Goal: Task Accomplishment & Management: Manage account settings

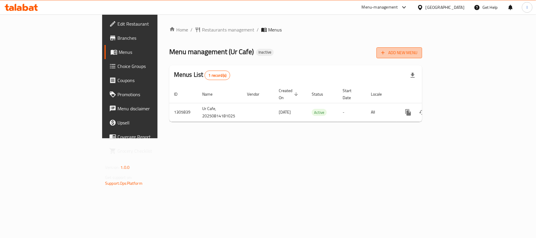
click at [386, 56] on icon "button" at bounding box center [383, 53] width 6 height 6
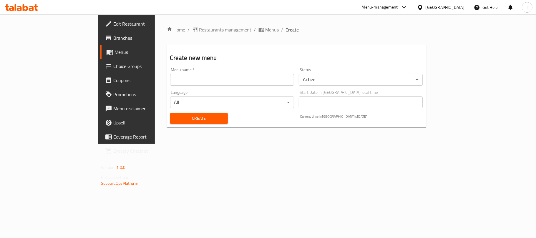
drag, startPoint x: 145, startPoint y: 84, endPoint x: 148, endPoint y: 77, distance: 7.5
click at [170, 78] on input "text" at bounding box center [232, 80] width 124 height 12
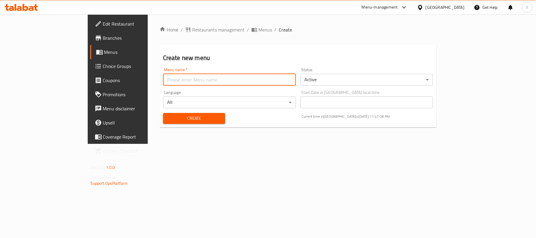
type input "Menu"
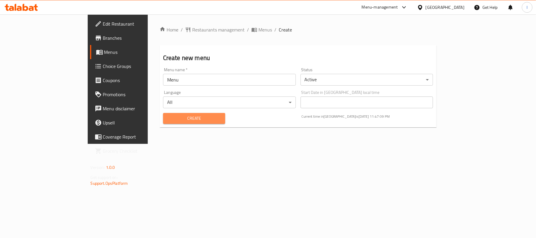
click at [168, 122] on span "Create" at bounding box center [194, 118] width 53 height 7
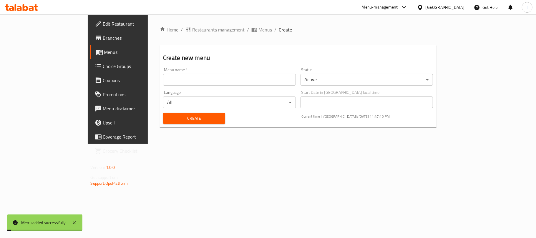
click at [258, 30] on span "Menus" at bounding box center [265, 29] width 14 height 7
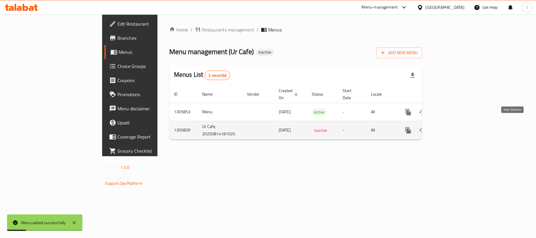
click at [454, 127] on icon "enhanced table" at bounding box center [450, 130] width 7 height 7
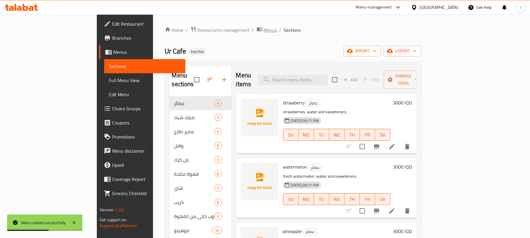
click at [263, 31] on span "Menus" at bounding box center [270, 29] width 14 height 7
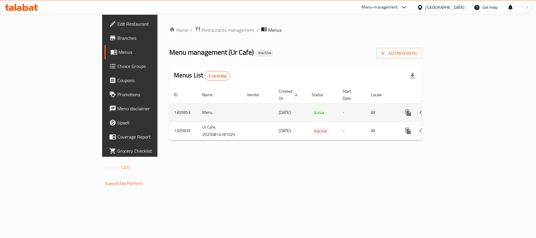
click at [454, 109] on icon "enhanced table" at bounding box center [450, 112] width 7 height 7
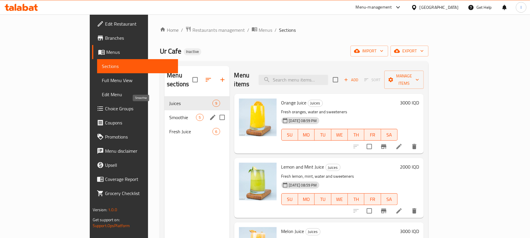
click at [164, 112] on div "Smoothie 5" at bounding box center [196, 117] width 65 height 14
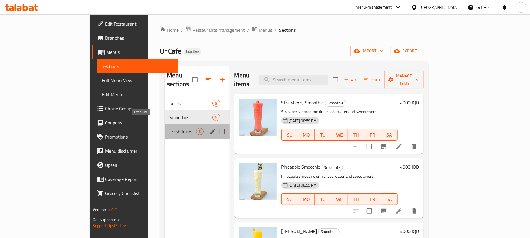
click at [169, 128] on span "Fresh Juice" at bounding box center [182, 131] width 27 height 7
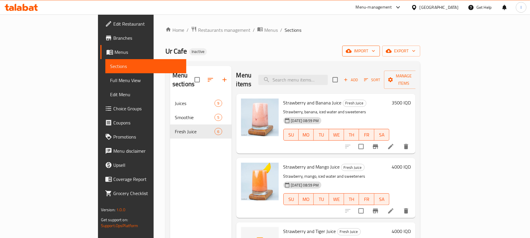
click at [375, 51] on span "import" at bounding box center [361, 50] width 28 height 7
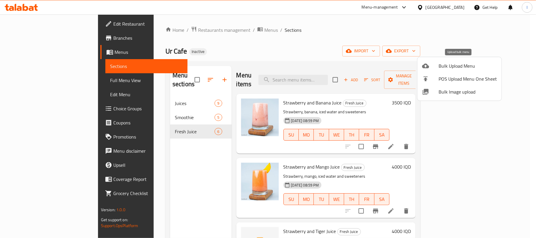
click at [461, 66] on span "Bulk Upload Menu" at bounding box center [467, 65] width 58 height 7
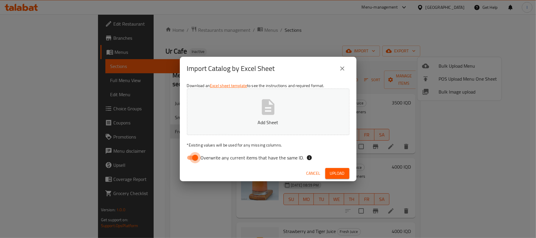
click at [196, 161] on input "Overwrite any current items that have the same ID." at bounding box center [195, 157] width 34 height 11
checkbox input "false"
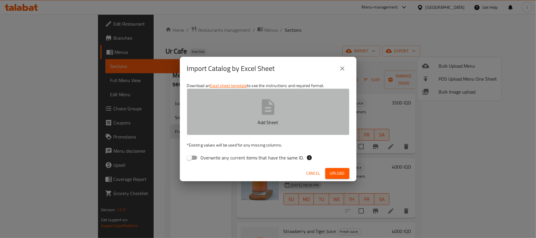
click at [283, 120] on p "Add Sheet" at bounding box center [268, 122] width 144 height 7
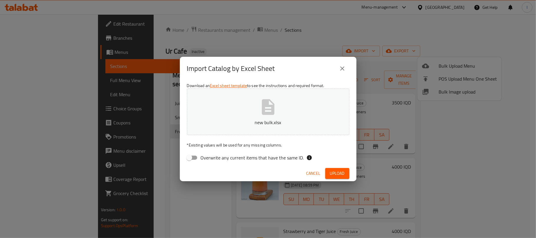
click at [331, 171] on span "Upload" at bounding box center [337, 173] width 15 height 7
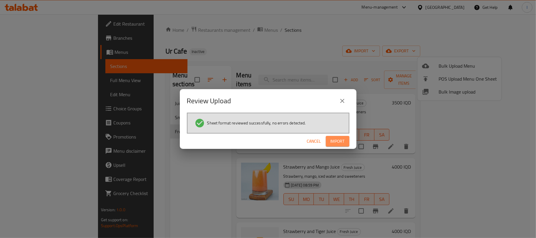
click at [341, 138] on span "Import" at bounding box center [337, 141] width 14 height 7
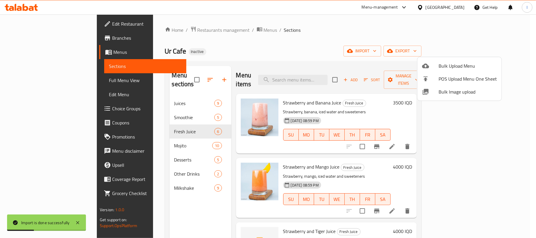
click at [272, 48] on div at bounding box center [268, 119] width 536 height 238
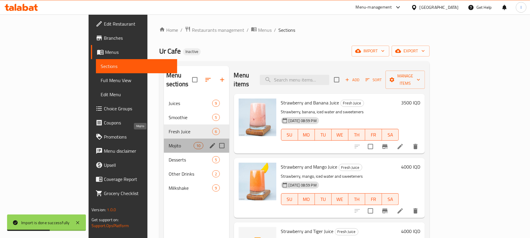
click at [169, 142] on span "Mojito" at bounding box center [181, 145] width 25 height 7
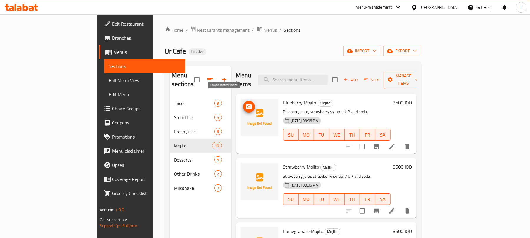
click at [248, 106] on circle "upload picture" at bounding box center [249, 107] width 2 height 2
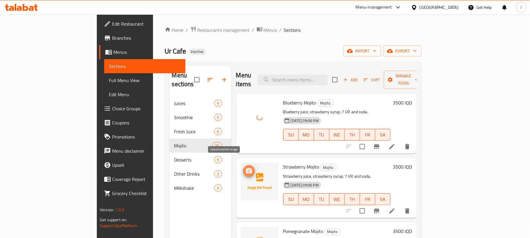
click at [246, 168] on icon "upload picture" at bounding box center [249, 170] width 6 height 5
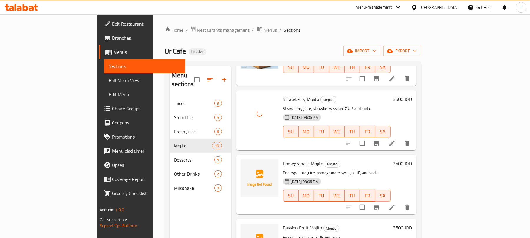
scroll to position [101, 0]
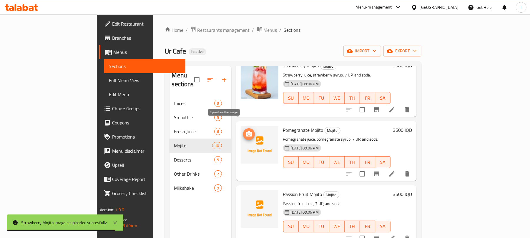
click at [246, 131] on icon "upload picture" at bounding box center [249, 133] width 6 height 5
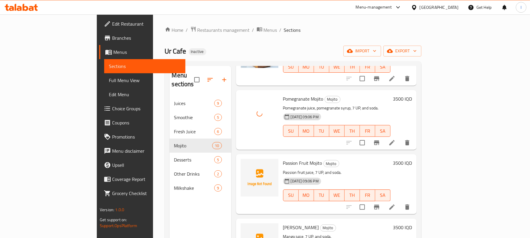
scroll to position [173, 0]
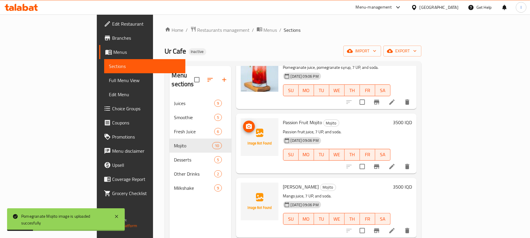
click at [246, 124] on icon "upload picture" at bounding box center [249, 126] width 6 height 5
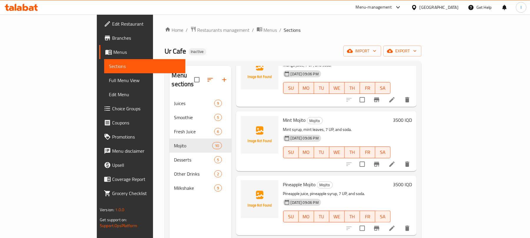
scroll to position [316, 0]
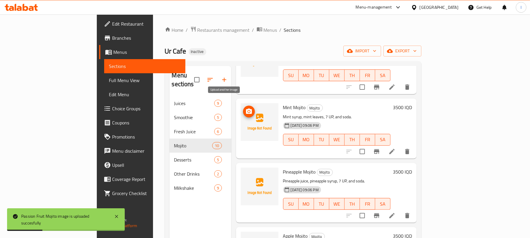
click at [246, 109] on icon "upload picture" at bounding box center [249, 111] width 6 height 5
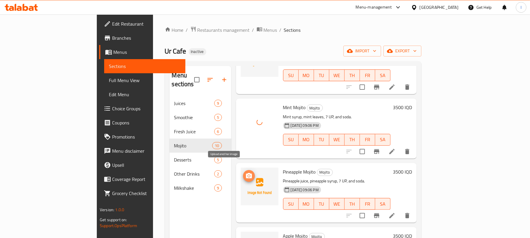
click at [246, 173] on icon "upload picture" at bounding box center [249, 175] width 6 height 5
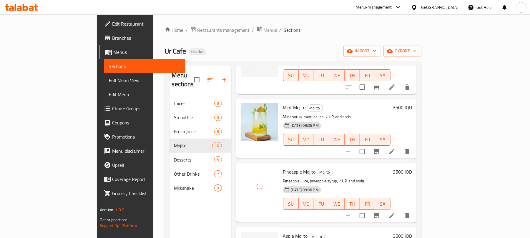
scroll to position [419, 0]
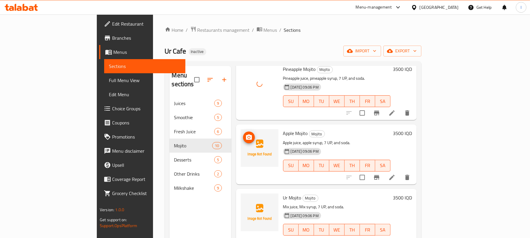
click at [246, 134] on icon "upload picture" at bounding box center [249, 136] width 6 height 5
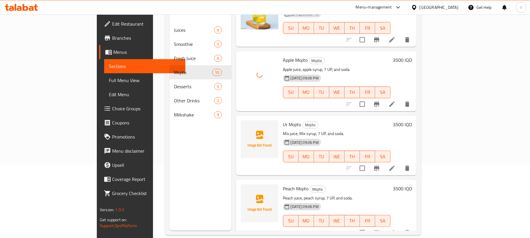
scroll to position [81, 0]
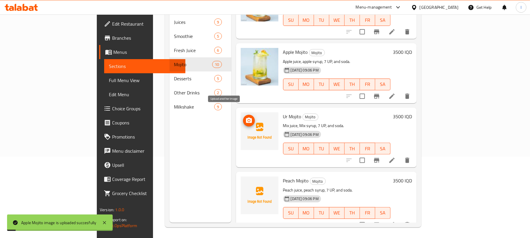
click at [248, 119] on circle "upload picture" at bounding box center [249, 120] width 2 height 2
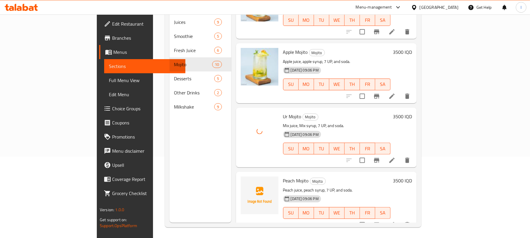
scroll to position [83, 0]
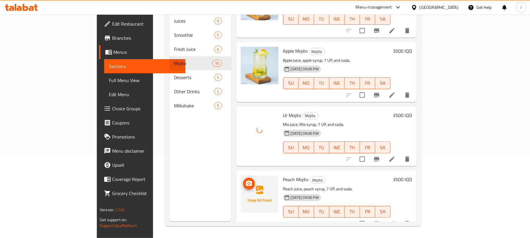
click at [245, 180] on icon "upload picture" at bounding box center [248, 183] width 7 height 7
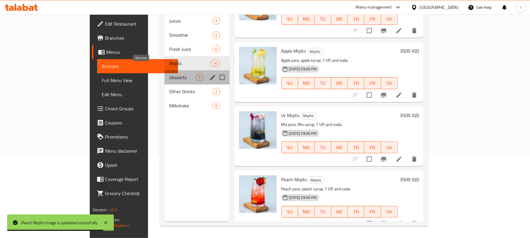
click at [169, 74] on span "Desserts" at bounding box center [182, 77] width 27 height 7
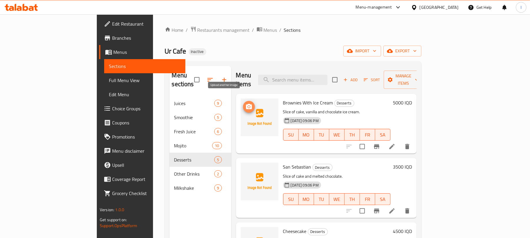
click at [246, 104] on icon "upload picture" at bounding box center [249, 106] width 6 height 5
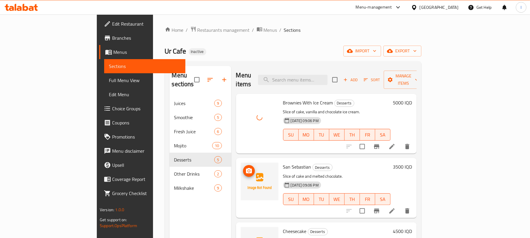
click at [243, 167] on span "upload picture" at bounding box center [249, 170] width 12 height 7
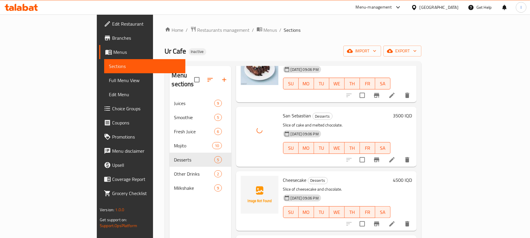
scroll to position [98, 0]
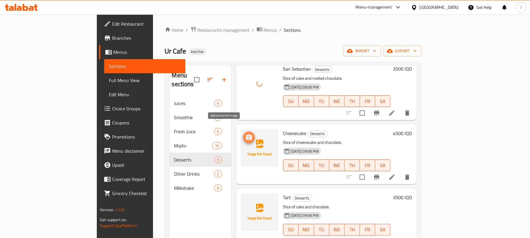
click at [246, 134] on icon "upload picture" at bounding box center [249, 136] width 6 height 5
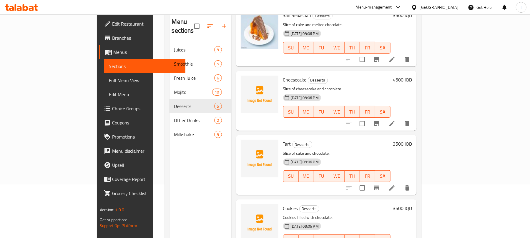
scroll to position [83, 0]
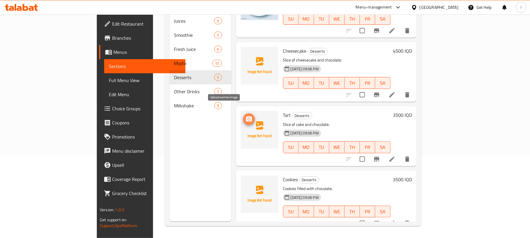
click at [245, 116] on icon "upload picture" at bounding box center [248, 119] width 7 height 7
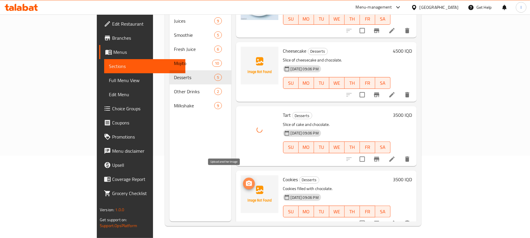
click at [243, 178] on button "upload picture" at bounding box center [249, 184] width 12 height 12
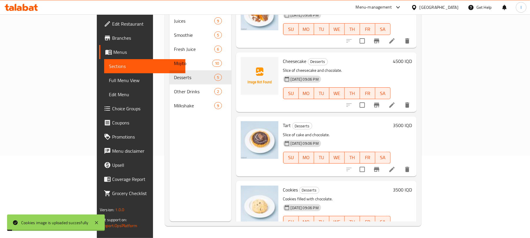
scroll to position [98, 0]
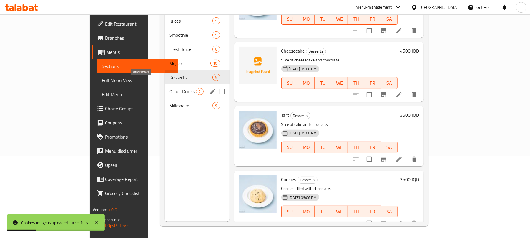
click at [169, 88] on span "Other Drinks" at bounding box center [182, 91] width 27 height 7
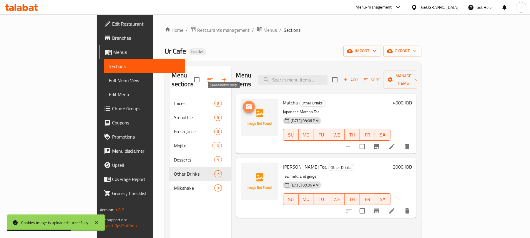
click at [246, 104] on icon "upload picture" at bounding box center [249, 106] width 6 height 5
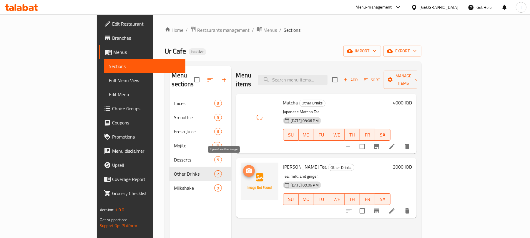
click at [243, 167] on span "upload picture" at bounding box center [249, 170] width 12 height 7
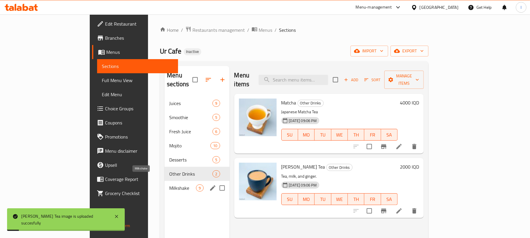
click at [169, 184] on span "Milkshake" at bounding box center [182, 187] width 27 height 7
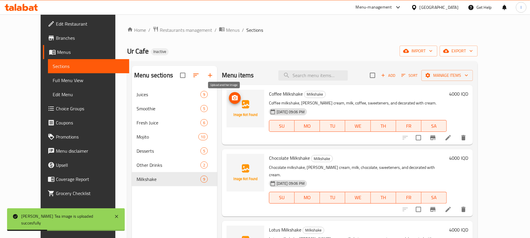
click at [234, 98] on circle "upload picture" at bounding box center [235, 98] width 2 height 2
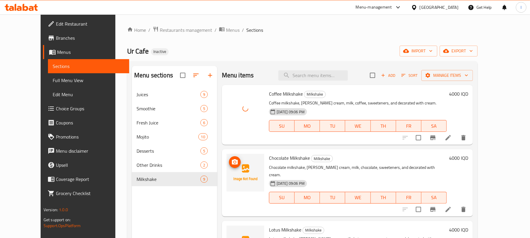
click at [232, 162] on icon "upload picture" at bounding box center [235, 161] width 6 height 5
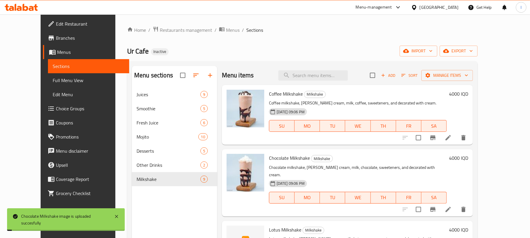
scroll to position [144, 0]
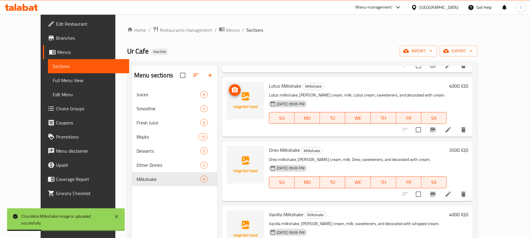
click at [232, 87] on icon "upload picture" at bounding box center [235, 89] width 6 height 5
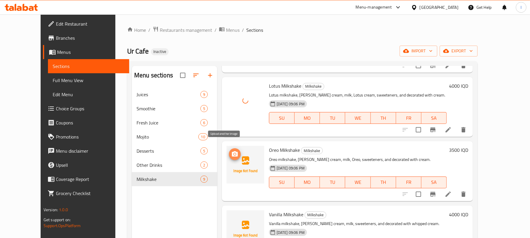
click at [231, 151] on icon "upload picture" at bounding box center [234, 154] width 7 height 7
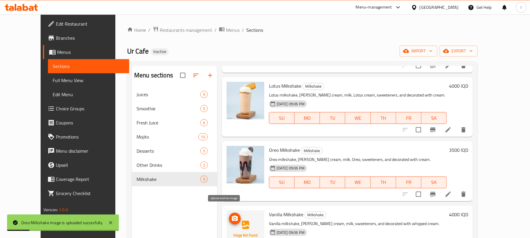
click at [232, 216] on icon "upload picture" at bounding box center [235, 218] width 6 height 5
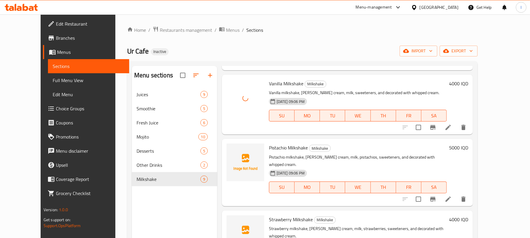
scroll to position [287, 0]
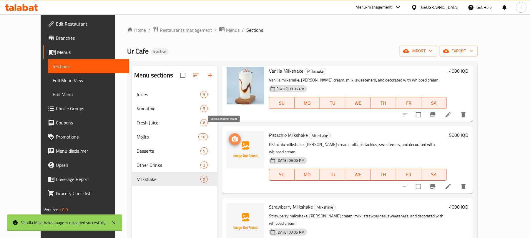
click at [232, 136] on icon "upload picture" at bounding box center [235, 138] width 6 height 5
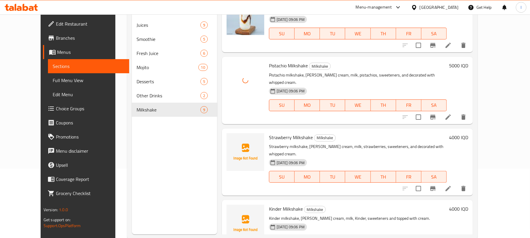
scroll to position [83, 0]
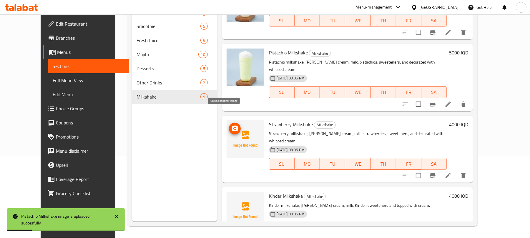
click at [229, 125] on span "upload picture" at bounding box center [235, 128] width 12 height 7
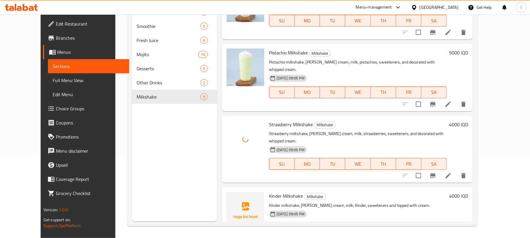
scroll to position [362, 0]
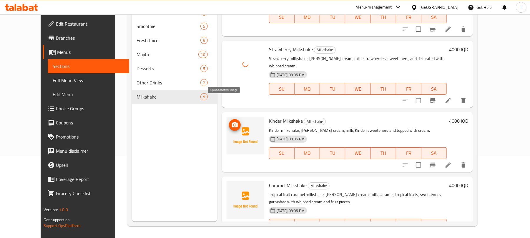
click at [232, 122] on icon "upload picture" at bounding box center [235, 124] width 6 height 5
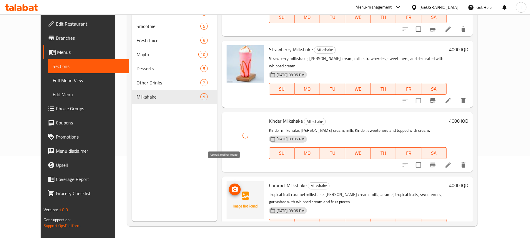
click at [229, 184] on button "upload picture" at bounding box center [235, 190] width 12 height 12
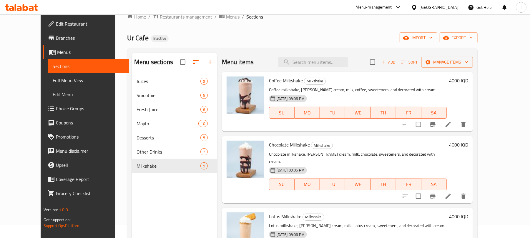
scroll to position [0, 0]
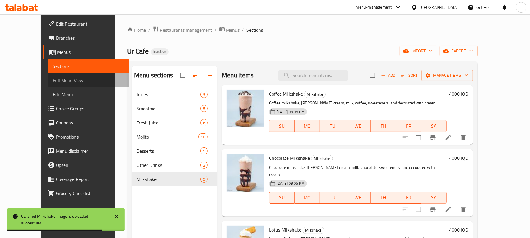
click at [53, 80] on span "Full Menu View" at bounding box center [89, 80] width 72 height 7
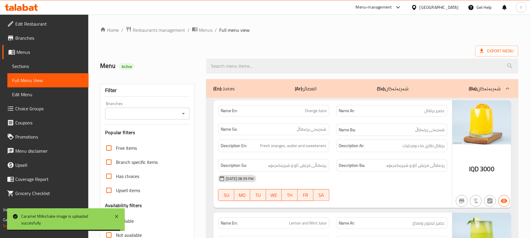
click at [185, 112] on icon "Open" at bounding box center [183, 113] width 7 height 7
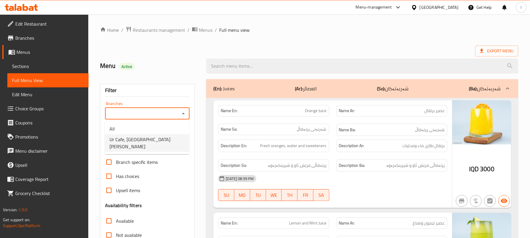
click at [152, 141] on li "Ur Cafe, Al Dora" at bounding box center [147, 143] width 84 height 18
type input "Ur Cafe, Al Dora"
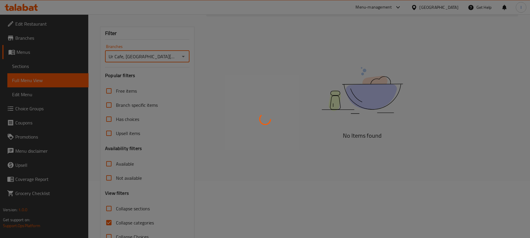
scroll to position [76, 0]
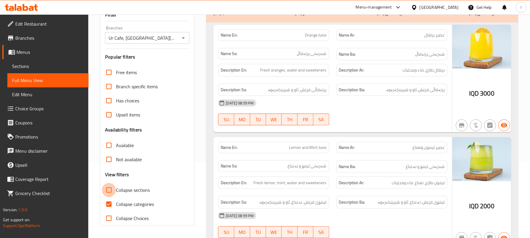
click at [112, 195] on input "Collapse sections" at bounding box center [109, 190] width 14 height 14
checkbox input "true"
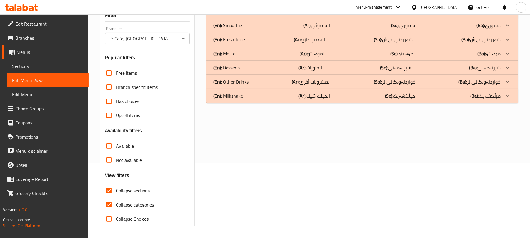
click at [234, 15] on p "(En): Milkshake" at bounding box center [223, 11] width 21 height 7
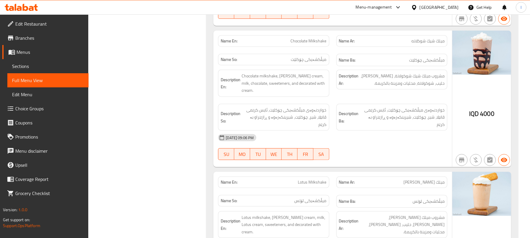
scroll to position [0, 0]
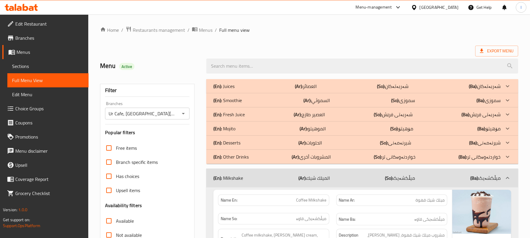
click at [272, 90] on div "(En): Other Drinks (Ar): المشروبات أخرى (So): خواردنەوەکانی تر (Ba): خواردنەوەک…" at bounding box center [356, 86] width 287 height 7
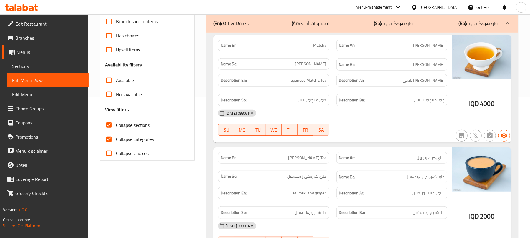
scroll to position [144, 0]
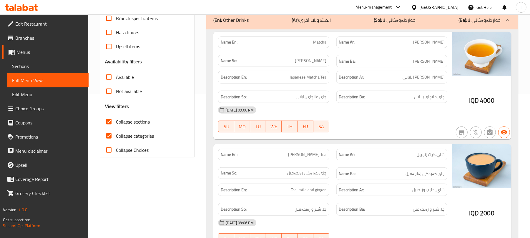
click at [303, 76] on span "Japanese Matcha Tea" at bounding box center [308, 77] width 37 height 7
copy span "Japanese Matcha Tea"
click at [349, 106] on div "14-08-2025 09:06 PM" at bounding box center [332, 110] width 236 height 14
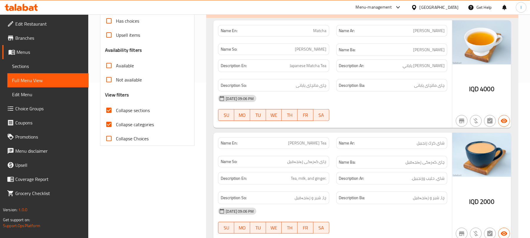
scroll to position [0, 0]
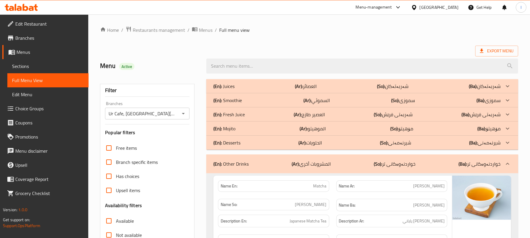
click at [316, 93] on div "(En): Desserts (Ar): الحلويات (So): شیرنەمەنی (Ba): شیرنەمەنی" at bounding box center [362, 86] width 312 height 14
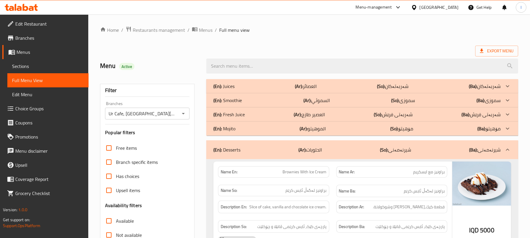
click at [301, 91] on b "(Ar):" at bounding box center [299, 86] width 8 height 9
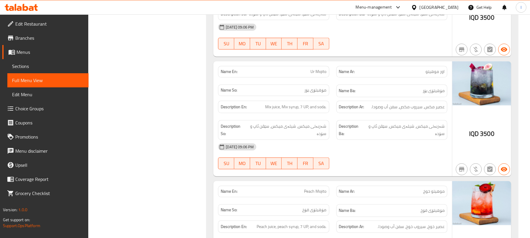
scroll to position [1195, 0]
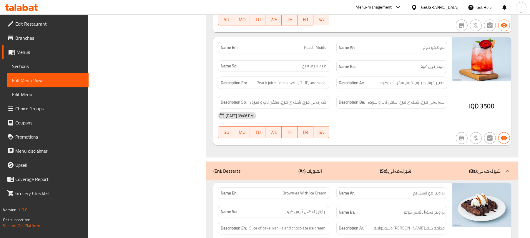
click at [41, 68] on span "Sections" at bounding box center [48, 66] width 72 height 7
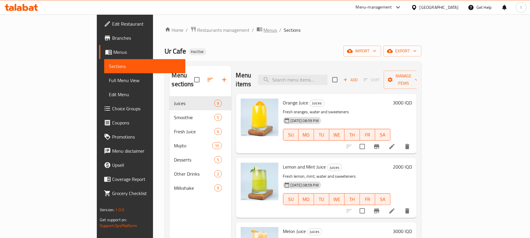
click at [263, 29] on span "Menus" at bounding box center [270, 29] width 14 height 7
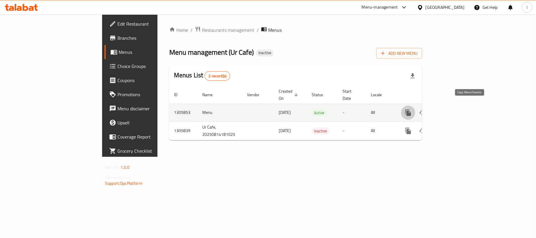
click at [411, 109] on icon "more" at bounding box center [408, 112] width 6 height 6
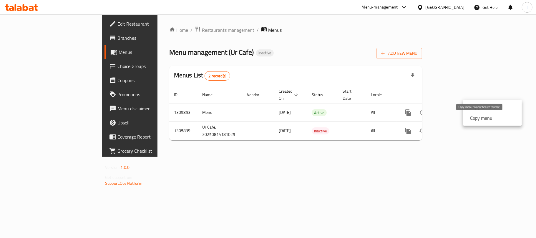
click at [468, 115] on div "Copy menu" at bounding box center [479, 117] width 25 height 7
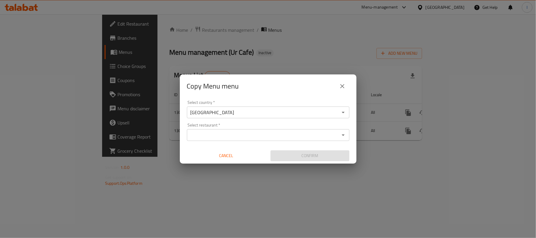
click at [199, 137] on input "Select restaurant   *" at bounding box center [263, 135] width 149 height 8
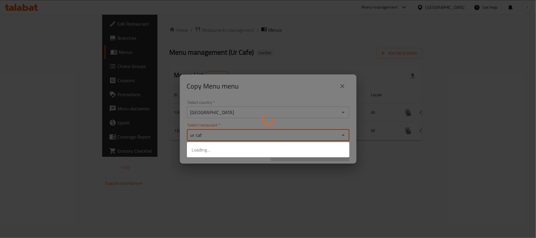
type input "ur cafe"
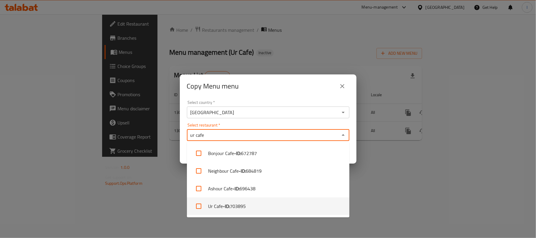
click at [226, 203] on b "- ID:" at bounding box center [226, 206] width 7 height 7
checkbox input "true"
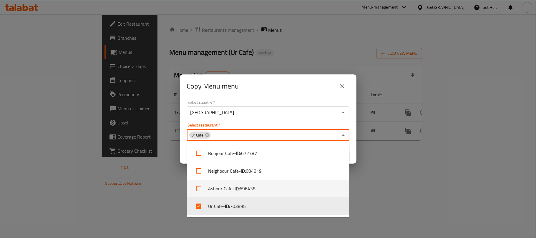
click at [375, 188] on div "Copy Menu menu Select country   * Iraq Select country * Select restaurant   * U…" at bounding box center [268, 119] width 536 height 238
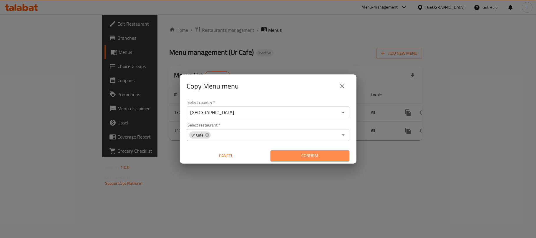
click at [325, 154] on span "Confirm" at bounding box center [309, 155] width 69 height 7
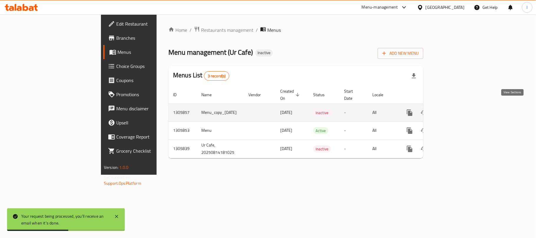
click at [459, 106] on link "enhanced table" at bounding box center [452, 113] width 14 height 14
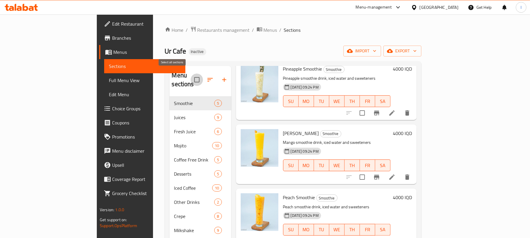
click at [191, 77] on input "checkbox" at bounding box center [197, 80] width 12 height 12
checkbox input "true"
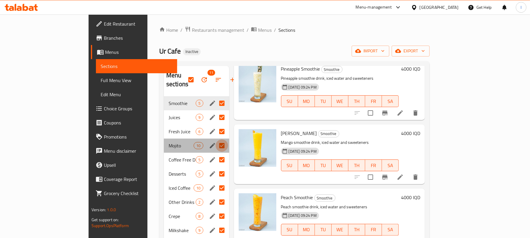
click at [216, 139] on input "Menu sections" at bounding box center [222, 145] width 12 height 12
checkbox input "false"
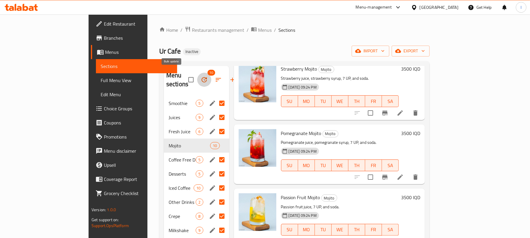
click at [201, 76] on icon "button" at bounding box center [204, 79] width 7 height 7
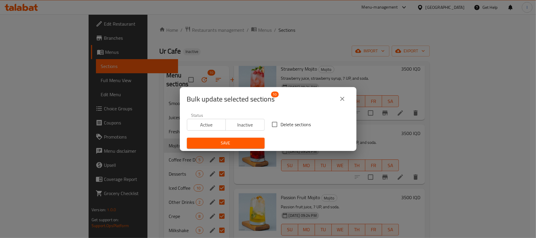
click at [268, 122] on input "Delete sections" at bounding box center [274, 124] width 12 height 12
checkbox input "true"
click at [239, 143] on span "Save" at bounding box center [225, 142] width 68 height 7
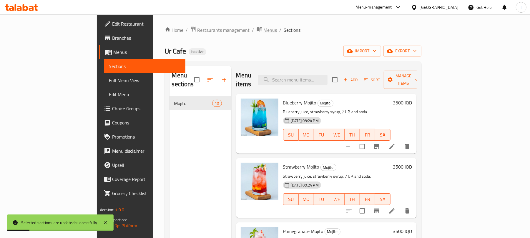
click at [263, 30] on span "Menus" at bounding box center [270, 29] width 14 height 7
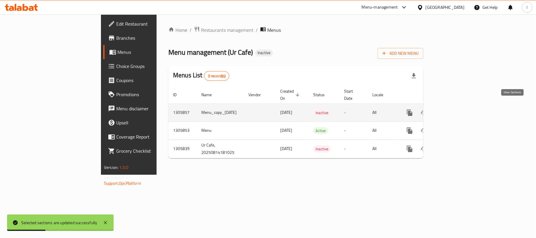
click at [455, 109] on icon "enhanced table" at bounding box center [451, 112] width 7 height 7
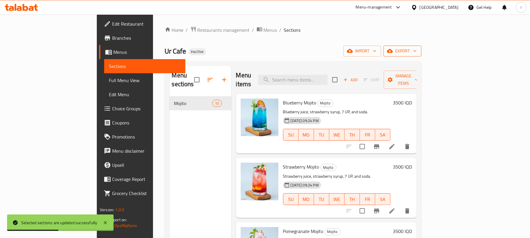
click at [416, 53] on span "export" at bounding box center [402, 50] width 29 height 7
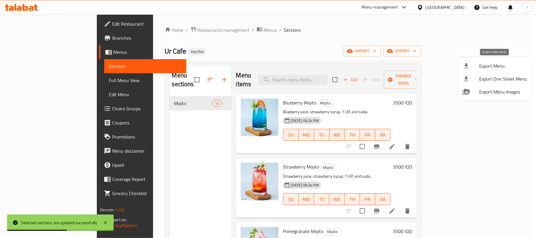
click at [488, 62] on span "Export Menu" at bounding box center [503, 65] width 48 height 7
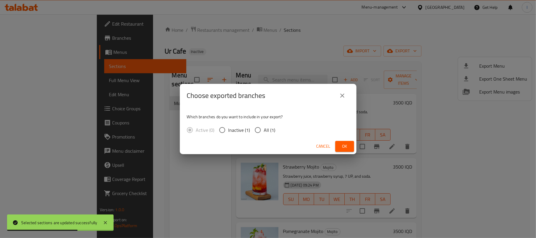
click at [341, 140] on div "Cancel Ok" at bounding box center [268, 147] width 176 height 16
click at [346, 144] on span "Ok" at bounding box center [344, 146] width 9 height 7
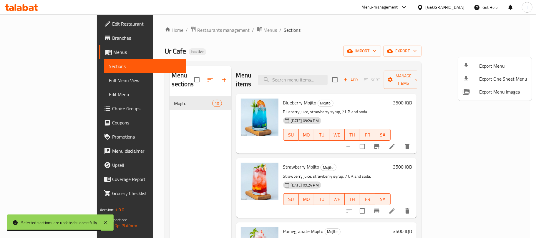
click at [206, 28] on div at bounding box center [268, 119] width 536 height 238
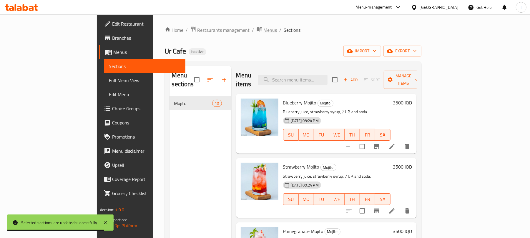
click at [263, 31] on span "Menus" at bounding box center [270, 29] width 14 height 7
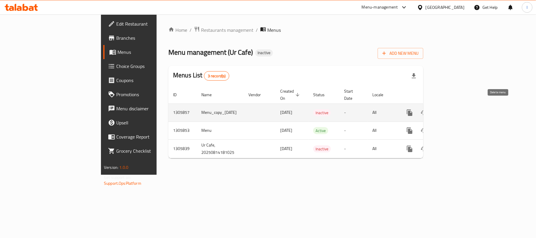
click at [440, 110] on icon "enhanced table" at bounding box center [438, 112] width 4 height 5
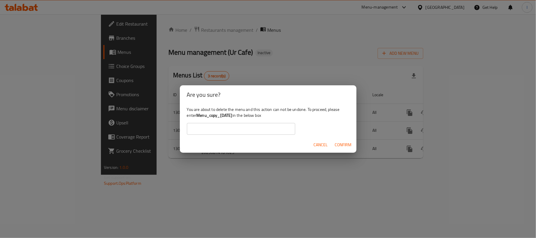
click at [201, 117] on b "Menu_copy_15/08/2025" at bounding box center [214, 115] width 36 height 8
drag, startPoint x: 198, startPoint y: 117, endPoint x: 243, endPoint y: 116, distance: 44.7
click at [232, 116] on b "Menu_copy_15/08/2025" at bounding box center [214, 115] width 36 height 8
copy b "Menu_copy_15/08/2025"
click at [219, 131] on input "text" at bounding box center [241, 129] width 108 height 12
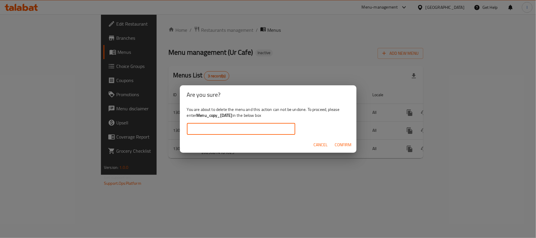
paste input "Menu_copy_15/08/2025"
type input "Menu_copy_15/08/2025"
click at [335, 140] on button "Confirm" at bounding box center [342, 144] width 21 height 11
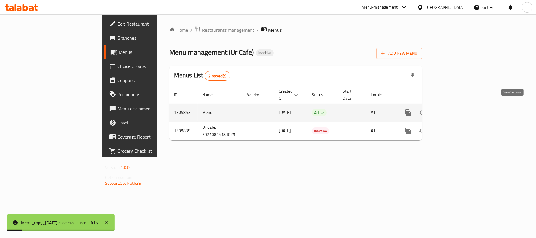
click at [454, 109] on icon "enhanced table" at bounding box center [450, 112] width 7 height 7
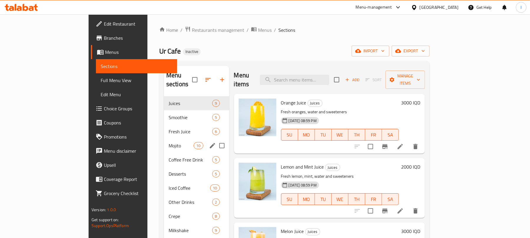
click at [216, 139] on input "Menu sections" at bounding box center [222, 145] width 12 height 12
checkbox input "true"
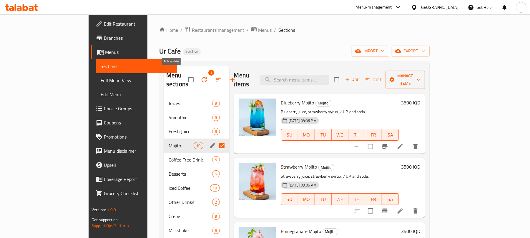
click at [201, 77] on icon "button" at bounding box center [203, 79] width 5 height 5
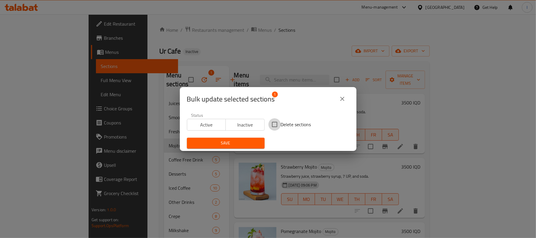
click at [271, 125] on input "Delete sections" at bounding box center [274, 124] width 12 height 12
checkbox input "true"
click at [237, 145] on span "Save" at bounding box center [225, 142] width 68 height 7
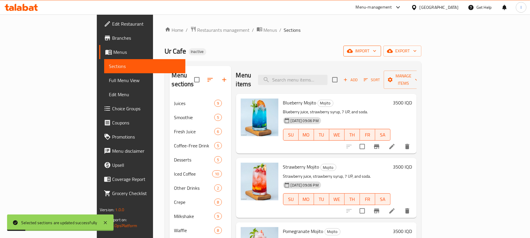
click at [376, 47] on span "import" at bounding box center [362, 50] width 28 height 7
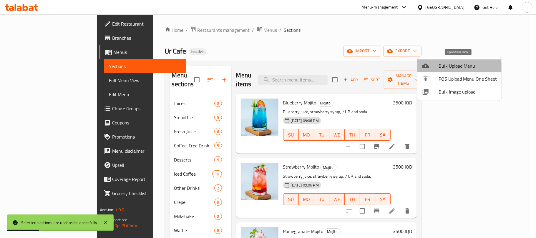
click at [455, 68] on span "Bulk Upload Menu" at bounding box center [467, 65] width 58 height 7
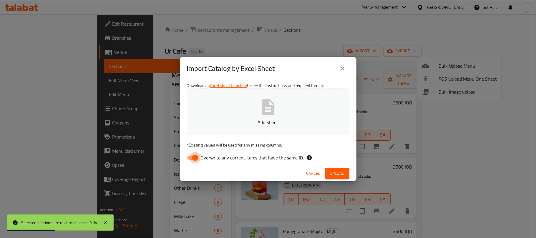
drag, startPoint x: 191, startPoint y: 158, endPoint x: 234, endPoint y: 126, distance: 53.1
click at [191, 157] on input "Overwrite any current items that have the same ID." at bounding box center [195, 157] width 34 height 11
checkbox input "false"
click at [256, 118] on button "Add Sheet" at bounding box center [268, 112] width 162 height 46
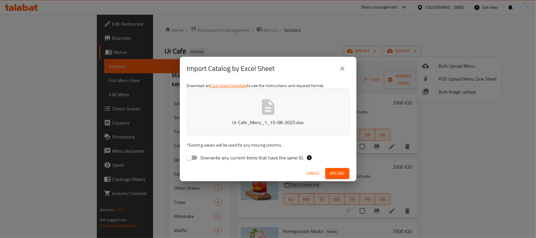
click at [332, 172] on span "Upload" at bounding box center [337, 173] width 15 height 7
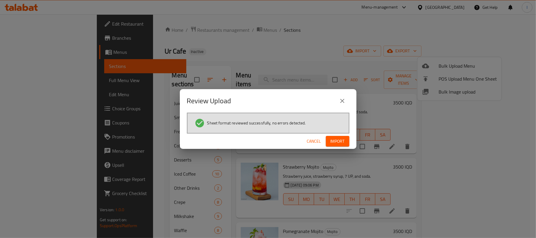
click at [331, 172] on div "Review Upload Sheet format reviewed successfully, no errors detected. Cancel Im…" at bounding box center [268, 119] width 536 height 238
click at [338, 145] on button "Import" at bounding box center [338, 141] width 24 height 11
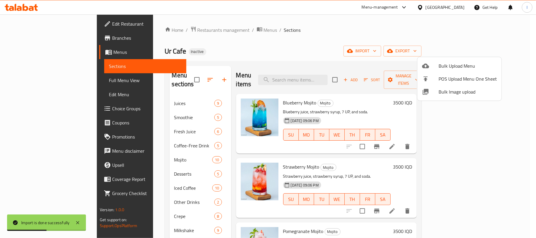
click at [128, 155] on div at bounding box center [268, 119] width 536 height 238
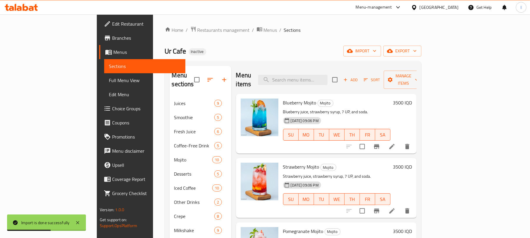
click at [169, 155] on div "Mojito 10" at bounding box center [200, 160] width 62 height 14
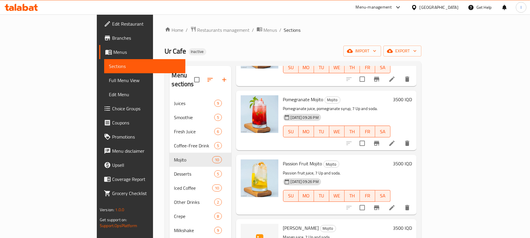
scroll to position [275, 0]
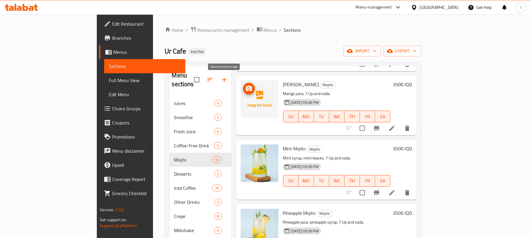
click at [248, 88] on circle "upload picture" at bounding box center [249, 89] width 2 height 2
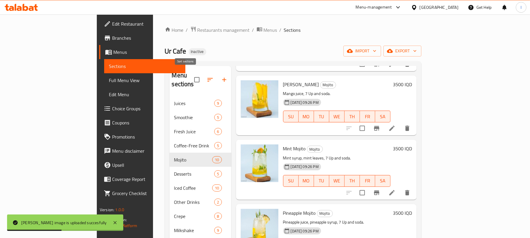
click at [206, 76] on icon "button" at bounding box center [209, 79] width 7 height 7
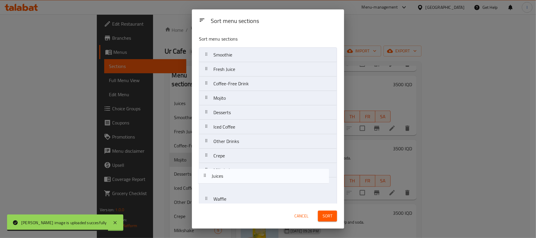
scroll to position [6, 0]
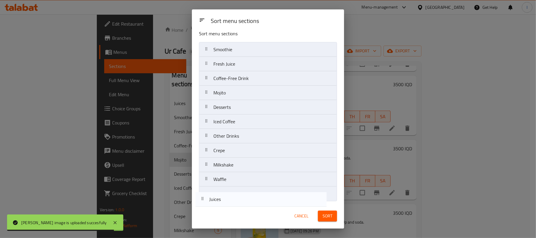
drag, startPoint x: 230, startPoint y: 55, endPoint x: 226, endPoint y: 204, distance: 149.1
click at [226, 204] on div "Sort menu sections Sort menu sections Juices Smoothie Fresh Juice Coffee-Free D…" at bounding box center [268, 118] width 152 height 219
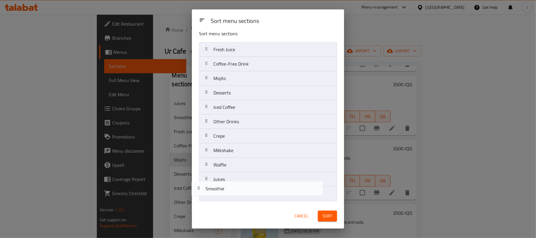
drag, startPoint x: 239, startPoint y: 52, endPoint x: 232, endPoint y: 197, distance: 144.9
click at [232, 197] on nav "Smoothie Fresh Juice Coffee-Free Drink Mojito Desserts Iced Coffee Other Drinks…" at bounding box center [268, 121] width 138 height 159
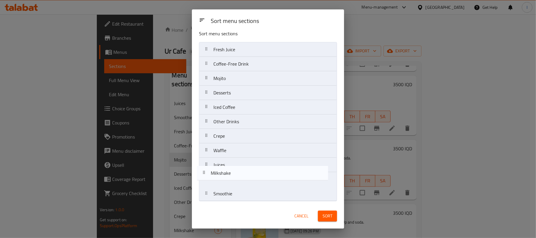
drag, startPoint x: 239, startPoint y: 150, endPoint x: 236, endPoint y: 177, distance: 27.2
click at [236, 177] on nav "Fresh Juice Coffee-Free Drink Mojito Desserts Iced Coffee Other Drinks Crepe Mi…" at bounding box center [268, 121] width 138 height 159
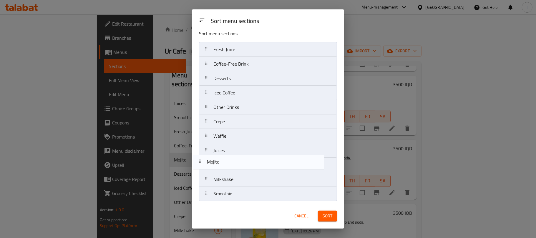
drag, startPoint x: 237, startPoint y: 78, endPoint x: 230, endPoint y: 165, distance: 86.7
click at [230, 165] on nav "Fresh Juice Coffee-Free Drink Mojito Desserts Iced Coffee Other Drinks Crepe Wa…" at bounding box center [268, 121] width 138 height 159
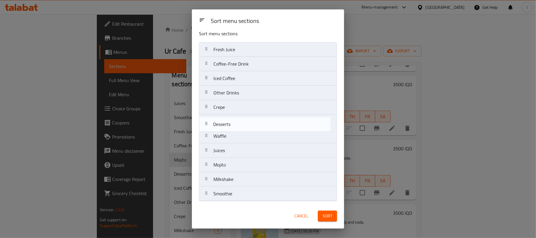
drag, startPoint x: 238, startPoint y: 81, endPoint x: 238, endPoint y: 131, distance: 49.4
click at [238, 131] on nav "Fresh Juice Coffee-Free Drink Desserts Iced Coffee Other Drinks Crepe Waffle Ju…" at bounding box center [268, 121] width 138 height 159
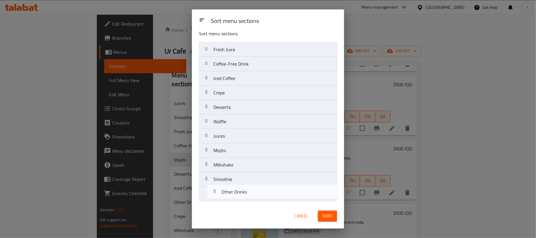
drag, startPoint x: 238, startPoint y: 94, endPoint x: 242, endPoint y: 199, distance: 104.5
click at [242, 199] on nav "Fresh Juice Coffee-Free Drink Iced Coffee Other Drinks Crepe Desserts Waffle Ju…" at bounding box center [268, 121] width 138 height 159
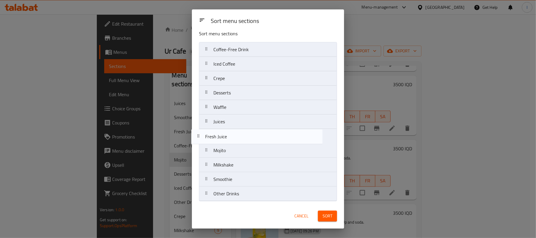
drag, startPoint x: 237, startPoint y: 58, endPoint x: 229, endPoint y: 142, distance: 83.9
click at [229, 142] on nav "Fresh Juice Coffee-Free Drink Iced Coffee Crepe Desserts Waffle Juices Mojito M…" at bounding box center [268, 121] width 138 height 159
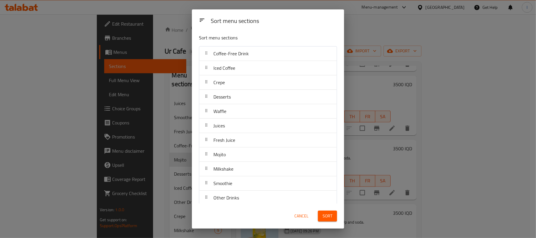
scroll to position [0, 0]
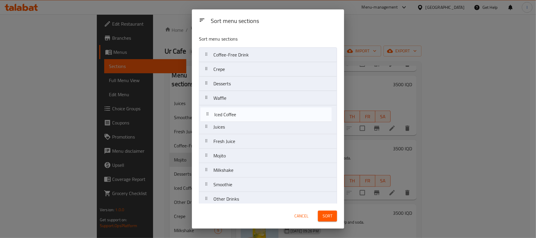
drag, startPoint x: 241, startPoint y: 69, endPoint x: 241, endPoint y: 117, distance: 47.4
click at [241, 117] on nav "Coffee-Free Drink Iced Coffee Crepe Desserts Waffle Juices Fresh Juice Mojito M…" at bounding box center [268, 126] width 138 height 159
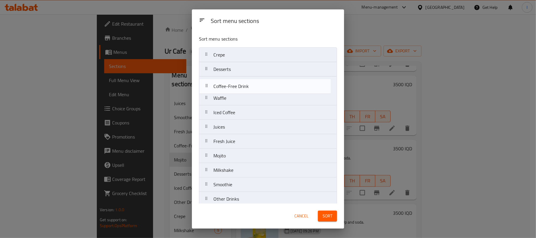
drag, startPoint x: 245, startPoint y: 55, endPoint x: 245, endPoint y: 90, distance: 34.4
click at [245, 90] on nav "Coffee-Free Drink Crepe Desserts Waffle Iced Coffee Juices Fresh Juice Mojito M…" at bounding box center [268, 126] width 138 height 159
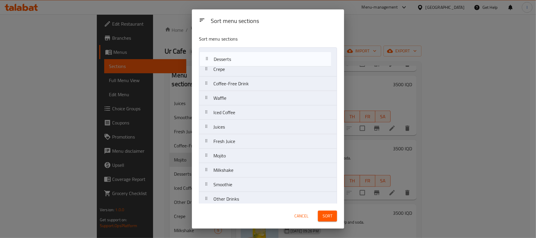
drag, startPoint x: 234, startPoint y: 71, endPoint x: 234, endPoint y: 59, distance: 12.1
click at [234, 59] on nav "Crepe Desserts Coffee-Free Drink Waffle Iced Coffee Juices Fresh Juice Mojito M…" at bounding box center [268, 126] width 138 height 159
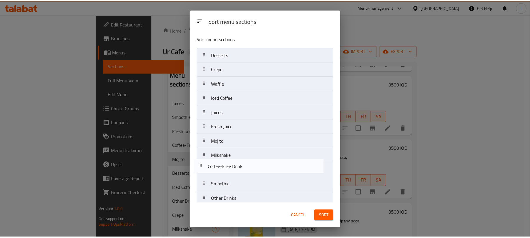
scroll to position [6, 0]
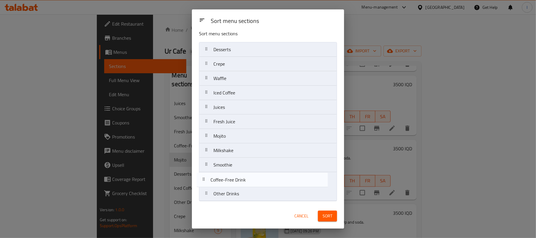
drag, startPoint x: 242, startPoint y: 83, endPoint x: 239, endPoint y: 180, distance: 97.7
click at [239, 180] on nav "Desserts Crepe Coffee-Free Drink Waffle Iced Coffee Juices Fresh Juice Mojito M…" at bounding box center [268, 121] width 138 height 159
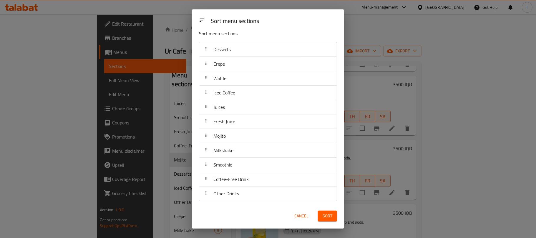
click at [322, 207] on div "Sort" at bounding box center [327, 216] width 26 height 18
click at [331, 212] on button "Sort" at bounding box center [327, 216] width 19 height 11
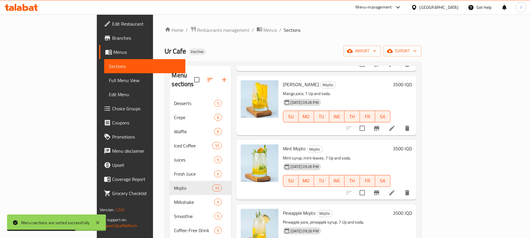
click at [109, 78] on span "Full Menu View" at bounding box center [145, 80] width 72 height 7
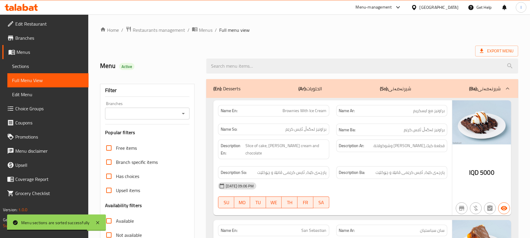
click at [181, 110] on button "Open" at bounding box center [183, 113] width 8 height 8
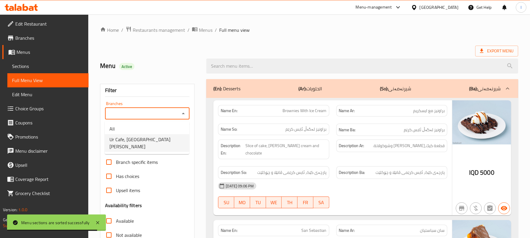
click at [161, 139] on li "Ur Cafe, Al Dora" at bounding box center [147, 143] width 84 height 18
type input "Ur Cafe, Al Dora"
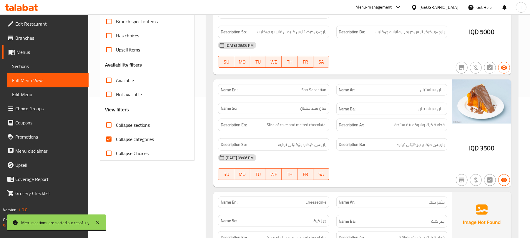
scroll to position [144, 0]
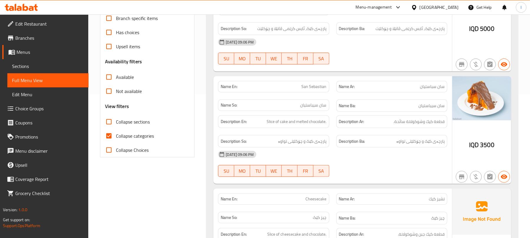
click at [111, 136] on input "Collapse categories" at bounding box center [109, 136] width 14 height 14
checkbox input "false"
click at [113, 122] on input "Collapse sections" at bounding box center [109, 122] width 14 height 14
checkbox input "true"
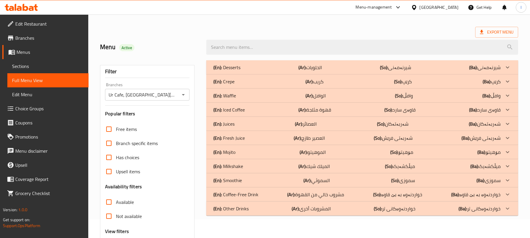
scroll to position [0, 0]
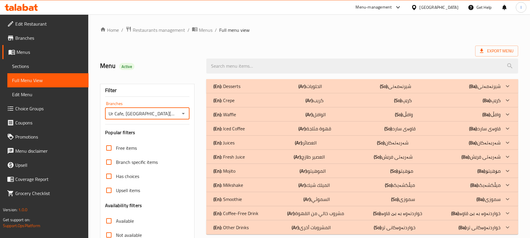
drag, startPoint x: 143, startPoint y: 112, endPoint x: 104, endPoint y: 118, distance: 39.9
click at [104, 118] on div "Filter Branches Ur Cafe, Al Dora Branches Popular filters Free items Branch spe…" at bounding box center [147, 192] width 94 height 217
click at [153, 115] on input "Ur Cafe, Al Dora" at bounding box center [142, 113] width 71 height 8
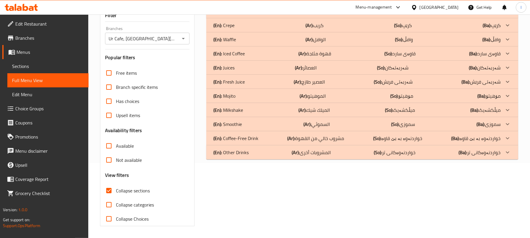
click at [235, 15] on p "(En): Other Drinks" at bounding box center [226, 11] width 27 height 7
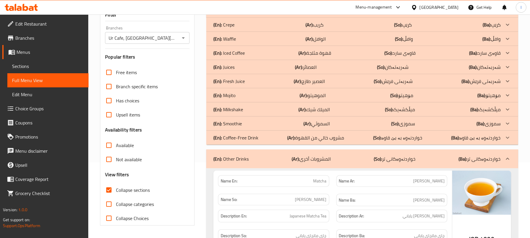
click at [249, 14] on div "(En): Milkshake (Ar): الميلك شيك (So): میڵکشەیک (Ba): میڵکشەیک" at bounding box center [356, 10] width 287 height 7
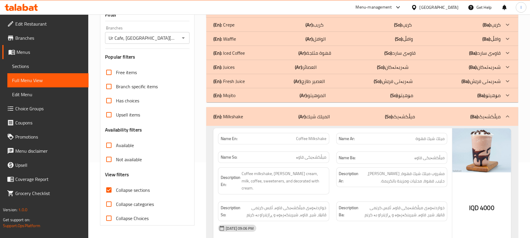
click at [245, 14] on div "(En): Mojito (Ar): الموهيتو (So): مۆهیتۆ (Ba): مۆهیتۆ" at bounding box center [356, 10] width 287 height 7
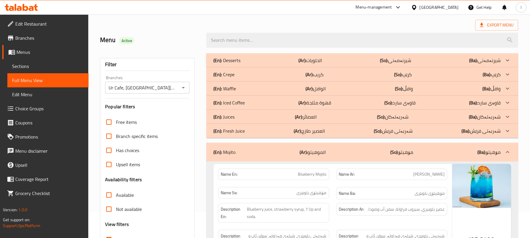
scroll to position [0, 0]
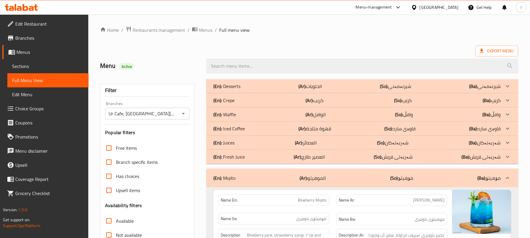
click at [249, 86] on div "(En): Desserts (Ar): الحلويات (So): شیرنەمەنی (Ba): شیرنەمەنی" at bounding box center [356, 86] width 287 height 7
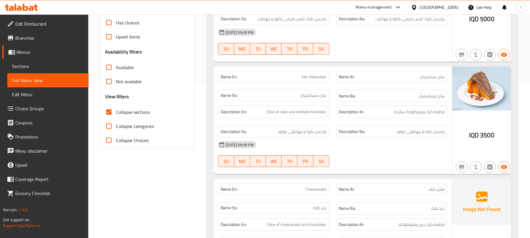
scroll to position [144, 0]
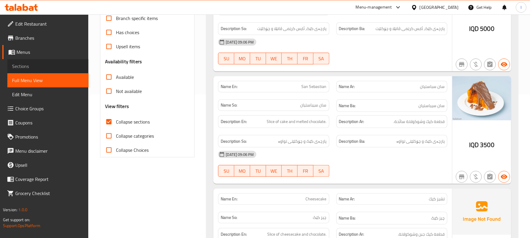
drag, startPoint x: 26, startPoint y: 66, endPoint x: 36, endPoint y: 67, distance: 10.1
click at [25, 66] on span "Sections" at bounding box center [48, 66] width 72 height 7
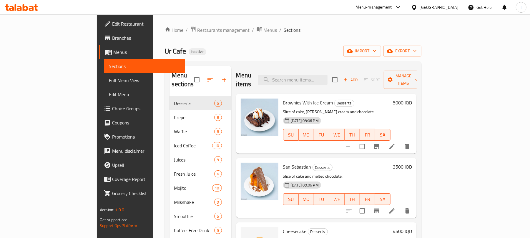
scroll to position [98, 0]
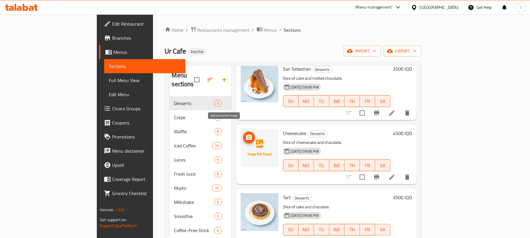
click at [245, 134] on icon "upload picture" at bounding box center [248, 137] width 7 height 7
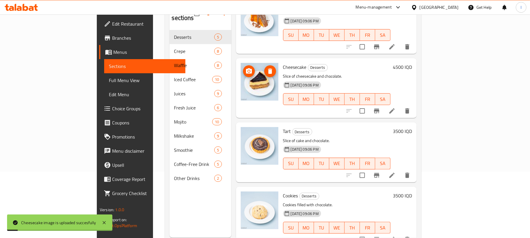
scroll to position [83, 0]
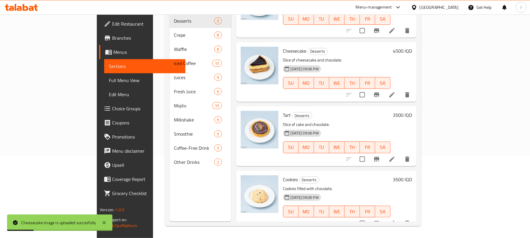
click at [109, 77] on span "Full Menu View" at bounding box center [145, 80] width 72 height 7
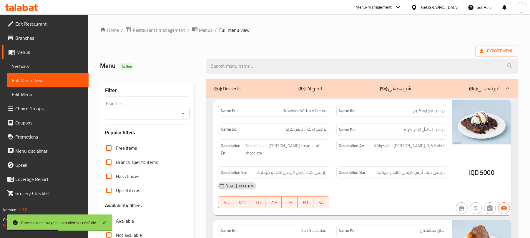
click at [184, 111] on icon "Open" at bounding box center [183, 113] width 7 height 7
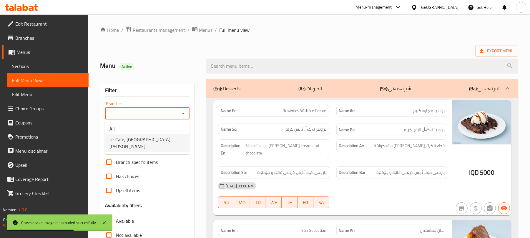
click at [159, 140] on li "Ur Cafe, Al Dora" at bounding box center [147, 143] width 84 height 18
type input "Ur Cafe, Al Dora"
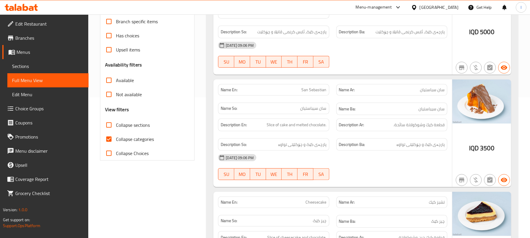
scroll to position [144, 0]
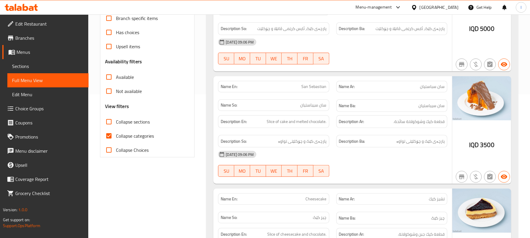
click at [105, 132] on input "Collapse categories" at bounding box center [109, 136] width 14 height 14
checkbox input "false"
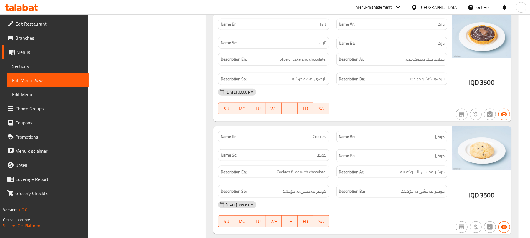
scroll to position [575, 0]
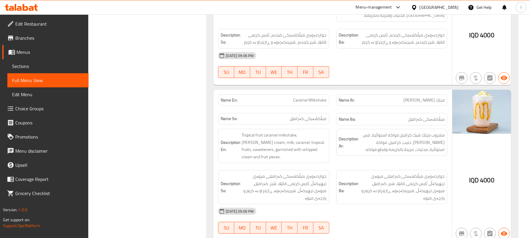
scroll to position [3019, 0]
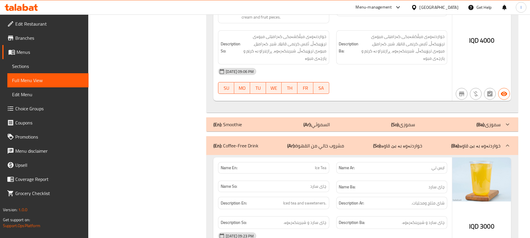
scroll to position [3163, 0]
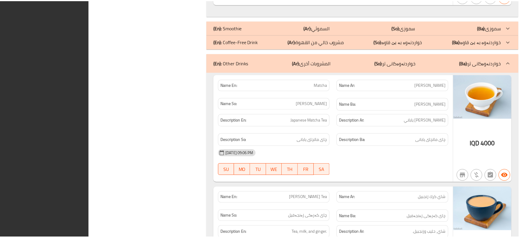
scroll to position [3250, 0]
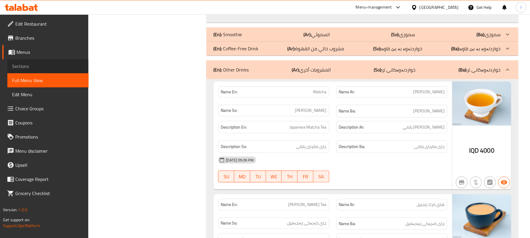
click at [38, 68] on span "Sections" at bounding box center [48, 66] width 72 height 7
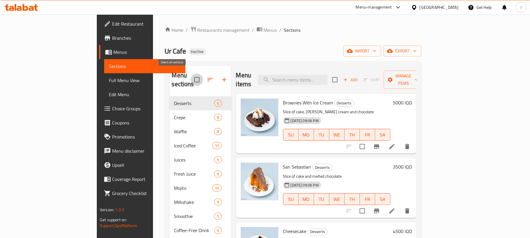
click at [191, 79] on input "checkbox" at bounding box center [197, 80] width 12 height 12
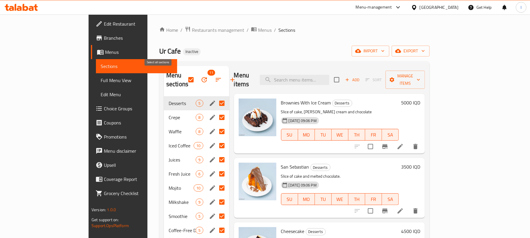
click at [185, 78] on input "checkbox" at bounding box center [191, 80] width 12 height 12
checkbox input "false"
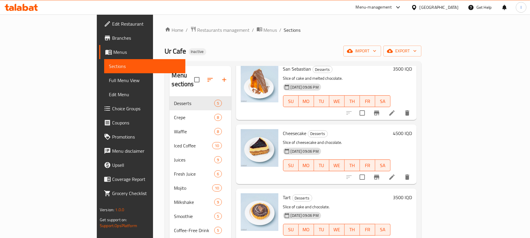
click at [99, 28] on link "Edit Restaurant" at bounding box center [142, 24] width 86 height 14
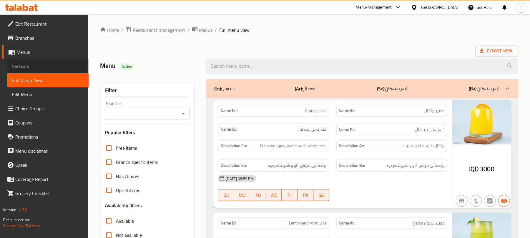
click at [34, 69] on span "Sections" at bounding box center [48, 66] width 72 height 7
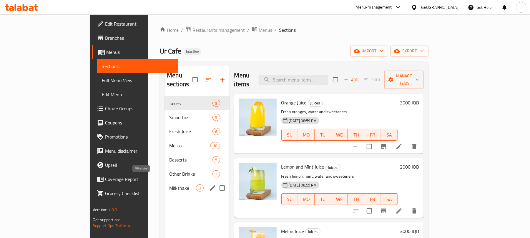
click at [169, 184] on span "Milkshake" at bounding box center [182, 187] width 27 height 7
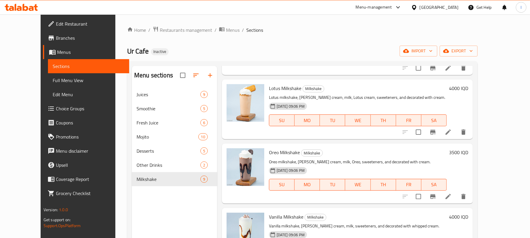
scroll to position [144, 0]
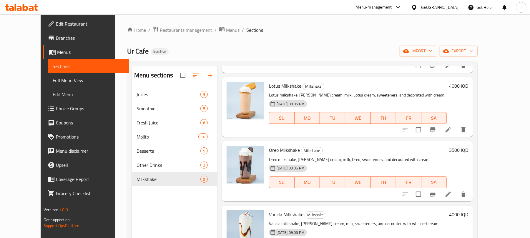
click at [451, 126] on icon at bounding box center [447, 129] width 7 height 7
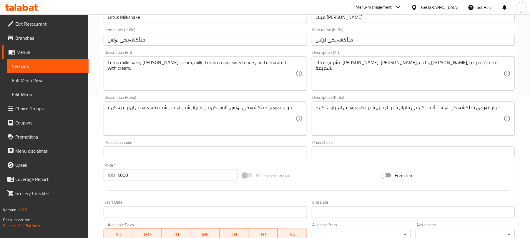
scroll to position [144, 0]
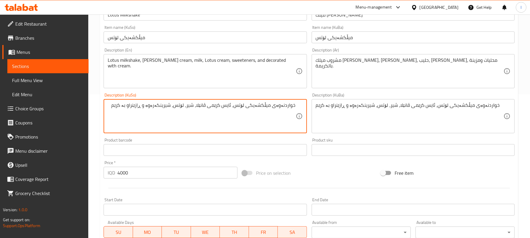
click at [190, 106] on textarea "خواردنەوەی میڵکشەیکی لۆتس، ئایس کرێمی ڤانێلا، شیر، لۆتس، شیرینکەرەوە و ڕازێنراو…" at bounding box center [202, 116] width 188 height 28
click at [242, 106] on textarea "خواردنەوەی میڵکشەیکی لۆتس، ئایس کرێمی ڤانێلا، شیر، کرێمی لۆتس، شیرینکەرەوە و ڕا…" at bounding box center [202, 116] width 188 height 28
type textarea "خواردنەوەی میڵکشەیکی لۆتس، ئایس کرێمی ڤانێلا، شیر، کرێمی لۆتس، شیرینکەرەوە و ڕا…"
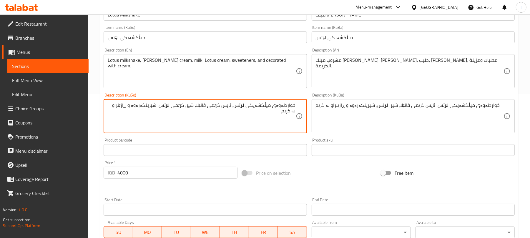
click at [337, 109] on textarea "خواردنەوەی میڵکشەیکی لۆتس، ئایس کرێمی ڤانێلا، شیر، لۆتس، شیرینکەرەوە و ڕازێنراو…" at bounding box center [410, 116] width 188 height 28
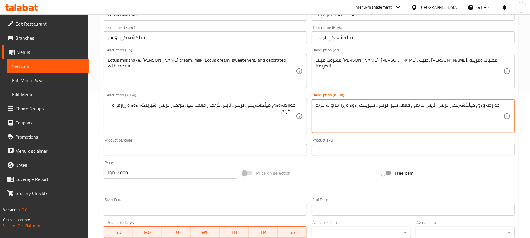
click at [337, 109] on textarea "خواردنەوەی میڵکشەیکی لۆتس، ئایس کرێمی ڤانێلا، شیر، لۆتس، شیرینکەرەوە و ڕازێنراو…" at bounding box center [410, 116] width 188 height 28
paste textarea "کرێمی"
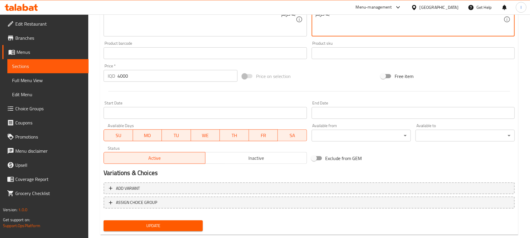
scroll to position [253, 0]
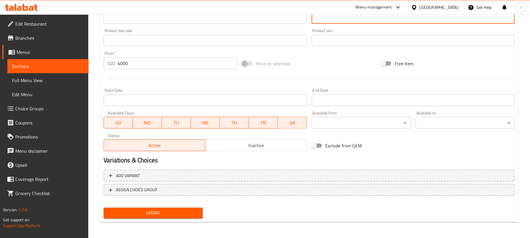
type textarea "خواردنەوەی میڵکشەیکی لۆتس، ئایس کرێمی ڤانێلا، شیر، کرێمی لۆتس، شیرینکەرەوە و ڕا…"
click at [192, 213] on span "Update" at bounding box center [153, 212] width 90 height 7
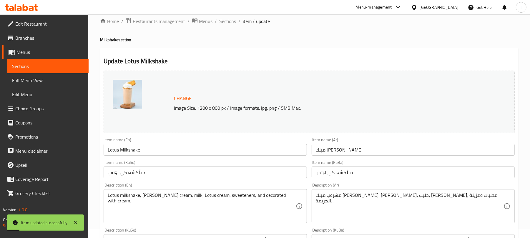
scroll to position [0, 0]
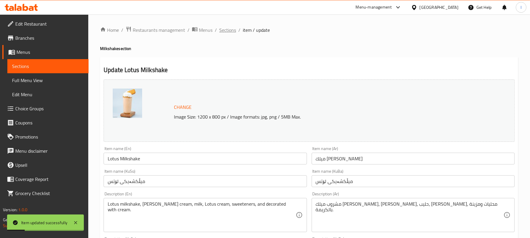
click at [230, 28] on span "Sections" at bounding box center [227, 29] width 17 height 7
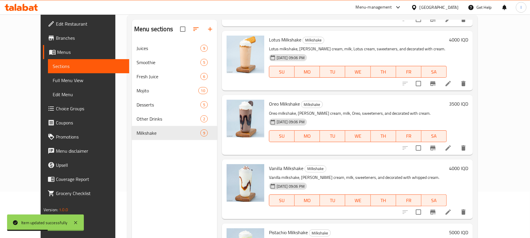
scroll to position [69, 0]
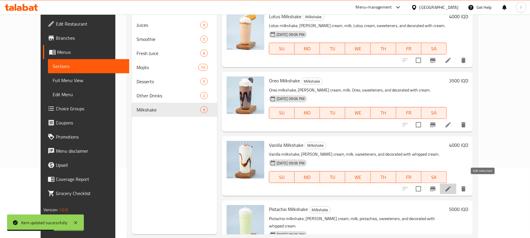
click at [451, 185] on icon at bounding box center [447, 188] width 7 height 7
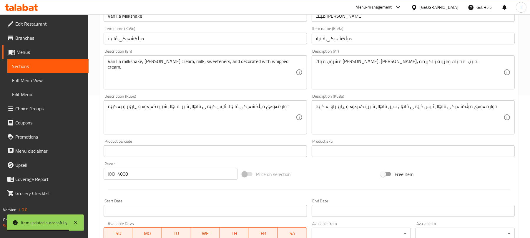
scroll to position [144, 0]
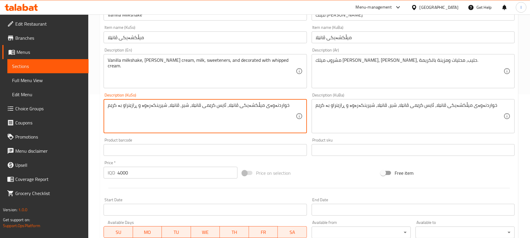
drag, startPoint x: 172, startPoint y: 106, endPoint x: 161, endPoint y: 106, distance: 10.6
click at [214, 111] on textarea "خواردنەوەی میڵکشەیکی ڤانێلا، ئایس کرێمی ڤانێلا، شیر، شیرینکەرەوە و ڕازێنراو بە …" at bounding box center [202, 116] width 188 height 28
type textarea "خواردنەوەی میڵکشەیکی ڤانێلا، ئایس کرێمی ڤانێلا، شیر، شیرینکەرەوە و ڕازێنراو بە …"
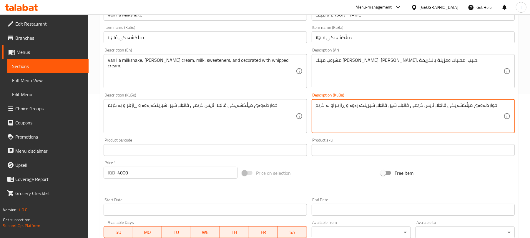
click at [399, 107] on textarea "خواردنەوەی میڵکشەیکی ڤانێلا، ئایس کرێمی ڤانێلا، شیر، ڤانێلا، شیرینکەرەوە و ڕازێ…" at bounding box center [410, 116] width 188 height 28
paste textarea
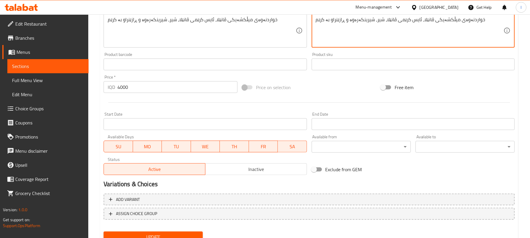
scroll to position [253, 0]
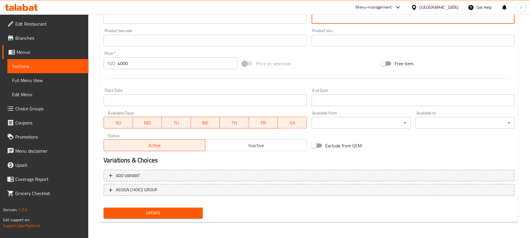
type textarea "خواردنەوەی میڵکشەیکی ڤانێلا، ئایس کرێمی ڤانێلا، شیر، شیرینکەرەوە و ڕازێنراو بە …"
click at [185, 215] on span "Update" at bounding box center [153, 212] width 90 height 7
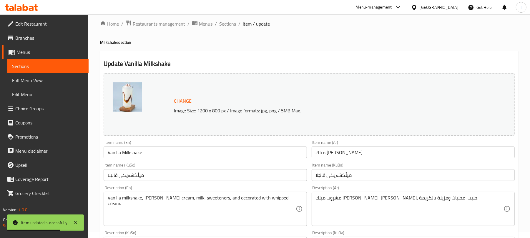
scroll to position [0, 0]
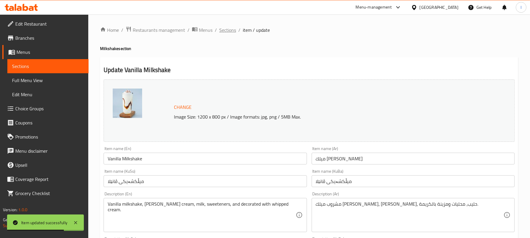
click at [221, 26] on span "Sections" at bounding box center [227, 29] width 17 height 7
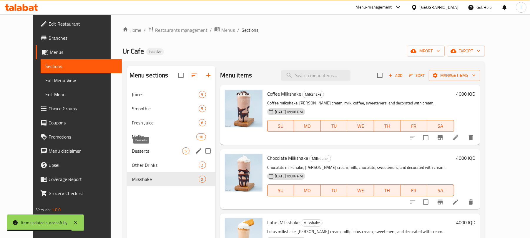
click at [132, 152] on span "Desserts" at bounding box center [157, 150] width 50 height 7
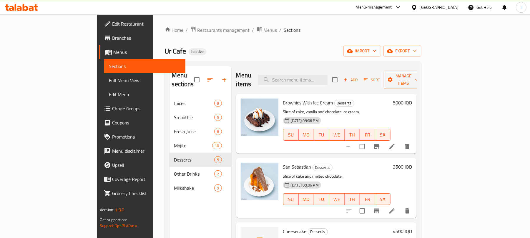
click at [400, 141] on li at bounding box center [391, 146] width 16 height 11
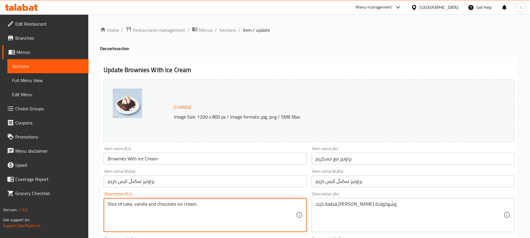
drag, startPoint x: 176, startPoint y: 205, endPoint x: 199, endPoint y: 205, distance: 23.8
click at [146, 206] on textarea "Slice of cake, vanilla and chocolate ice cream." at bounding box center [202, 215] width 188 height 28
paste textarea "ice cream."
click at [146, 206] on textarea "Slice of cake, vanillaice cream. and chocolate ice cream." at bounding box center [202, 215] width 188 height 28
click at [168, 208] on textarea "Slice of cake, vanilla ice cream. and chocolate ice cream." at bounding box center [202, 215] width 188 height 28
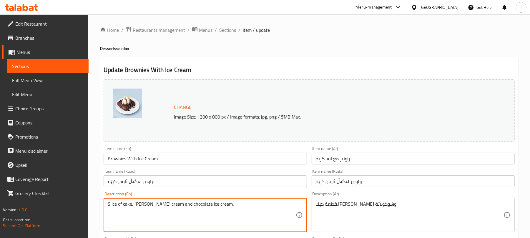
drag, startPoint x: 195, startPoint y: 204, endPoint x: 236, endPoint y: 202, distance: 40.6
click at [236, 202] on textarea "Slice of cake, vanilla ice cream and chocolate ice cream." at bounding box center [202, 215] width 188 height 28
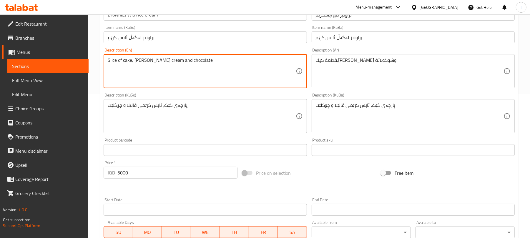
scroll to position [253, 0]
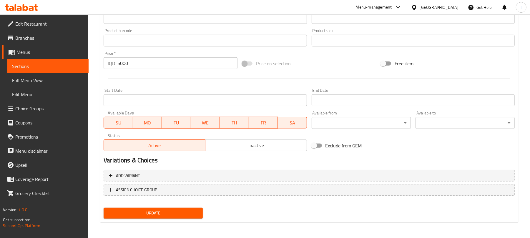
type textarea "Slice of cake, vanilla ice cream and chocolate"
click at [182, 216] on button "Update" at bounding box center [153, 213] width 99 height 11
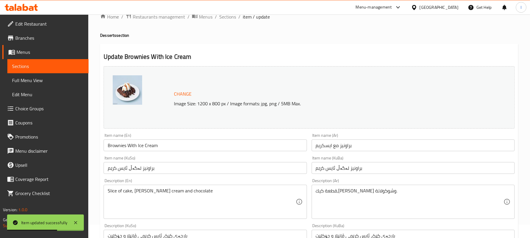
scroll to position [0, 0]
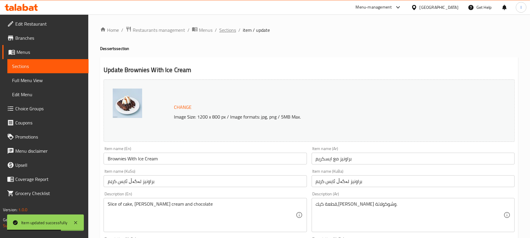
click at [232, 29] on span "Sections" at bounding box center [227, 29] width 17 height 7
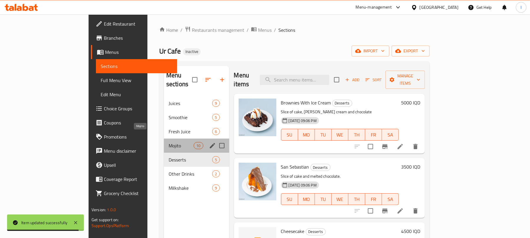
click at [169, 142] on span "Mojito" at bounding box center [181, 145] width 25 height 7
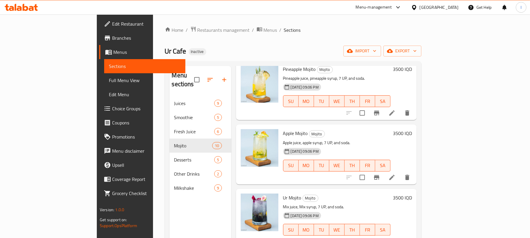
scroll to position [83, 0]
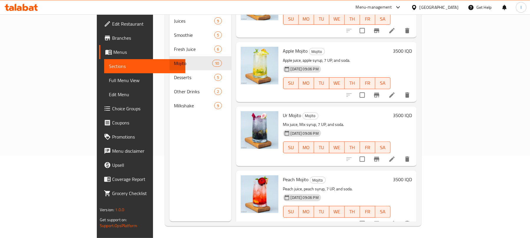
click at [395, 156] on icon at bounding box center [391, 159] width 7 height 7
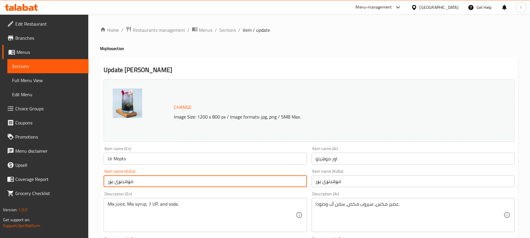
click at [154, 186] on input "مۆهیتۆی یۆر" at bounding box center [205, 181] width 203 height 12
click at [281, 183] on input "مۆهیتۆی یۆر" at bounding box center [205, 181] width 203 height 12
click at [281, 183] on input "مۆهیتۆی ئۆر" at bounding box center [205, 181] width 203 height 12
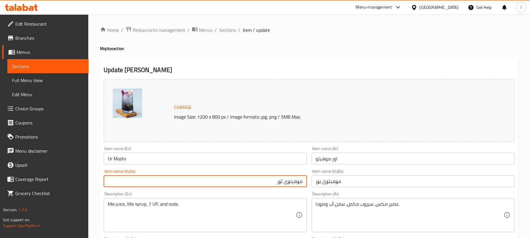
type input "مۆهیتۆی ئۆر"
click at [323, 184] on input "مۆهیتۆی یۆر" at bounding box center [412, 181] width 203 height 12
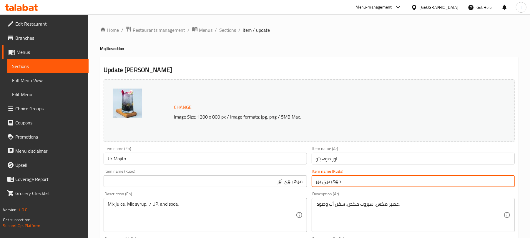
click at [323, 184] on input "مۆهیتۆی یۆر" at bounding box center [412, 181] width 203 height 12
paste input "ئ"
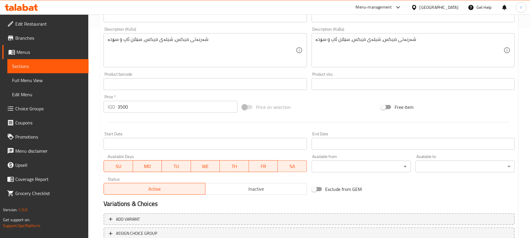
scroll to position [253, 0]
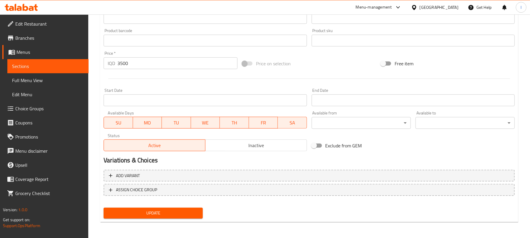
type input "مۆهیتۆی ئۆر"
click at [198, 212] on span "Update" at bounding box center [153, 212] width 90 height 7
click at [47, 21] on span "Edit Restaurant" at bounding box center [49, 23] width 69 height 7
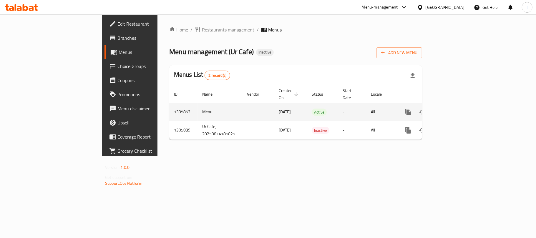
click at [457, 105] on link "enhanced table" at bounding box center [450, 112] width 14 height 14
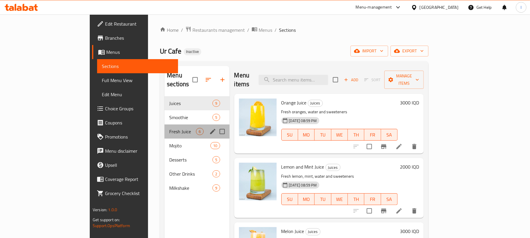
click at [164, 129] on div "Fresh Juice 6" at bounding box center [196, 131] width 65 height 14
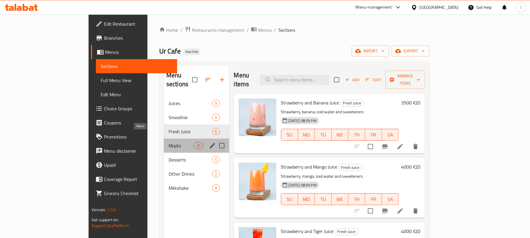
click at [169, 142] on span "Mojito" at bounding box center [181, 145] width 25 height 7
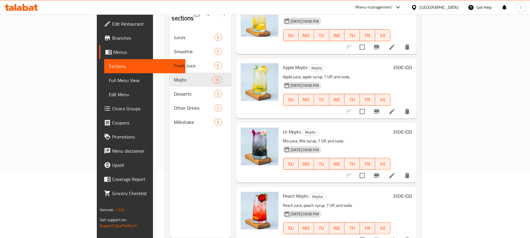
scroll to position [83, 0]
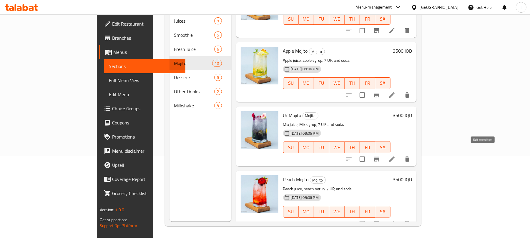
click at [395, 156] on icon at bounding box center [391, 159] width 7 height 7
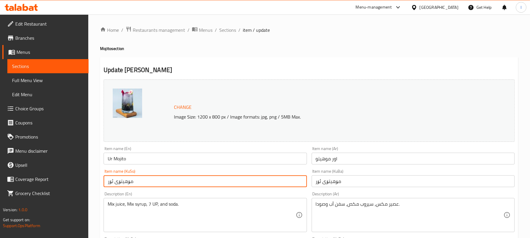
click at [110, 186] on input "مۆهیتۆی ئۆر" at bounding box center [205, 181] width 203 height 12
click at [113, 182] on input "مۆهیتۆی ئور" at bounding box center [205, 181] width 203 height 12
type input "مۆهیتۆی ئور"
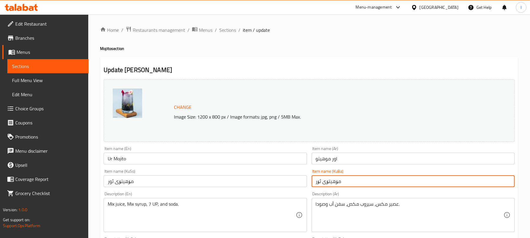
click at [338, 182] on input "مۆهیتۆی ئۆر" at bounding box center [412, 181] width 203 height 12
paste input "و"
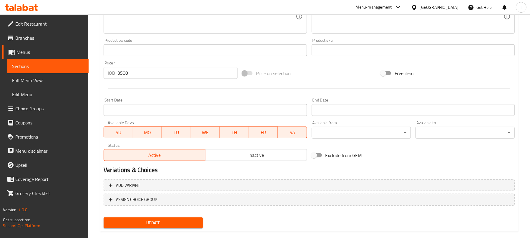
scroll to position [253, 0]
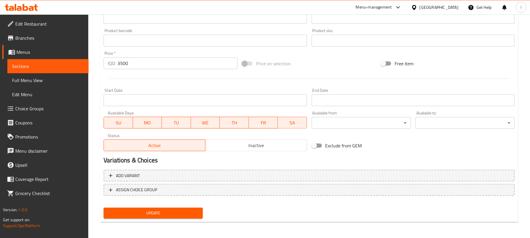
type input "مۆهیتۆی ئور"
click at [163, 215] on span "Update" at bounding box center [153, 212] width 90 height 7
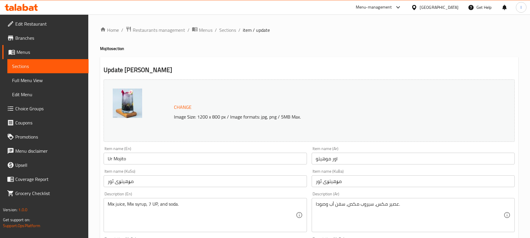
scroll to position [253, 0]
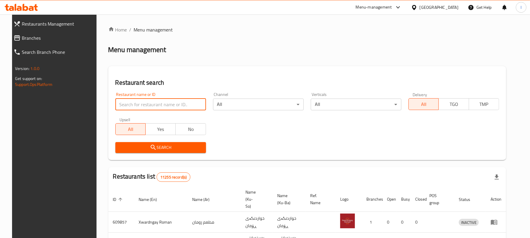
click at [125, 100] on input "search" at bounding box center [160, 105] width 91 height 12
paste input "You cafe - [PERSON_NAME]"
type input "You cafe - [PERSON_NAME]"
click button "Search" at bounding box center [160, 147] width 91 height 11
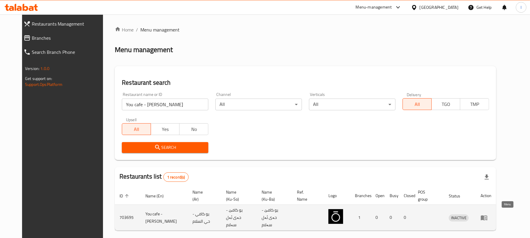
click at [487, 214] on icon "enhanced table" at bounding box center [483, 217] width 7 height 7
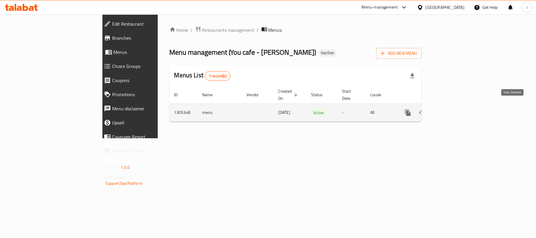
click at [453, 109] on icon "enhanced table" at bounding box center [449, 112] width 7 height 7
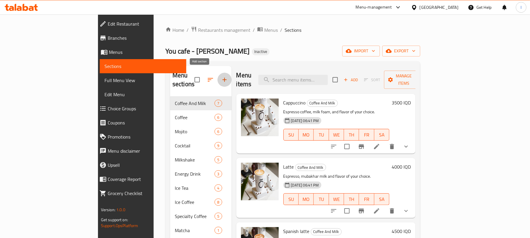
click at [222, 78] on icon "button" at bounding box center [224, 80] width 4 height 4
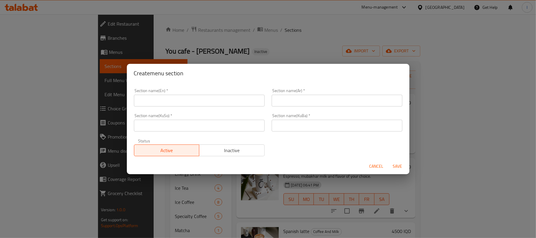
click at [153, 101] on input "text" at bounding box center [199, 101] width 131 height 12
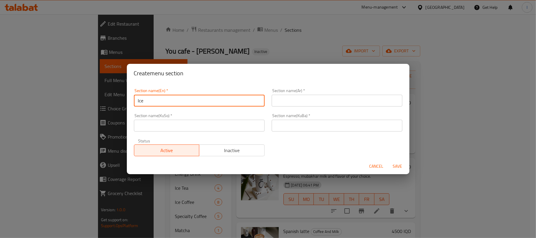
type input "Ice Cream"
click at [293, 100] on input "text" at bounding box center [336, 101] width 131 height 12
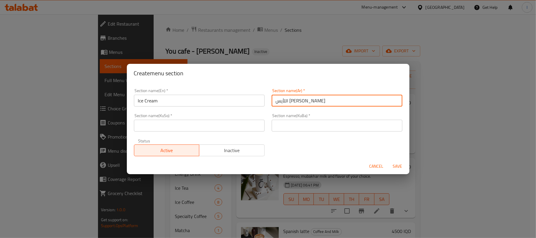
type input "اللأيس [PERSON_NAME]"
click at [185, 121] on input "text" at bounding box center [199, 126] width 131 height 12
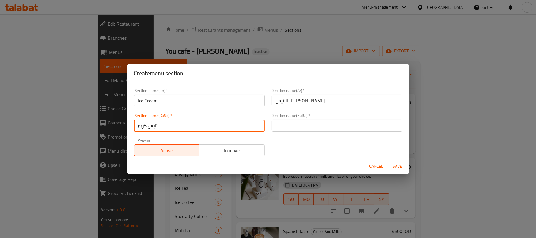
click at [185, 121] on input "ئایس کرێم" at bounding box center [199, 126] width 131 height 12
type input "ئایس کرێم"
click at [288, 123] on input "text" at bounding box center [336, 126] width 131 height 12
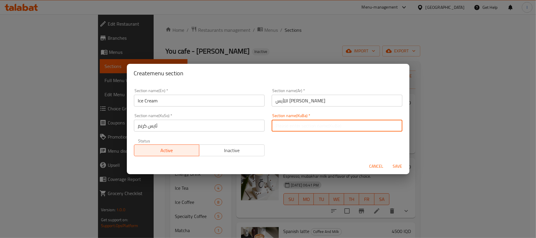
paste input "ئایس کرێم"
type input "ئایس کرێم"
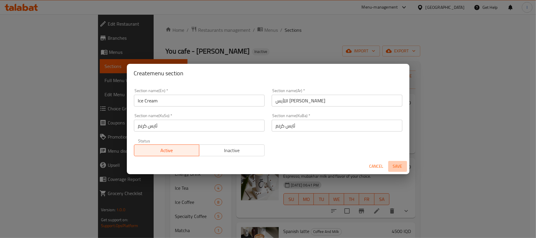
click at [400, 165] on span "Save" at bounding box center [397, 166] width 14 height 7
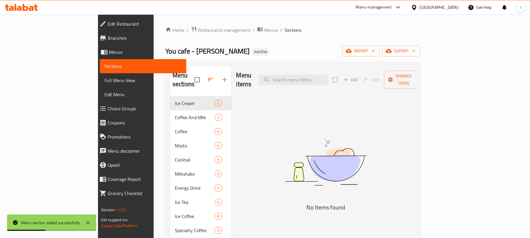
click at [358, 78] on span "Add" at bounding box center [351, 79] width 16 height 7
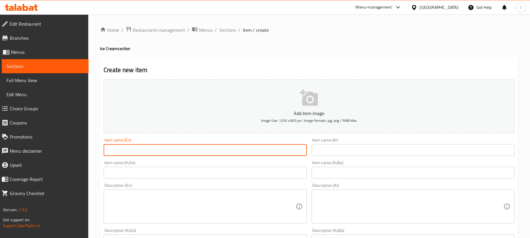
drag, startPoint x: 134, startPoint y: 149, endPoint x: 170, endPoint y: 149, distance: 36.2
click at [134, 149] on input "text" at bounding box center [205, 150] width 203 height 12
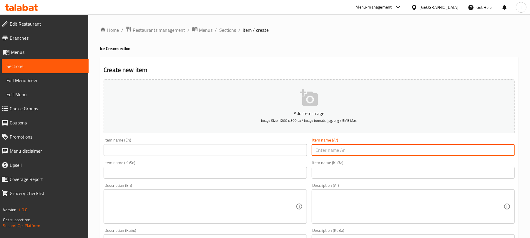
click at [326, 149] on input "text" at bounding box center [412, 150] width 203 height 12
paste input "ایس كریم صغیر"
type input "ایس كریم صغیر"
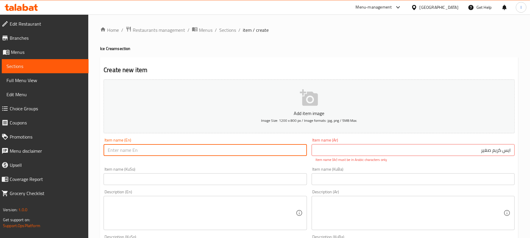
click at [126, 156] on input "text" at bounding box center [205, 150] width 203 height 12
paste input "Small ice cream"
drag, startPoint x: 139, startPoint y: 154, endPoint x: 161, endPoint y: 152, distance: 22.1
click at [161, 152] on input "small ice cream cup" at bounding box center [205, 150] width 203 height 12
click at [120, 150] on input "small ice cream" at bounding box center [205, 150] width 203 height 12
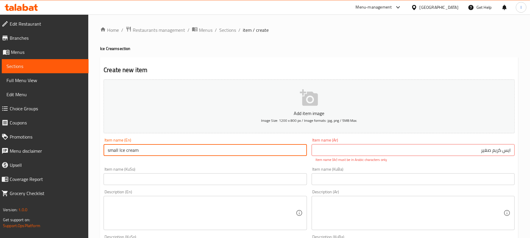
click at [128, 151] on input "small Ice cream" at bounding box center [205, 150] width 203 height 12
click at [111, 150] on input "small Ice Cream" at bounding box center [205, 150] width 203 height 12
type input "Small Ice Cream"
click at [186, 177] on input "text" at bounding box center [205, 179] width 203 height 12
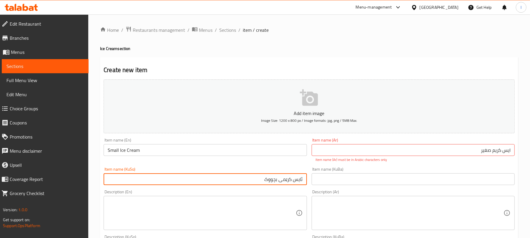
click at [244, 176] on input "ئایس کرێمی بچووک" at bounding box center [205, 179] width 203 height 12
type input "ئایس کرێمی بچووک"
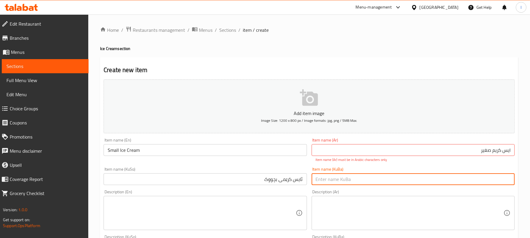
click at [315, 176] on input "text" at bounding box center [412, 179] width 203 height 12
paste input "ئایس کرێمی بچووک"
type input "ئایس کرێمی بچووک"
click at [481, 156] on input "ایس كریم صغیر" at bounding box center [412, 150] width 203 height 12
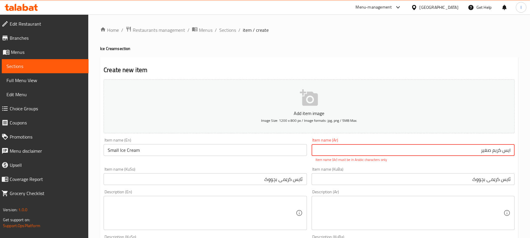
click at [471, 156] on input "ایس كریم صغیر" at bounding box center [412, 150] width 203 height 12
click at [498, 152] on input "ایس كریم صغیر" at bounding box center [412, 150] width 203 height 12
click at [508, 151] on input "ایس كریم صغیر" at bounding box center [412, 150] width 203 height 12
click at [474, 154] on input "ايس كریم صغیر" at bounding box center [412, 150] width 203 height 12
click at [483, 152] on input "ايس كریم صغیر" at bounding box center [412, 150] width 203 height 12
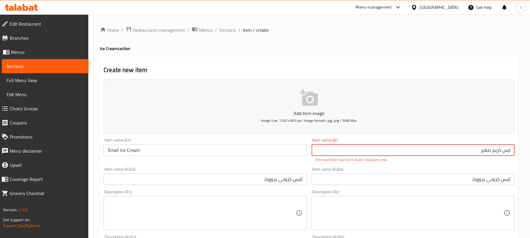
click at [483, 152] on input "ايس كریم صغیر" at bounding box center [412, 150] width 203 height 12
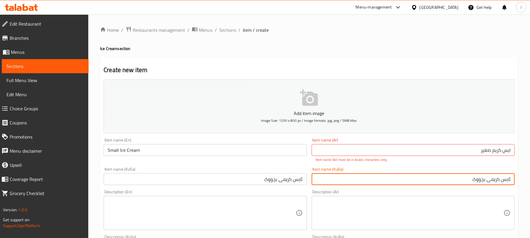
click at [457, 176] on input "ئایس کرێمی بچووک" at bounding box center [412, 179] width 203 height 12
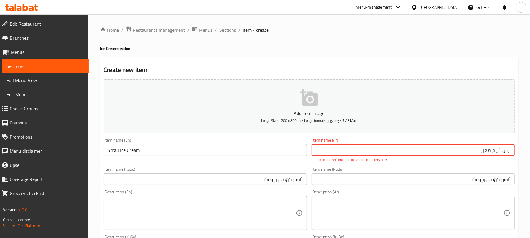
click at [478, 151] on input "ايس كریم صغير" at bounding box center [412, 150] width 203 height 12
click at [508, 151] on input "ايس كریم صغير" at bounding box center [412, 150] width 203 height 12
type input "ايس كریم صغير"
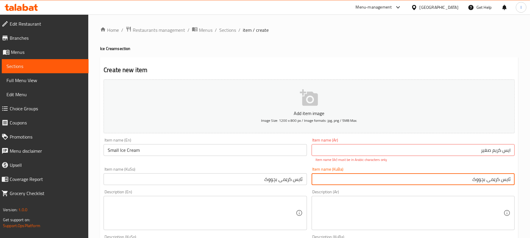
click at [479, 180] on input "ئایس کرێمی بچووک" at bounding box center [412, 179] width 203 height 12
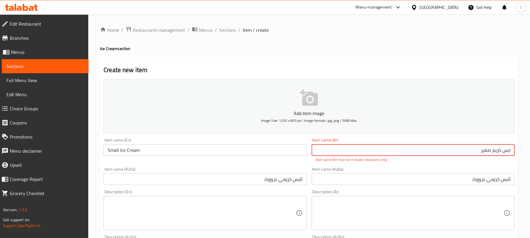
click at [482, 151] on input "ايس كریم صغير" at bounding box center [412, 150] width 203 height 12
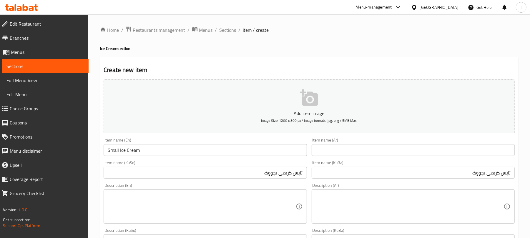
click at [396, 191] on div "Description (Ar) Description (Ar)" at bounding box center [412, 203] width 203 height 40
click at [416, 152] on input "text" at bounding box center [412, 150] width 203 height 12
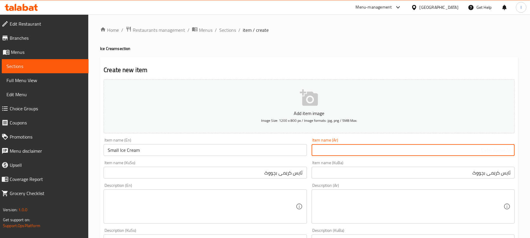
paste input "ايس كريم صغير"
type input "ايس كريم صغير"
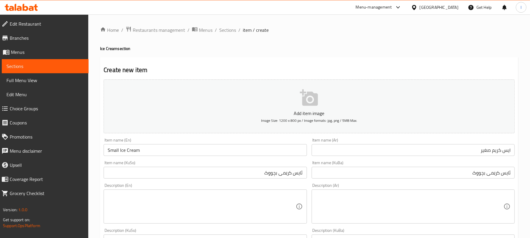
click at [423, 183] on div "Description (Ar) Description (Ar)" at bounding box center [413, 203] width 208 height 45
click at [421, 192] on div "Description (Ar)" at bounding box center [412, 206] width 203 height 34
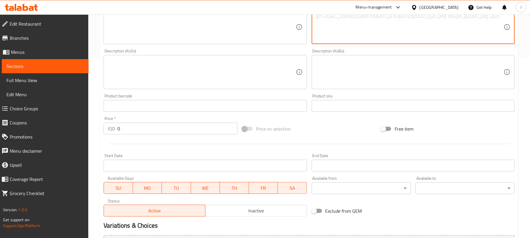
scroll to position [245, 0]
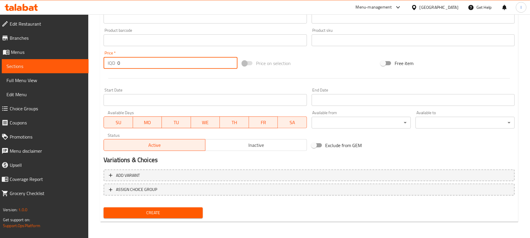
drag, startPoint x: 133, startPoint y: 65, endPoint x: 90, endPoint y: 61, distance: 43.7
click at [90, 61] on div "Home / Restaurants management / Menus / Sections / item / create Ice Cream sect…" at bounding box center [308, 3] width 441 height 469
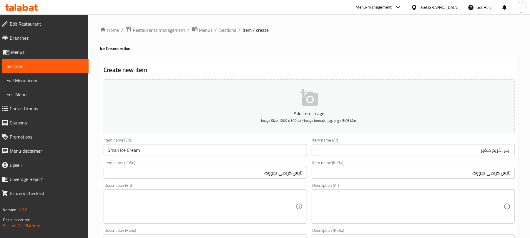
type input "3000"
click at [146, 147] on input "Small Ice Cream" at bounding box center [205, 150] width 203 height 12
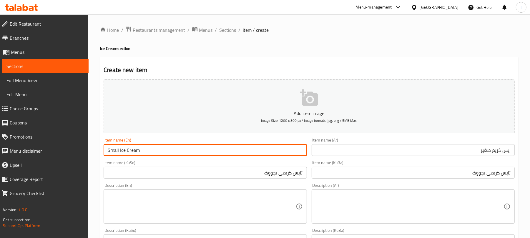
click at [146, 147] on input "Small Ice Cream" at bounding box center [205, 150] width 203 height 12
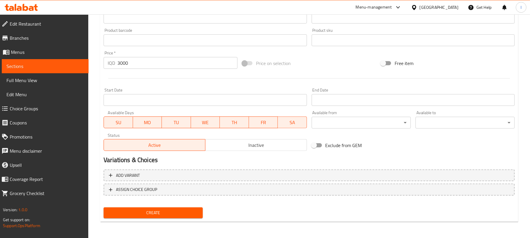
click at [172, 214] on span "Create" at bounding box center [153, 212] width 90 height 7
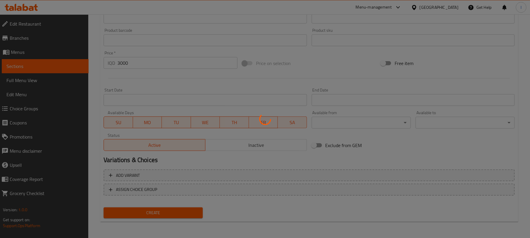
type input "0"
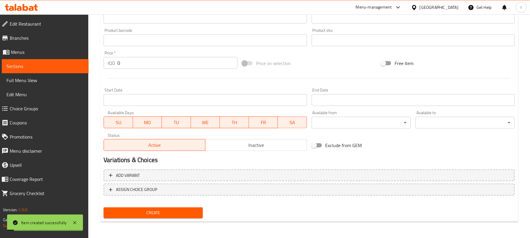
scroll to position [0, 0]
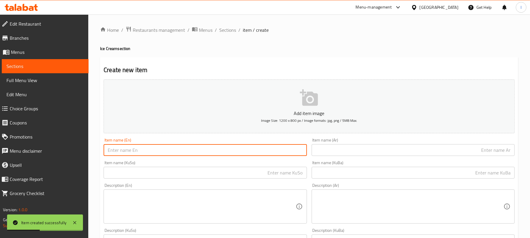
click at [155, 150] on input "text" at bounding box center [205, 150] width 203 height 12
paste input "Small Ice Cream"
drag, startPoint x: 120, startPoint y: 149, endPoint x: 107, endPoint y: 151, distance: 13.1
click at [107, 151] on input "Small Ice Cream" at bounding box center [205, 150] width 203 height 12
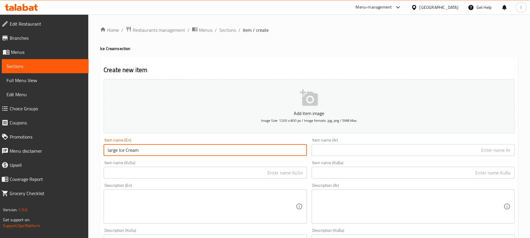
click at [109, 152] on input "large Ice Cream" at bounding box center [205, 150] width 203 height 12
type input "Large Ice Cream"
click at [323, 151] on input "text" at bounding box center [412, 150] width 203 height 12
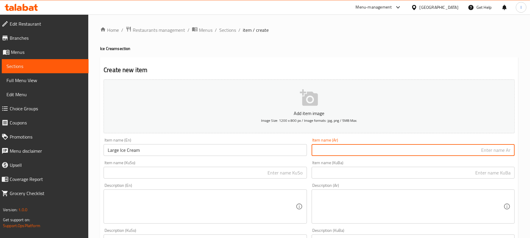
paste input "ايس كريم صغير"
drag, startPoint x: 488, startPoint y: 149, endPoint x: 470, endPoint y: 151, distance: 18.7
click at [470, 151] on input "ايس كريم صغير" at bounding box center [412, 150] width 203 height 12
type input "ايس كريم كبير"
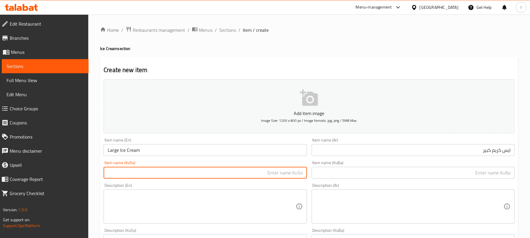
click at [279, 173] on input "text" at bounding box center [205, 173] width 203 height 12
paste input "ئایس کرێمی بچووک"
drag, startPoint x: 278, startPoint y: 175, endPoint x: 245, endPoint y: 175, distance: 32.3
click at [245, 175] on input "ئایس کرێمی بچووک" at bounding box center [205, 173] width 203 height 12
click at [258, 174] on input "ئایس کرێمی گەورە" at bounding box center [205, 173] width 203 height 12
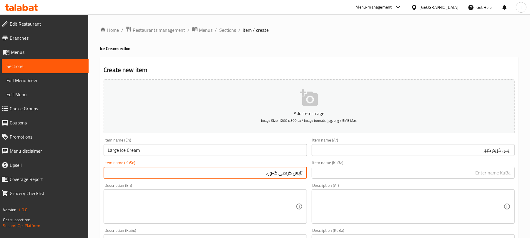
click at [258, 174] on input "ئایس کرێمی گەورە" at bounding box center [205, 173] width 203 height 12
type input "ئایس کرێمی گەورە"
click at [328, 174] on input "text" at bounding box center [412, 173] width 203 height 12
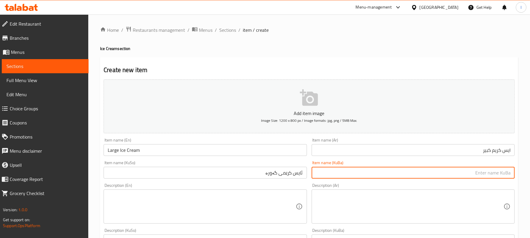
paste input "ئایس کرێمی گەورە"
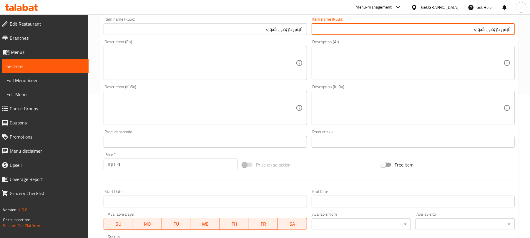
scroll to position [144, 0]
type input "ئایس کرێمی گەورە"
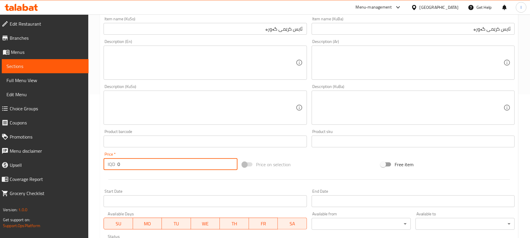
drag, startPoint x: 150, startPoint y: 166, endPoint x: 101, endPoint y: 166, distance: 48.5
click at [101, 166] on div "Price   * IQD 0 Price *" at bounding box center [170, 161] width 139 height 23
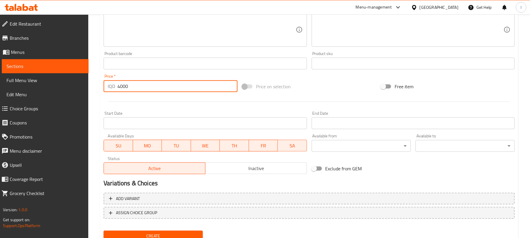
scroll to position [245, 0]
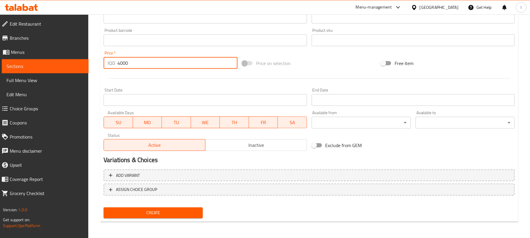
type input "4000"
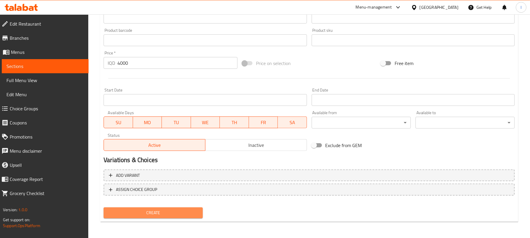
click at [176, 212] on span "Create" at bounding box center [153, 212] width 90 height 7
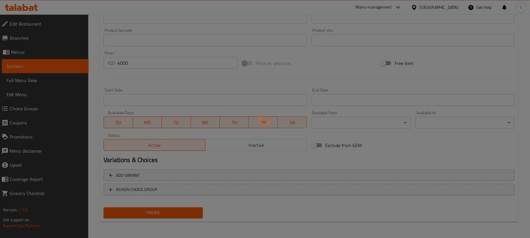
type input "0"
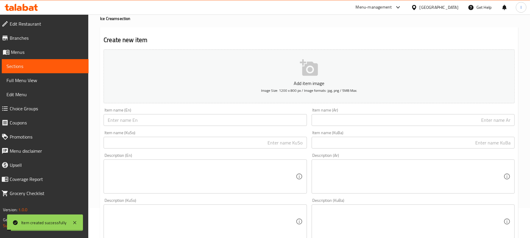
scroll to position [0, 0]
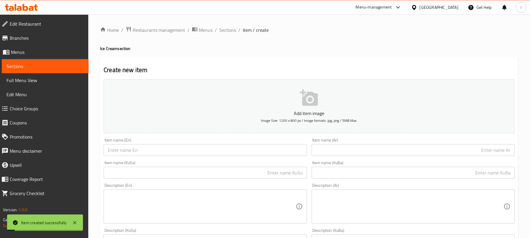
click at [139, 154] on input "text" at bounding box center [205, 150] width 203 height 12
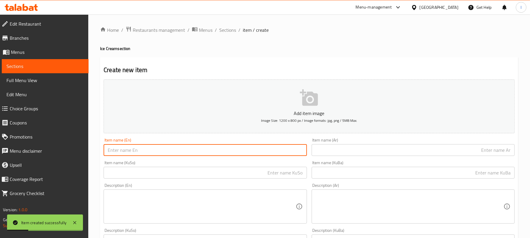
paste input "Small Ice Cream"
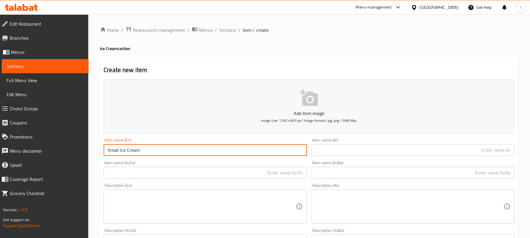
drag, startPoint x: 118, startPoint y: 150, endPoint x: 96, endPoint y: 154, distance: 22.1
type input "1/2 Kilo Ice Cream"
click at [429, 154] on input "text" at bounding box center [412, 150] width 203 height 12
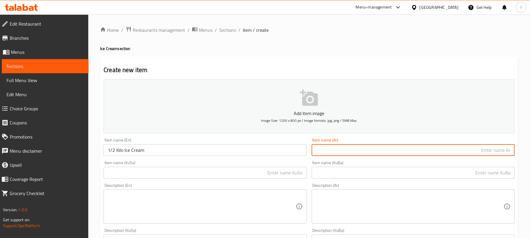
paste input "ایس كریم نصف كیلو"
type input "ایس كریم نصف كیلو"
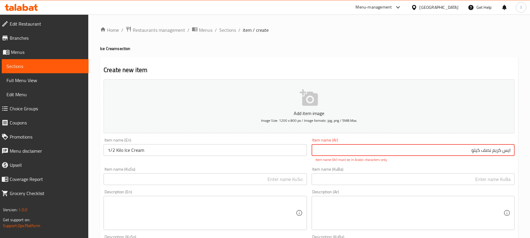
click at [493, 152] on input "ایس كریم نصف كیلو" at bounding box center [412, 150] width 203 height 12
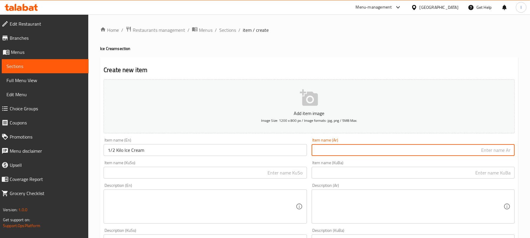
click at [486, 170] on input "text" at bounding box center [412, 173] width 203 height 12
click at [496, 146] on input "text" at bounding box center [412, 150] width 203 height 12
paste input "ايس كريم صغير"
drag, startPoint x: 490, startPoint y: 151, endPoint x: 475, endPoint y: 150, distance: 14.4
click at [475, 150] on input "ايس كريم صغير" at bounding box center [412, 150] width 203 height 12
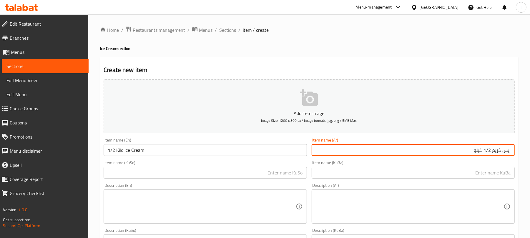
type input "ايس كريم 1/2 كيلو"
click at [271, 172] on input "text" at bounding box center [205, 173] width 203 height 12
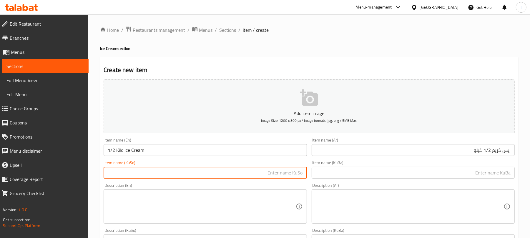
paste input "ئایس کرێمی گەورە"
drag, startPoint x: 278, startPoint y: 175, endPoint x: 256, endPoint y: 175, distance: 21.2
click at [256, 175] on input "ئایس کرێمی گەورە" at bounding box center [205, 173] width 203 height 12
click at [257, 174] on input "ئایس کرێمی 1/2 کیلۆ" at bounding box center [205, 173] width 203 height 12
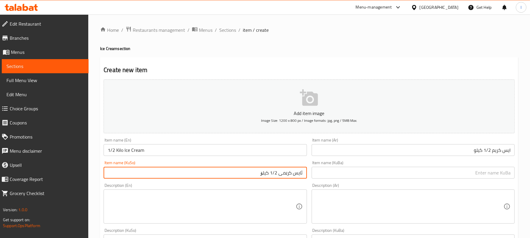
click at [257, 174] on input "ئایس کرێمی 1/2 کیلۆ" at bounding box center [205, 173] width 203 height 12
type input "ئایس کرێمی 1/2 کیلۆ"
click at [380, 176] on input "text" at bounding box center [412, 173] width 203 height 12
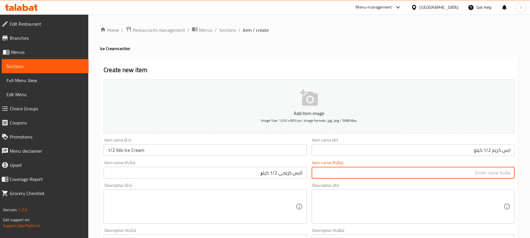
paste input "ئایس کرێمی 1/2 کیلۆ"
type input "ئایس کرێمی 1/2 کیلۆ"
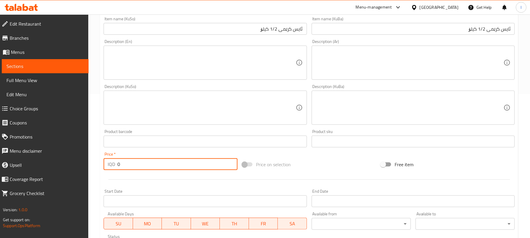
drag, startPoint x: 135, startPoint y: 169, endPoint x: 99, endPoint y: 168, distance: 36.5
click at [99, 168] on div "Home / Restaurants management / Menus / Sections / item / create Ice Cream sect…" at bounding box center [308, 105] width 441 height 469
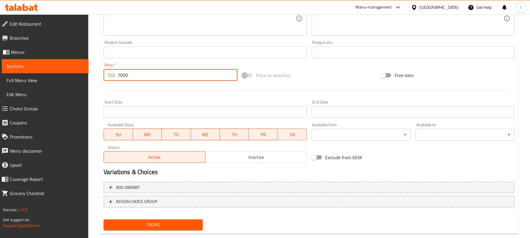
scroll to position [245, 0]
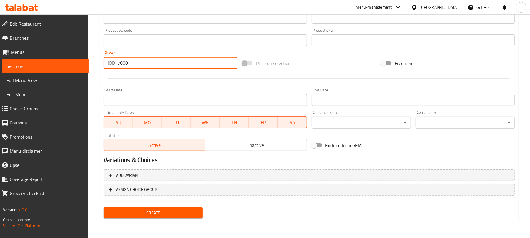
type input "7000"
click at [171, 210] on span "Create" at bounding box center [153, 212] width 90 height 7
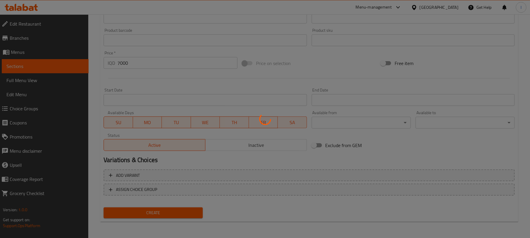
type input "0"
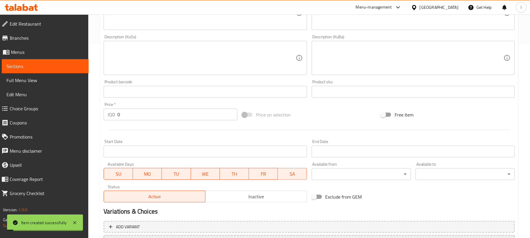
scroll to position [0, 0]
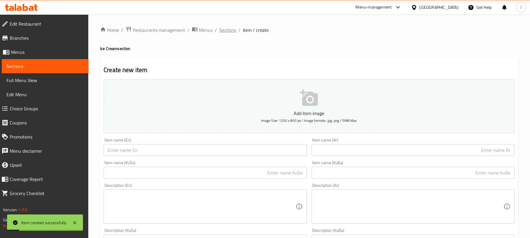
click at [224, 30] on span "Sections" at bounding box center [227, 29] width 17 height 7
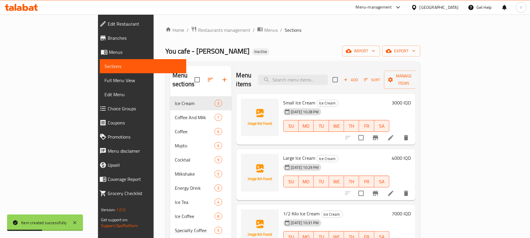
click at [95, 102] on link "Choice Groups" at bounding box center [141, 108] width 92 height 14
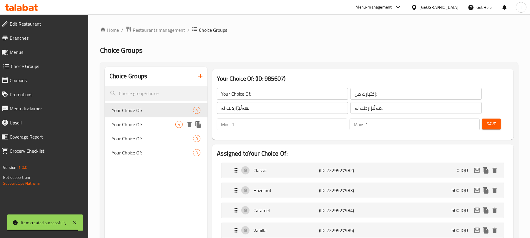
click at [139, 121] on span "Your Choice Of:" at bounding box center [144, 124] width 64 height 7
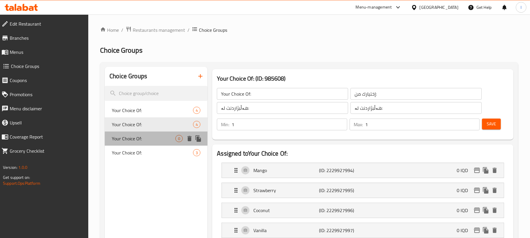
click at [136, 134] on div "Your Choice Of: 0" at bounding box center [156, 138] width 103 height 14
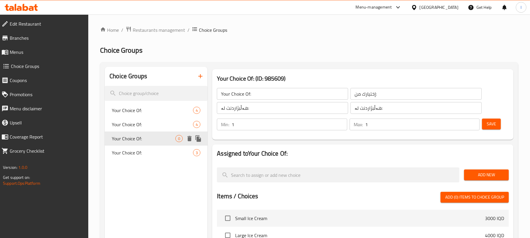
click at [136, 149] on span "Your Choice Of:" at bounding box center [152, 152] width 81 height 7
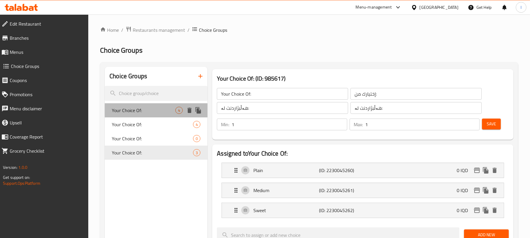
click at [149, 106] on div "Your Choice Of: 4" at bounding box center [156, 110] width 103 height 14
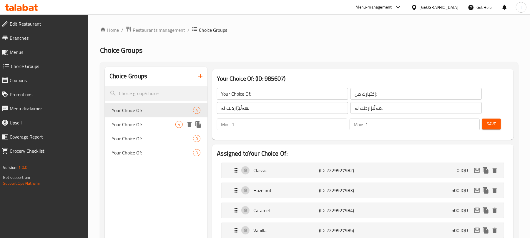
click at [154, 122] on span "Your Choice Of:" at bounding box center [144, 124] width 64 height 7
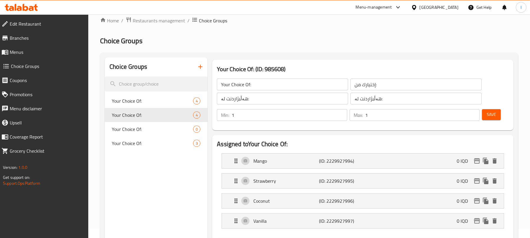
scroll to position [11, 0]
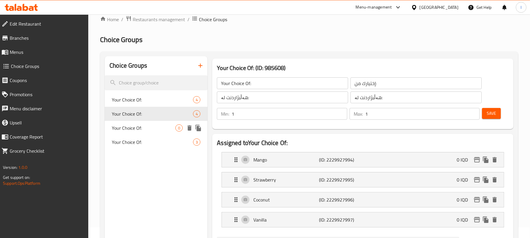
click at [150, 128] on span "Your Choice Of:" at bounding box center [144, 127] width 64 height 7
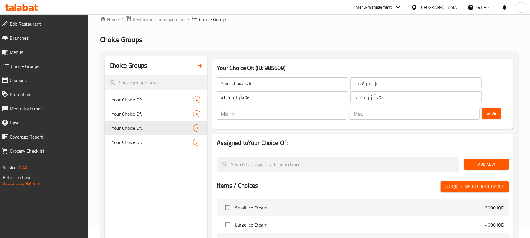
click at [19, 50] on span "Menus" at bounding box center [47, 52] width 74 height 7
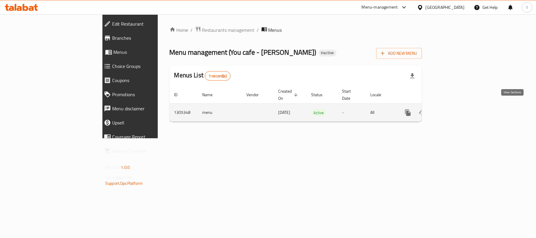
click at [453, 109] on icon "enhanced table" at bounding box center [449, 112] width 7 height 7
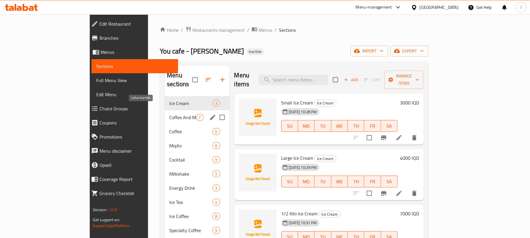
click at [169, 114] on span "Coffee And Milk" at bounding box center [182, 117] width 27 height 7
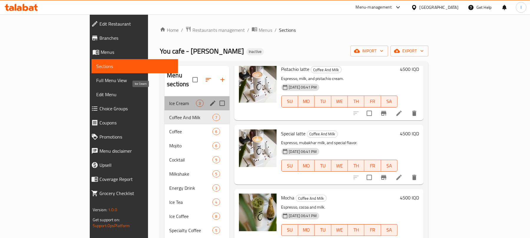
click at [169, 100] on span "Ice Cream" at bounding box center [182, 103] width 27 height 7
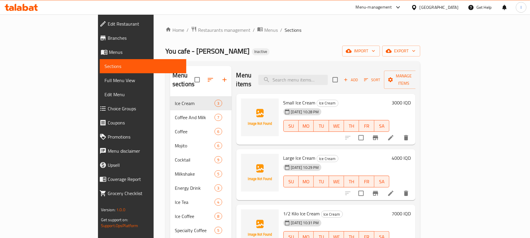
click at [108, 107] on span "Choice Groups" at bounding box center [145, 108] width 74 height 7
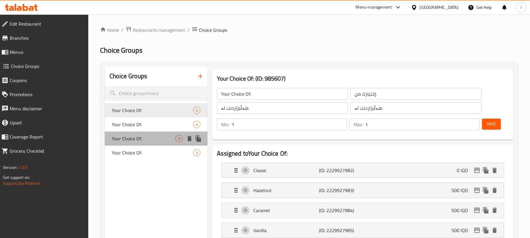
click at [120, 140] on span "Your Choice Of:" at bounding box center [144, 138] width 64 height 7
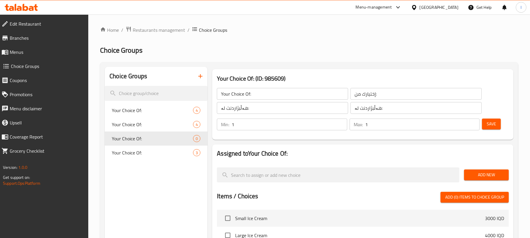
click at [497, 176] on span "Add New" at bounding box center [485, 174] width 35 height 7
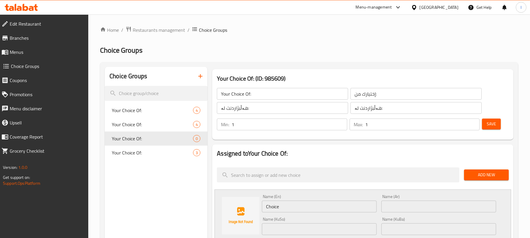
scroll to position [144, 0]
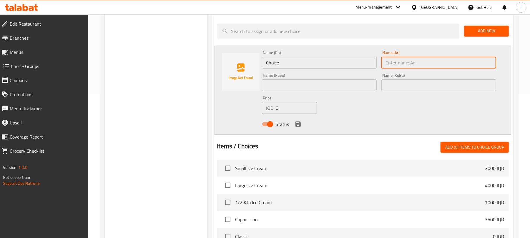
click at [407, 61] on input "text" at bounding box center [438, 63] width 115 height 12
paste input "توت"
type input "توت"
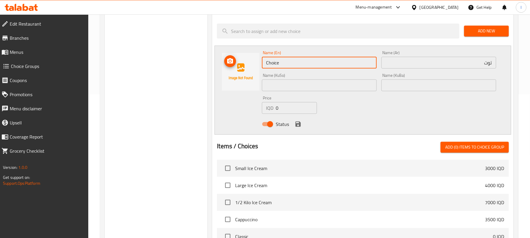
drag, startPoint x: 297, startPoint y: 66, endPoint x: 241, endPoint y: 62, distance: 55.5
click at [241, 62] on div "Name (En) Choice Name (En) Name (Ar) توت Name (Ar) Name (KuSo) Name (KuSo) Name…" at bounding box center [362, 90] width 296 height 89
paste input "Raspberry"
type input "Raspberry"
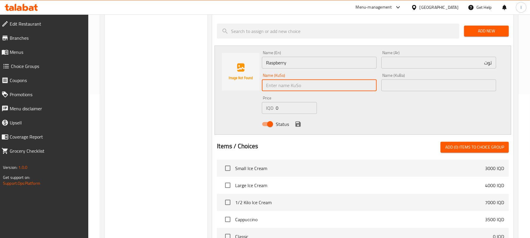
click at [290, 86] on input "text" at bounding box center [319, 85] width 115 height 12
click at [291, 82] on input "توو" at bounding box center [319, 85] width 115 height 12
type input "توو"
click at [418, 85] on input "text" at bounding box center [438, 85] width 115 height 12
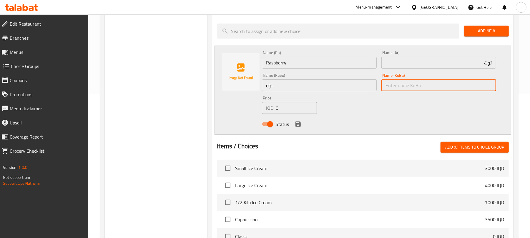
paste input "توو"
type input "توو"
click at [302, 124] on div "Status" at bounding box center [378, 124] width 239 height 16
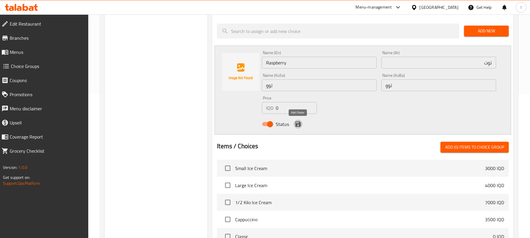
click at [300, 124] on icon "save" at bounding box center [297, 123] width 5 height 5
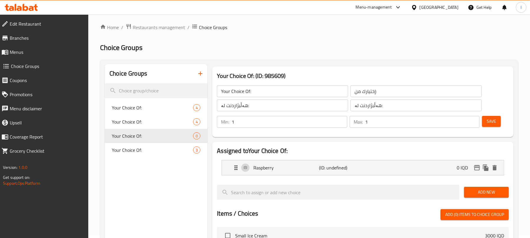
scroll to position [0, 0]
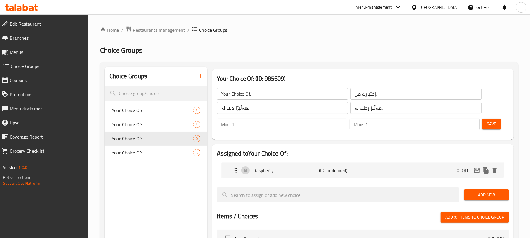
click at [497, 117] on div "Min: 1 ​ Max: 1 ​ Save" at bounding box center [361, 124] width 296 height 19
click at [493, 121] on span "Save" at bounding box center [490, 123] width 9 height 7
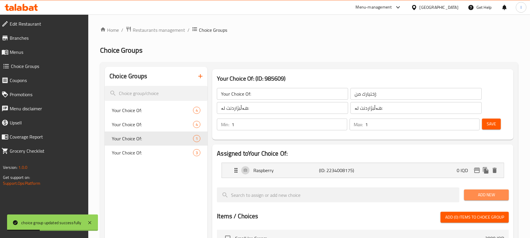
click at [476, 192] on span "Add New" at bounding box center [485, 194] width 35 height 7
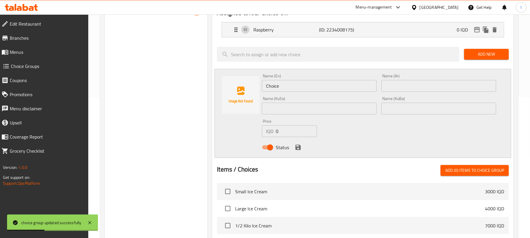
scroll to position [144, 0]
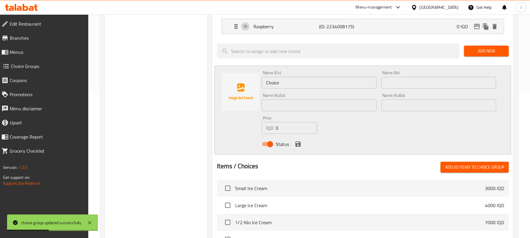
click at [413, 82] on input "text" at bounding box center [438, 83] width 115 height 12
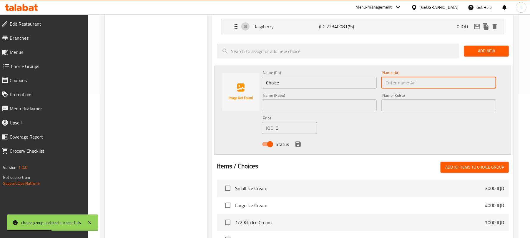
paste input "[PERSON_NAME]"
type input "[PERSON_NAME]"
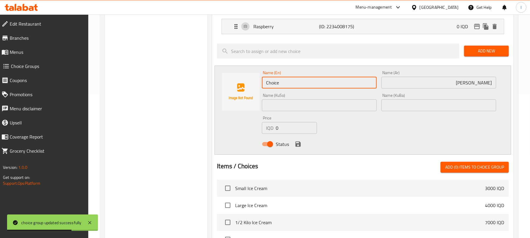
click at [232, 85] on div "Name (En) Choice Name (En) Name (Ar) بلو بيري Name (Ar) Name (KuSo) Name (KuSo)…" at bounding box center [362, 110] width 296 height 89
paste input "Blueberry"
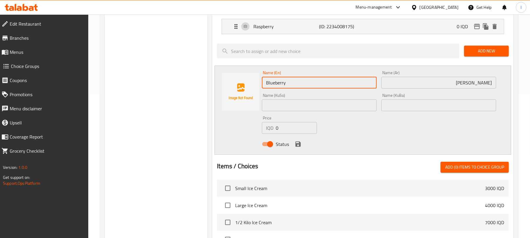
type input "Blueberry"
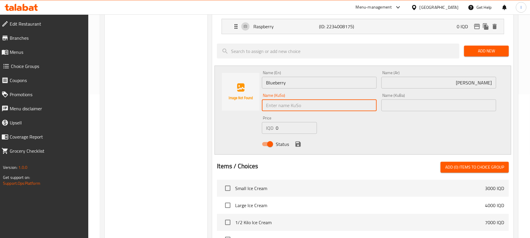
click at [288, 103] on input "text" at bounding box center [319, 105] width 115 height 12
click at [280, 107] on input "بلوبێری" at bounding box center [319, 105] width 115 height 12
type input "بلوبێری"
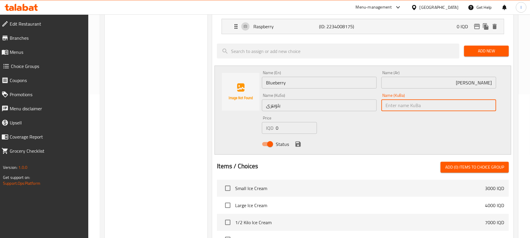
click at [391, 102] on input "text" at bounding box center [438, 105] width 115 height 12
paste input "بلوبێری"
type input "بلوبێری"
click at [294, 142] on icon "save" at bounding box center [297, 144] width 7 height 7
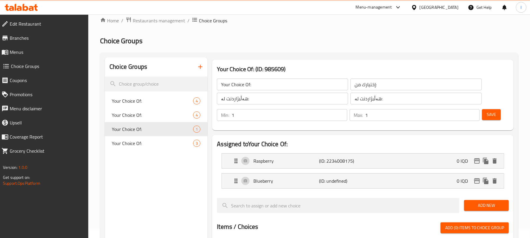
scroll to position [0, 0]
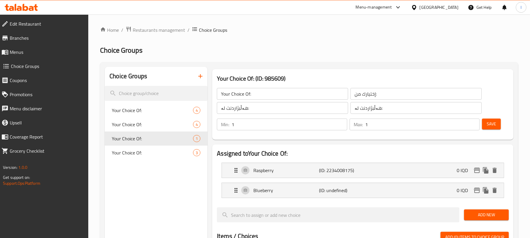
click at [492, 121] on span "Save" at bounding box center [490, 123] width 9 height 7
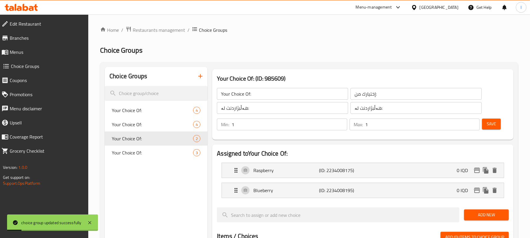
click at [490, 210] on button "Add New" at bounding box center [486, 214] width 45 height 11
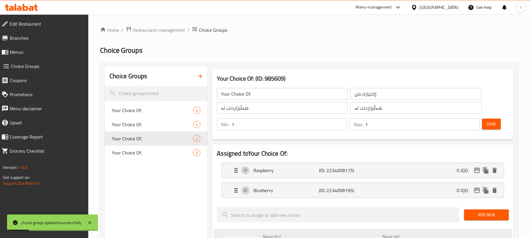
scroll to position [144, 0]
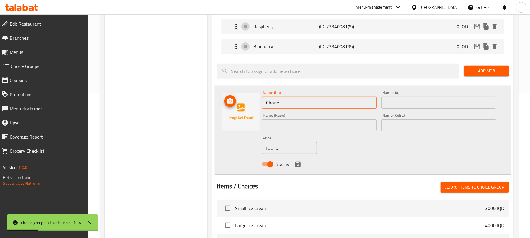
drag, startPoint x: 285, startPoint y: 99, endPoint x: 221, endPoint y: 102, distance: 63.6
click at [221, 102] on div "Name (En) Choice Name (En) Name (Ar) Name (Ar) Name (KuSo) Name (KuSo) Name (Ku…" at bounding box center [362, 130] width 296 height 89
paste input "Strawberry"
type input "Strawberry"
click at [413, 99] on input "text" at bounding box center [438, 103] width 115 height 12
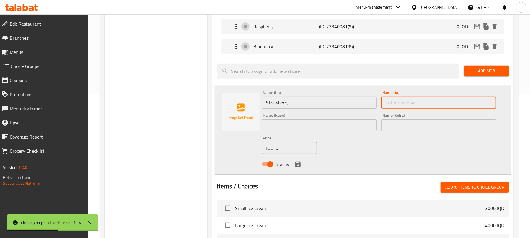
paste input "فراولة"
type input "فراولة"
click at [302, 131] on input "text" at bounding box center [319, 125] width 115 height 12
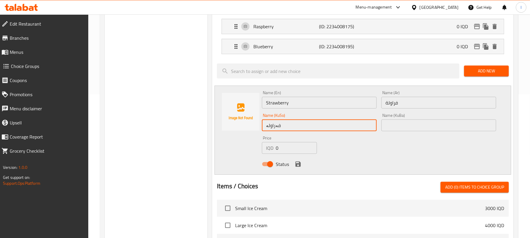
click at [302, 131] on input "فەراولە" at bounding box center [319, 125] width 115 height 12
type input "فەراولە"
click at [428, 123] on input "text" at bounding box center [438, 125] width 115 height 12
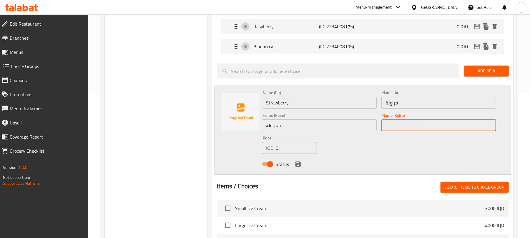
paste input "فەراولە"
type input "فەراولە"
click at [297, 162] on icon "save" at bounding box center [297, 163] width 5 height 5
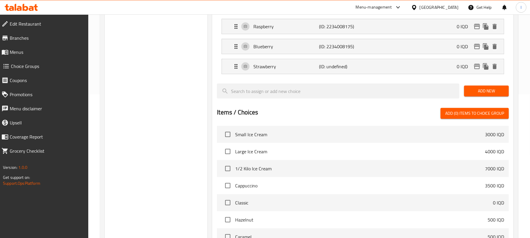
scroll to position [0, 0]
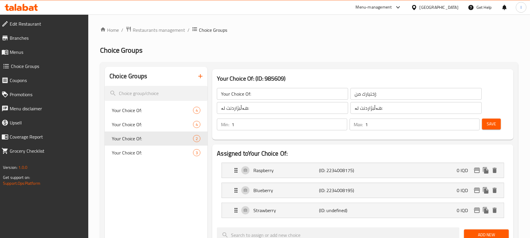
click at [488, 125] on span "Save" at bounding box center [490, 123] width 9 height 7
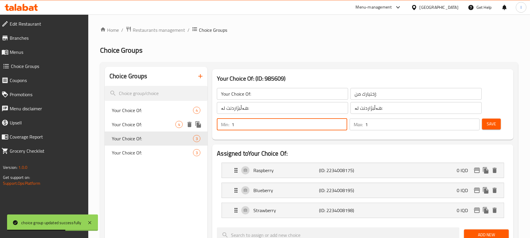
drag, startPoint x: 252, startPoint y: 121, endPoint x: 185, endPoint y: 120, distance: 67.1
type input "2"
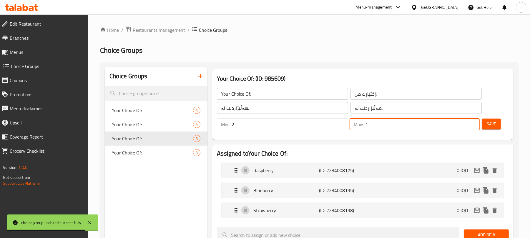
drag, startPoint x: 372, startPoint y: 124, endPoint x: 333, endPoint y: 124, distance: 38.2
click at [333, 124] on div "Min: 2 ​ Max: 1 ​" at bounding box center [347, 124] width 267 height 16
type input "2"
click at [499, 123] on button "Save" at bounding box center [491, 124] width 19 height 11
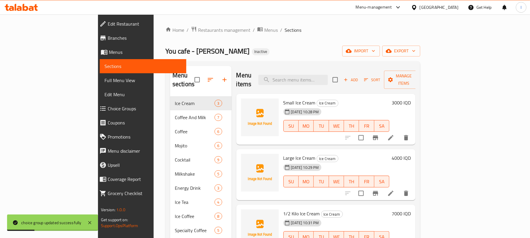
click at [394, 134] on icon at bounding box center [390, 137] width 7 height 7
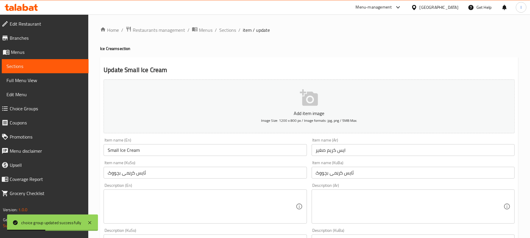
scroll to position [245, 0]
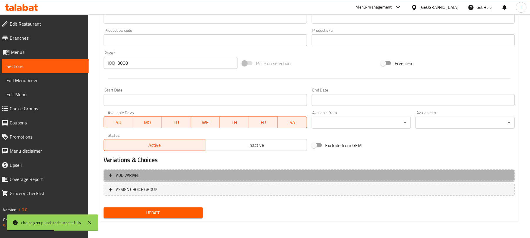
click at [271, 181] on button "Add variant" at bounding box center [309, 175] width 411 height 12
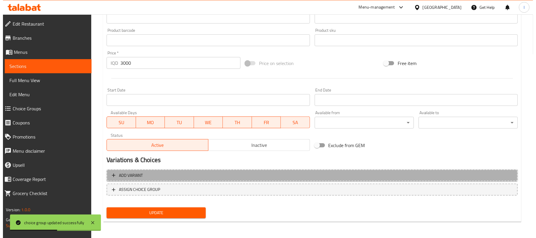
scroll to position [242, 0]
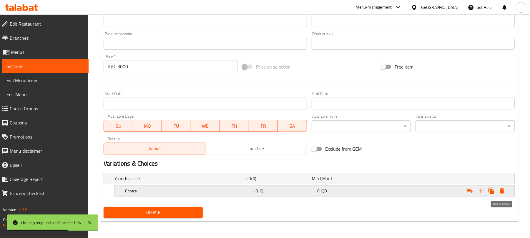
click at [503, 190] on icon "Expand" at bounding box center [501, 190] width 7 height 7
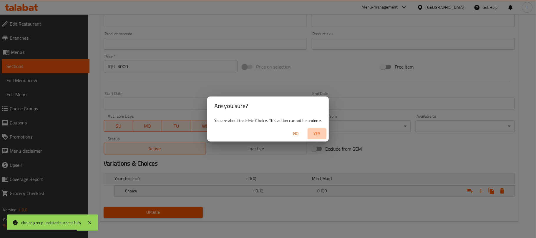
click at [322, 131] on span "Yes" at bounding box center [317, 133] width 14 height 7
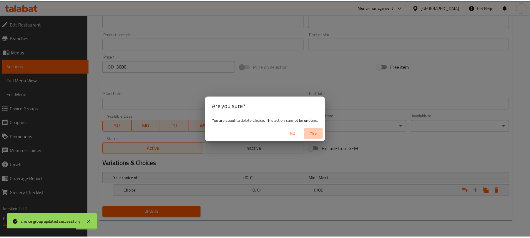
scroll to position [240, 0]
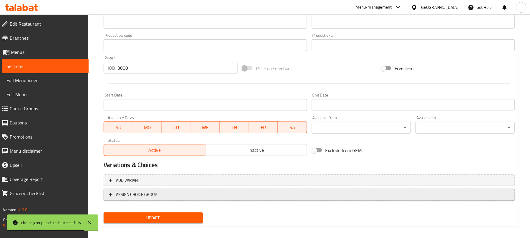
click at [216, 198] on span "ASSIGN CHOICE GROUP" at bounding box center [309, 194] width 400 height 7
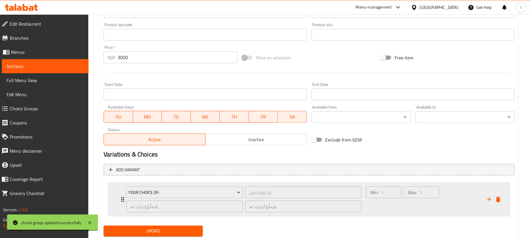
scroll to position [269, 0]
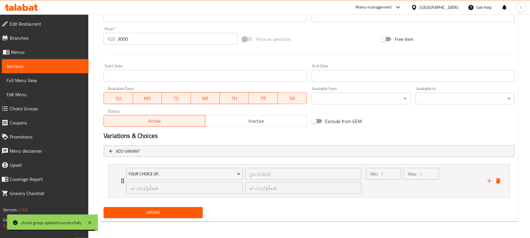
click at [179, 209] on span "Update" at bounding box center [153, 212] width 90 height 7
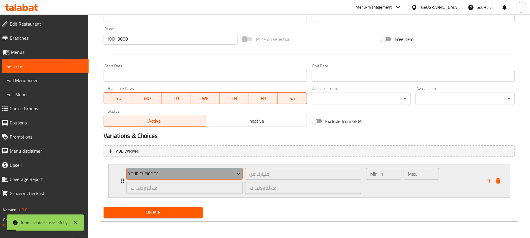
click at [169, 175] on span "Your Choice Of:" at bounding box center [185, 173] width 112 height 7
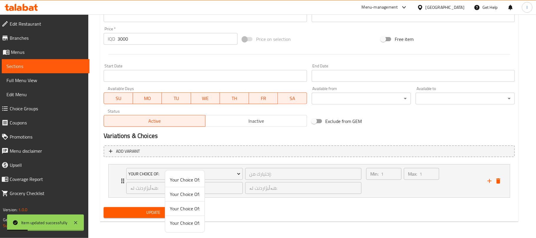
click at [191, 210] on span "Your Choice Of:" at bounding box center [185, 208] width 30 height 7
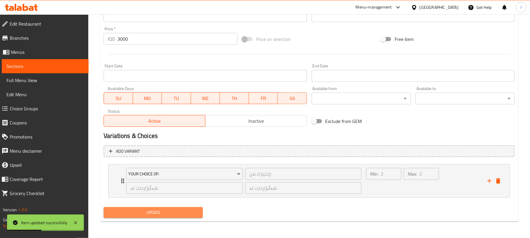
click at [167, 212] on span "Update" at bounding box center [153, 212] width 90 height 7
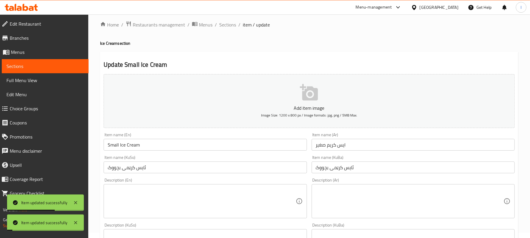
scroll to position [0, 0]
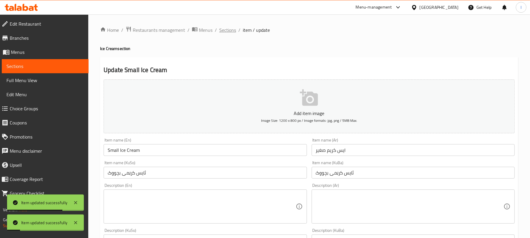
click at [227, 32] on span "Sections" at bounding box center [227, 29] width 17 height 7
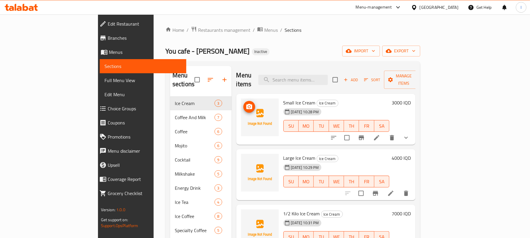
click at [246, 103] on icon "upload picture" at bounding box center [249, 106] width 7 height 7
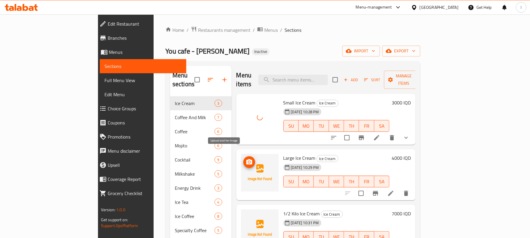
click at [246, 159] on icon "upload picture" at bounding box center [249, 161] width 6 height 5
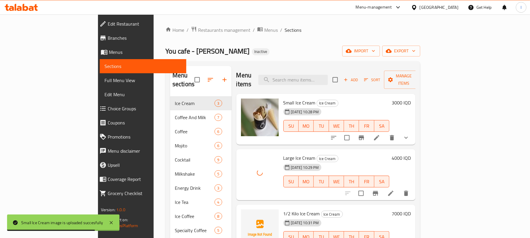
scroll to position [83, 0]
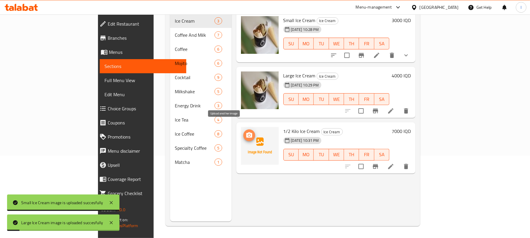
click at [246, 132] on icon "upload picture" at bounding box center [249, 134] width 6 height 5
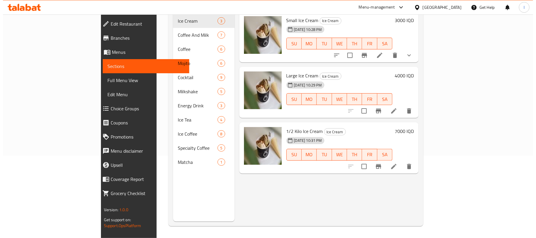
scroll to position [0, 0]
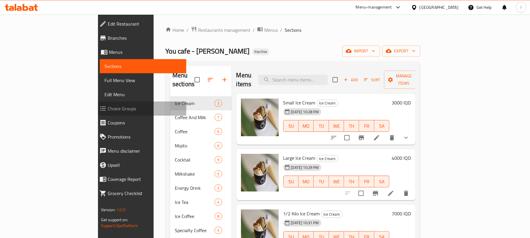
click at [108, 109] on span "Choice Groups" at bounding box center [145, 108] width 74 height 7
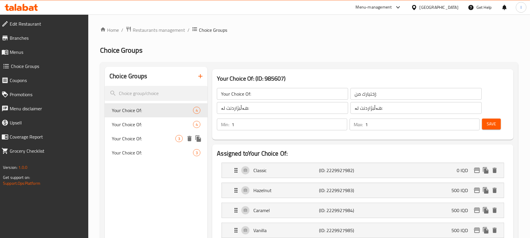
click at [142, 135] on span "Your Choice Of:" at bounding box center [144, 138] width 64 height 7
type input "2"
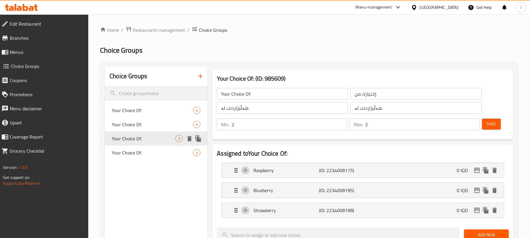
click at [199, 138] on icon "duplicate" at bounding box center [198, 138] width 7 height 7
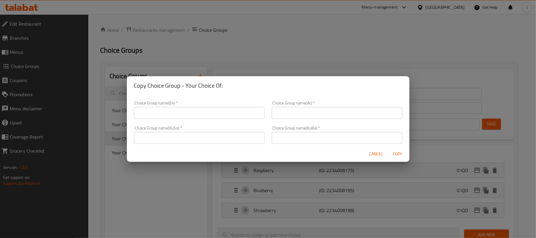
click at [158, 112] on input "text" at bounding box center [199, 113] width 131 height 12
type input "Your Choice Of:"
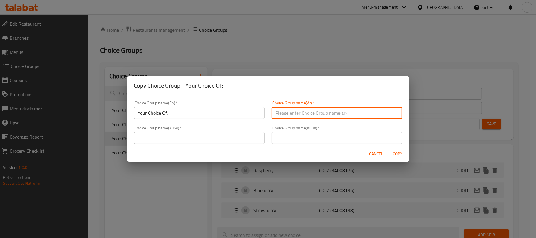
click at [272, 116] on input "text" at bounding box center [336, 113] width 131 height 12
type input "إختيارك من:"
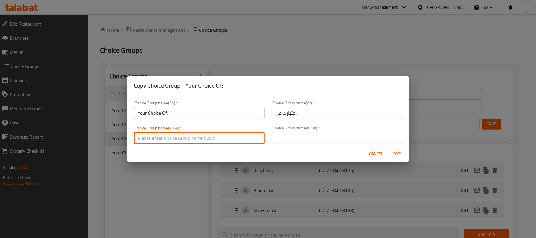
click at [197, 138] on input "text" at bounding box center [199, 138] width 131 height 12
type input "هەڵبژاردنت لە:"
click at [299, 139] on input "text" at bounding box center [336, 138] width 131 height 12
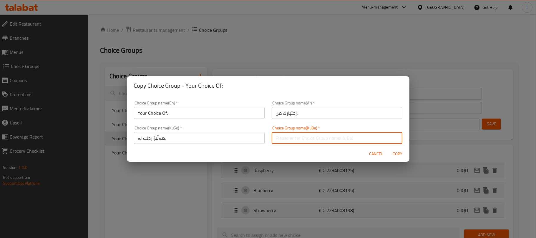
type input "هەڵبژاردنت لە:"
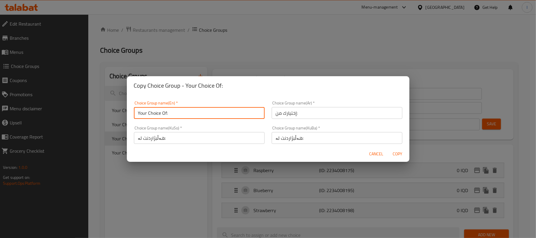
click at [167, 115] on input "Your Choice Of:" at bounding box center [199, 113] width 131 height 12
click at [168, 114] on input "Your Choice Of:" at bounding box center [199, 113] width 131 height 12
click at [164, 138] on input "هەڵبژاردنت لە:" at bounding box center [199, 138] width 131 height 12
click at [169, 114] on input "Your Choice Of:" at bounding box center [199, 113] width 131 height 12
click at [167, 114] on input "Your Choice Of:" at bounding box center [199, 113] width 131 height 12
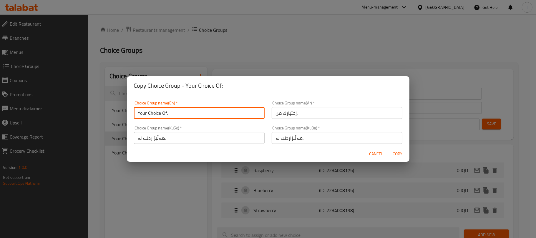
click at [168, 114] on input "Your Choice Of:" at bounding box center [199, 113] width 131 height 12
click at [141, 115] on input "Your Choice Of:" at bounding box center [199, 113] width 131 height 12
click at [166, 110] on input "Your Choice Of:" at bounding box center [199, 113] width 131 height 12
drag, startPoint x: 192, startPoint y: 112, endPoint x: 136, endPoint y: 113, distance: 56.5
click at [136, 113] on input "Your Choice Of Second:" at bounding box center [199, 113] width 131 height 12
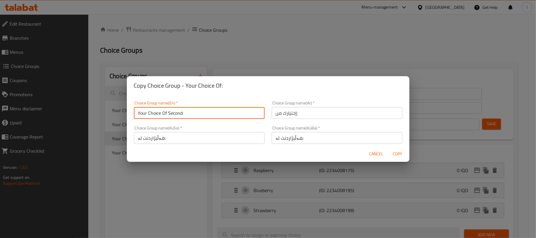
paste input "1st Half"
type input "Your Choice Of 1st Half:"
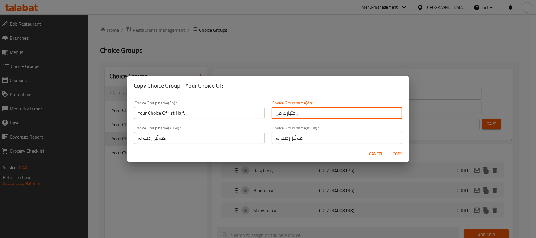
drag, startPoint x: 289, startPoint y: 114, endPoint x: 247, endPoint y: 117, distance: 41.6
click at [247, 117] on div "Choice Group name(En)   * Your Choice Of 1st Half: Choice Group name(En) * Choi…" at bounding box center [267, 122] width 275 height 50
paste input "النصف الأول"
type input "إختيارك من النصف الأول:"
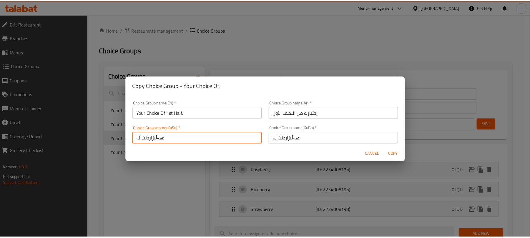
scroll to position [1, 0]
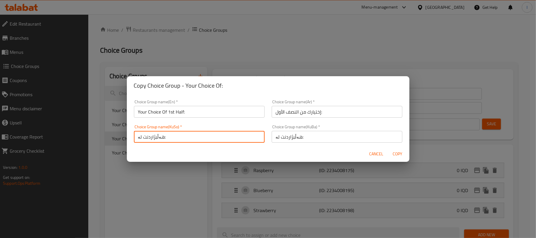
drag, startPoint x: 186, startPoint y: 138, endPoint x: 115, endPoint y: 141, distance: 71.8
click at [115, 141] on div "Copy Choice Group - Your Choice Of: Choice Group name(En)   * Your Choice Of 1s…" at bounding box center [268, 119] width 536 height 238
paste input "نیوەی یەکەم"
type input "هەڵبژاردنت لە نیوەی یەکەم:"
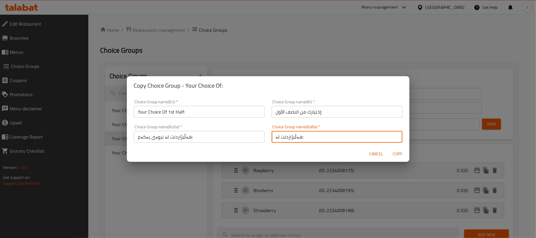
drag, startPoint x: 306, startPoint y: 139, endPoint x: 228, endPoint y: 142, distance: 78.3
click at [228, 142] on div "Choice Group name(En)   * Your Choice Of 1st Half: Choice Group name(En) * Choi…" at bounding box center [267, 121] width 275 height 50
paste input "نیوەی یەکەم"
type input "هەڵبژاردنت لە نیوەی یەکەم:"
click at [398, 153] on span "Copy" at bounding box center [397, 153] width 14 height 7
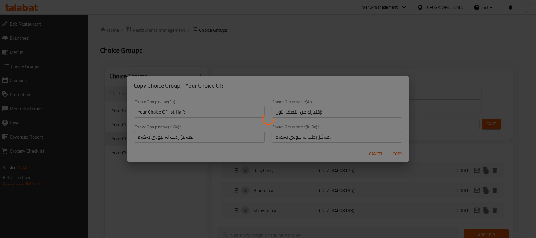
type input "Your Choice Of 1st Half:"
type input "إختيارك من النصف الأول:"
type input "هەڵبژاردنت لە نیوەی یەکەم:"
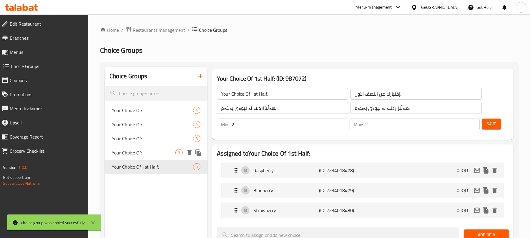
click at [146, 156] on div "Your Choice Of: 3" at bounding box center [156, 153] width 103 height 14
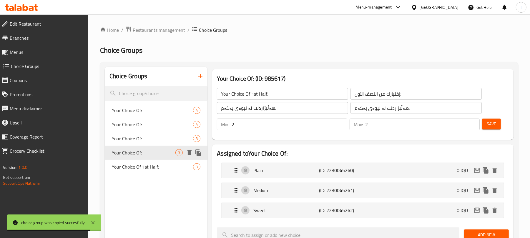
type input "Your Choice Of:"
type input "إختيارك من:"
type input "هەڵبژاردنت لە:"
type input "1"
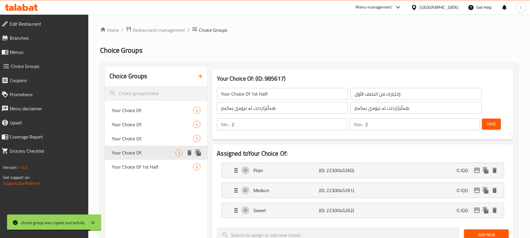
type input "1"
click at [145, 141] on span "Your Choice Of:" at bounding box center [144, 138] width 64 height 7
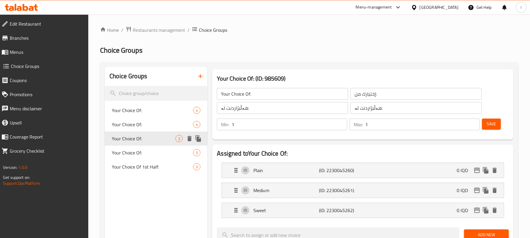
type input "2"
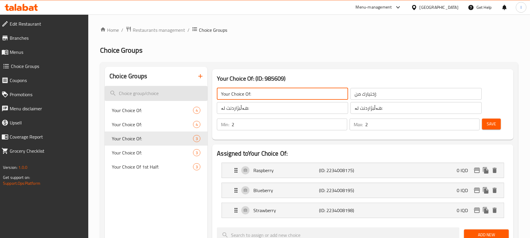
drag, startPoint x: 259, startPoint y: 92, endPoint x: 202, endPoint y: 100, distance: 57.9
paste input "2nd Half"
type input "Your Choice Of 2nd Half:"
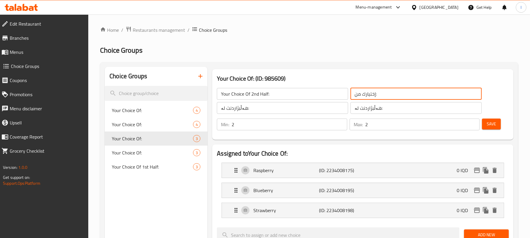
drag, startPoint x: 391, startPoint y: 96, endPoint x: 327, endPoint y: 102, distance: 63.8
click at [327, 102] on div "Your Choice Of 2nd Half: ​ إختيارك من: ​ هەڵبژاردنت لە: ​ هەڵبژاردنت لە: ​" at bounding box center [349, 100] width 272 height 33
paste input "النصف الثاني"
type input "إختيارك من النصف الثاني:"
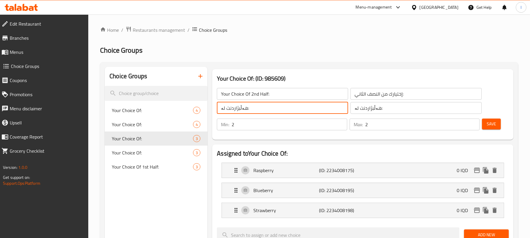
drag, startPoint x: 255, startPoint y: 108, endPoint x: 184, endPoint y: 110, distance: 71.2
paste input "نیوەی دووەم"
type input "هەڵبژاردنت لە نیوەی دووەم:"
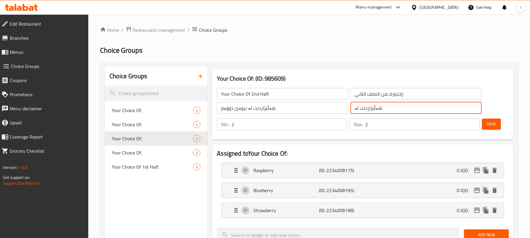
drag, startPoint x: 387, startPoint y: 111, endPoint x: 330, endPoint y: 111, distance: 57.1
click at [330, 111] on div "Your Choice Of 2nd Half: ​ إختيارك من النصف الثاني: ​ هەڵبژاردنت لە نیوەی دووەم…" at bounding box center [349, 100] width 272 height 33
paste input "نیوەی دووەم"
type input "هەڵبژاردنت لە نیوەی دووەم:"
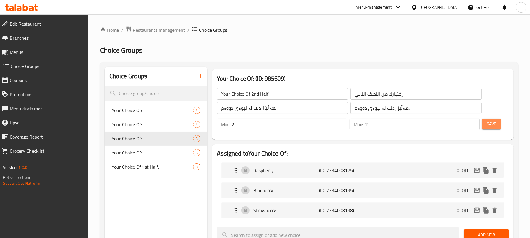
click at [488, 128] on button "Save" at bounding box center [491, 124] width 19 height 11
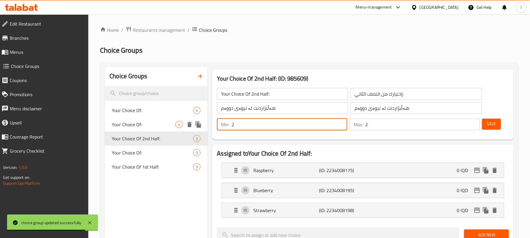
drag, startPoint x: 252, startPoint y: 127, endPoint x: 207, endPoint y: 126, distance: 45.0
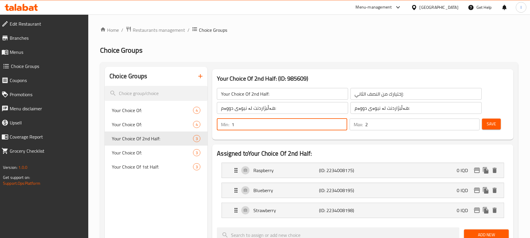
type input "1"
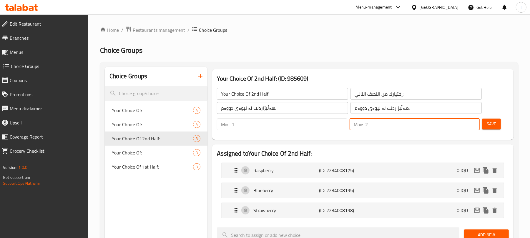
drag, startPoint x: 404, startPoint y: 123, endPoint x: 307, endPoint y: 125, distance: 97.1
click at [299, 125] on div "Min: 1 ​ Max: 2 ​" at bounding box center [347, 124] width 267 height 16
type input "1"
click at [501, 124] on div "Save" at bounding box center [493, 124] width 24 height 14
click at [498, 124] on button "Save" at bounding box center [491, 124] width 19 height 11
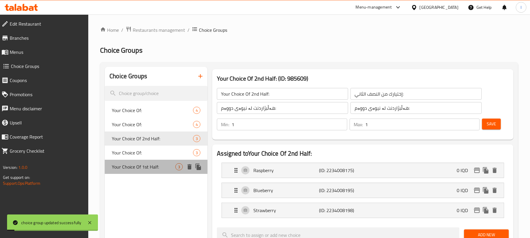
drag, startPoint x: 130, startPoint y: 168, endPoint x: 145, endPoint y: 165, distance: 15.0
click at [129, 168] on span "Your Choice Of 1st Half:" at bounding box center [144, 166] width 64 height 7
type input "Your Choice Of 1st Half:"
type input "إختيارك من النصف الأول:"
type input "هەڵبژاردنت لە نیوەی یەکەم:"
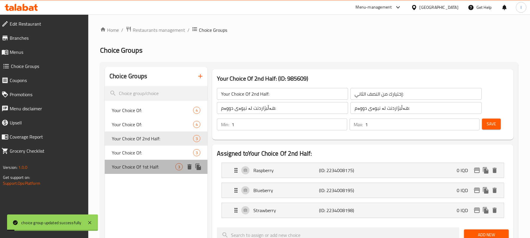
type input "هەڵبژاردنت لە نیوەی یەکەم:"
type input "2"
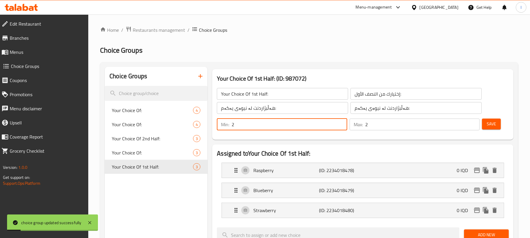
drag, startPoint x: 244, startPoint y: 123, endPoint x: 173, endPoint y: 119, distance: 71.3
type input "1"
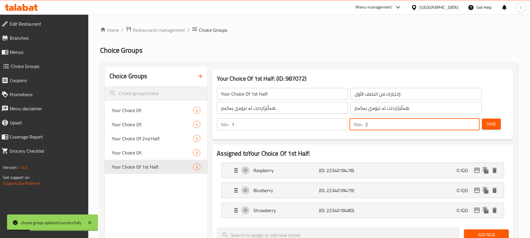
drag, startPoint x: 374, startPoint y: 126, endPoint x: 302, endPoint y: 126, distance: 72.1
click at [302, 126] on div "Min: 1 ​ Max: 2 ​" at bounding box center [347, 124] width 267 height 16
type input "1"
click at [492, 120] on span "Save" at bounding box center [490, 123] width 9 height 7
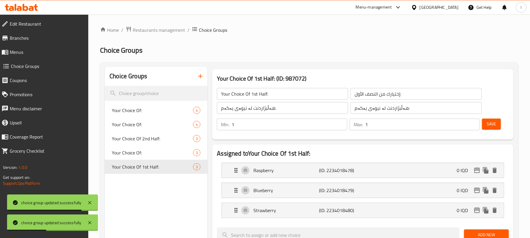
click at [24, 50] on span "Menus" at bounding box center [47, 52] width 74 height 7
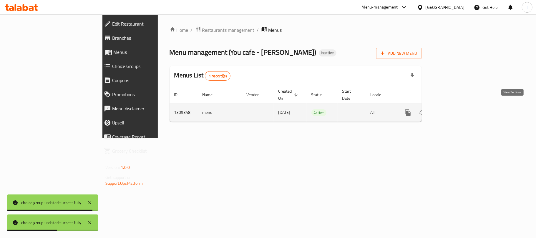
click at [453, 109] on icon "enhanced table" at bounding box center [449, 112] width 7 height 7
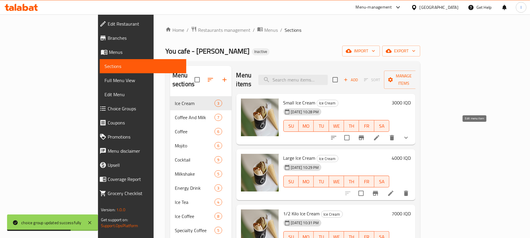
click at [380, 134] on icon at bounding box center [376, 137] width 7 height 7
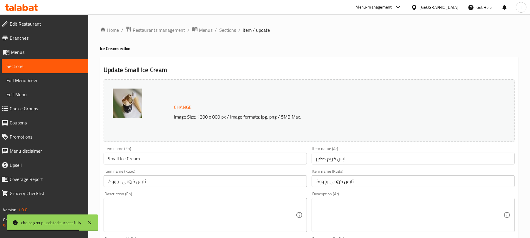
scroll to position [316, 0]
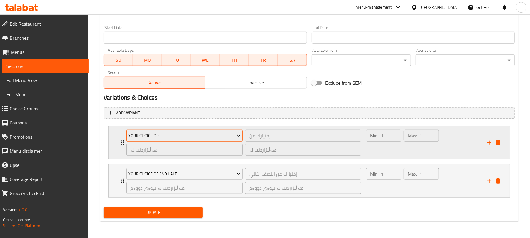
click at [218, 132] on span "Your Choice Of:" at bounding box center [185, 135] width 112 height 7
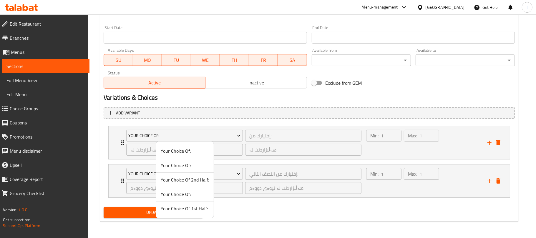
click at [337, 198] on div at bounding box center [268, 119] width 536 height 238
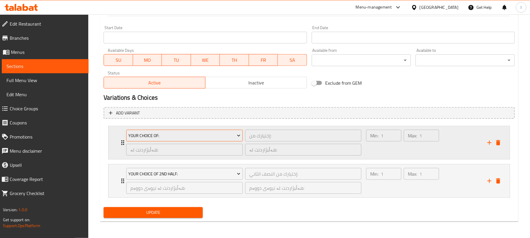
click at [211, 132] on span "Your Choice Of:" at bounding box center [185, 135] width 112 height 7
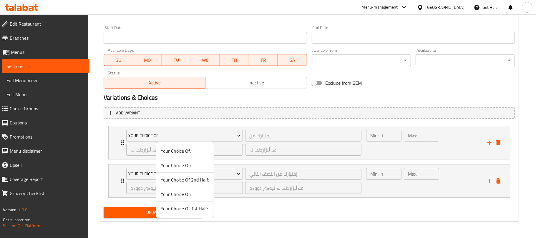
click at [198, 214] on li "Your Choice Of 1st Half:" at bounding box center [185, 208] width 58 height 14
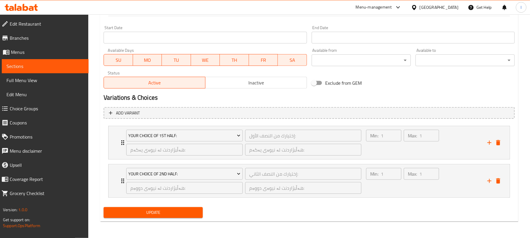
click at [191, 208] on button "Update" at bounding box center [153, 212] width 99 height 11
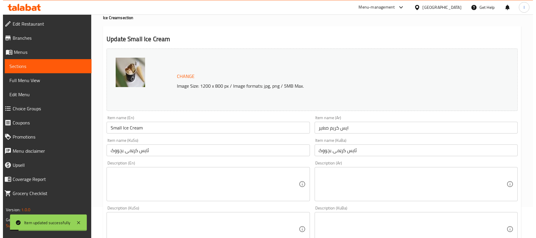
scroll to position [0, 0]
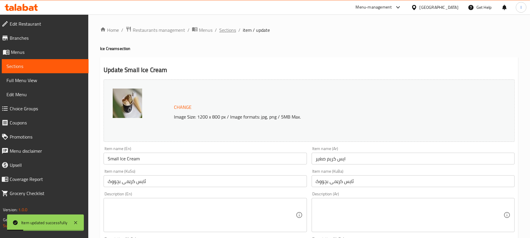
click at [231, 31] on span "Sections" at bounding box center [227, 29] width 17 height 7
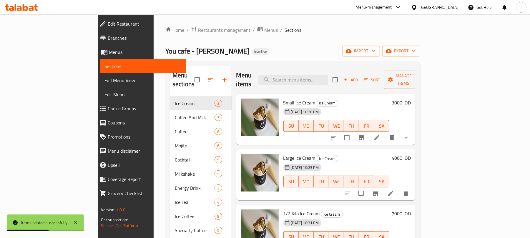
click at [108, 109] on span "Choice Groups" at bounding box center [145, 108] width 74 height 7
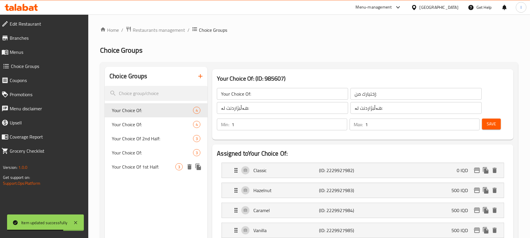
click at [198, 165] on icon "duplicate" at bounding box center [198, 167] width 6 height 6
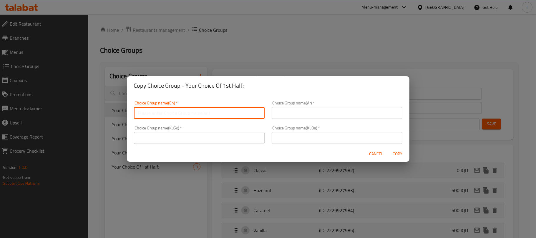
click at [140, 115] on input "text" at bounding box center [199, 113] width 131 height 12
paste input "Your Choice Of 3rd Half:"
type input "Your Choice Of 3rd Half:"
click at [286, 108] on input "text" at bounding box center [336, 113] width 131 height 12
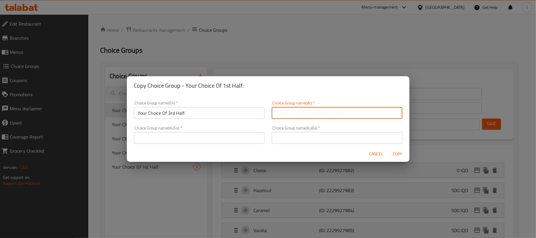
paste input "إختيارك من النصف الثالث:"
type input "إختيارك من النصف الثالث:"
click at [163, 140] on input "text" at bounding box center [199, 138] width 131 height 12
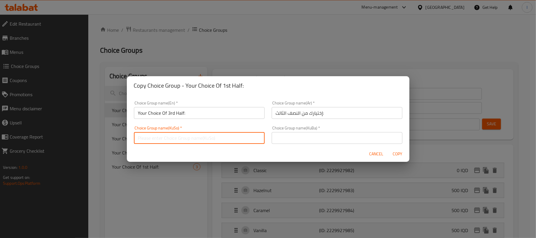
paste input "هەڵبژاردنت لە نیوەی سێیەم:"
type input "هەڵبژاردنت لە نیوەی سێیەم:"
click at [295, 138] on input "text" at bounding box center [336, 138] width 131 height 12
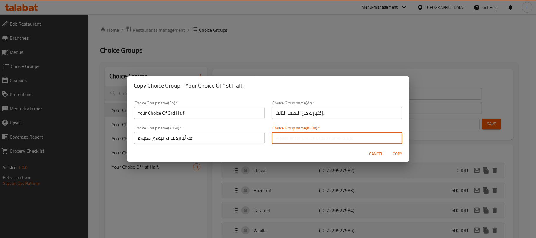
paste input "هەڵبژاردنت لە نیوەی سێیەم:"
type input "هەڵبژاردنت لە نیوەی سێیەم:"
click at [393, 152] on span "Copy" at bounding box center [397, 153] width 14 height 7
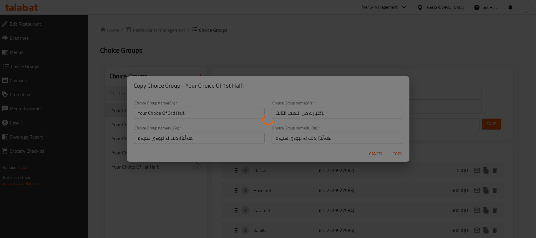
type input "Your Choice Of 3rd Half:"
type input "إختيارك من النصف الثالث:"
type input "هەڵبژاردنت لە نیوەی سێیەم:"
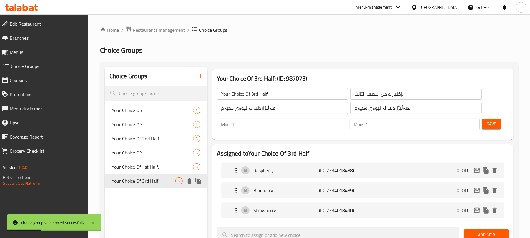
click at [200, 179] on icon "duplicate" at bounding box center [198, 180] width 7 height 7
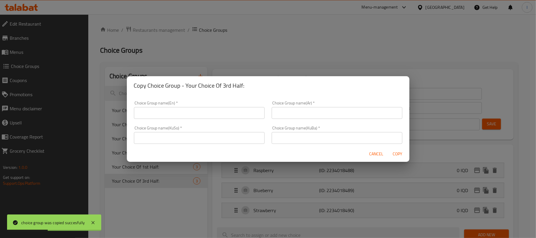
click at [159, 109] on input "text" at bounding box center [199, 113] width 131 height 12
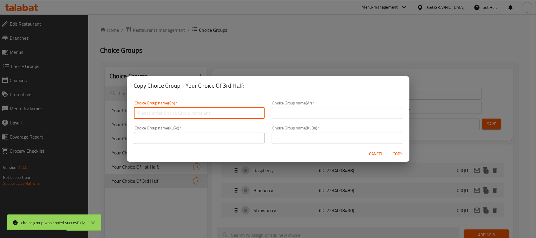
paste input "Your Choice Of 3rd Half:"
click at [173, 113] on input "Your Choice Of 3rd Half:" at bounding box center [199, 113] width 131 height 12
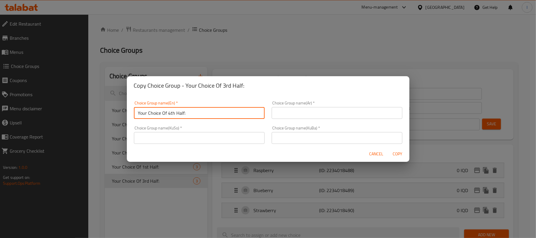
click at [197, 113] on input "Your Choice Of 4th Half:" at bounding box center [199, 113] width 131 height 12
type input "Your Choice Of 4th Half:"
click at [293, 114] on input "text" at bounding box center [336, 113] width 131 height 12
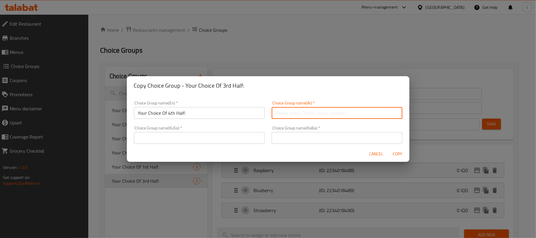
paste input "اختيارك للنصف الرابع:"
click at [178, 139] on input "text" at bounding box center [199, 138] width 131 height 12
click at [316, 112] on input "اختيارك للنصف الرابع:" at bounding box center [336, 113] width 131 height 12
drag, startPoint x: 364, startPoint y: 114, endPoint x: 411, endPoint y: 108, distance: 47.2
click at [409, 108] on div "Copy Choice Group - Your Choice Of 3rd Half: Choice Group name(En)   * Your Cho…" at bounding box center [268, 119] width 536 height 238
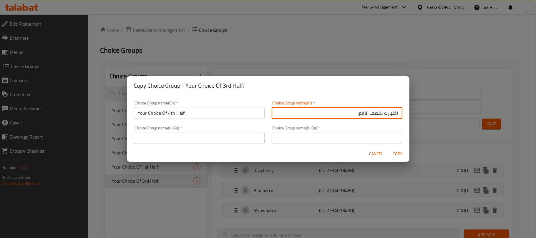
paste input "ختيارك من النصف الثالث:"
drag, startPoint x: 356, startPoint y: 114, endPoint x: 346, endPoint y: 114, distance: 10.0
click at [346, 114] on input "إختيارك من النصف الثالث: الرابع:" at bounding box center [336, 113] width 131 height 12
type input "إختيارك من النصف الرابع:"
click at [218, 142] on input "text" at bounding box center [199, 138] width 131 height 12
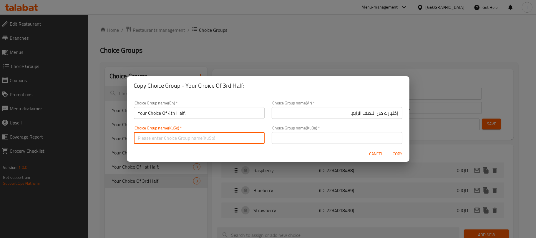
paste input "هەڵبژاردنت لە نیوەی سێیەم:"
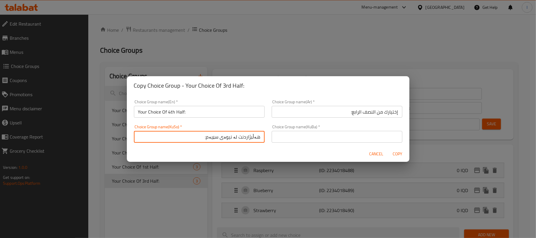
drag, startPoint x: 219, startPoint y: 138, endPoint x: 208, endPoint y: 140, distance: 12.0
click at [208, 140] on input "هەڵبژاردنت لە نیوەی سێیەم:" at bounding box center [199, 137] width 131 height 12
click at [205, 140] on input "هەڵبژاردنت لە نیوەی چوارەم:" at bounding box center [199, 137] width 131 height 12
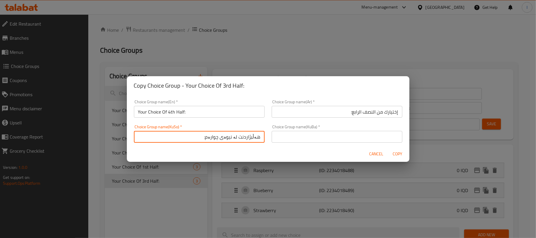
type input "هەڵبژاردنت لە نیوەی چوارەم:"
click at [291, 141] on input "text" at bounding box center [336, 137] width 131 height 12
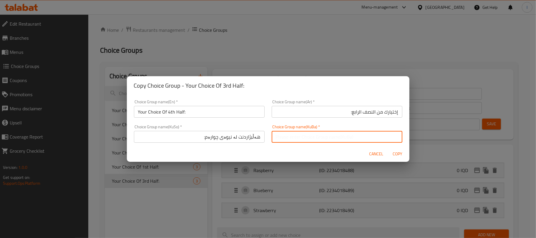
paste input "هەڵبژاردنت لە نیوەی چوارەم:"
type input "هەڵبژاردنت لە نیوەی چوارەم:"
click at [400, 153] on span "Copy" at bounding box center [397, 153] width 14 height 7
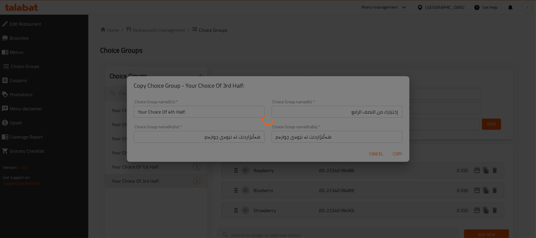
type input "Your Choice Of 4th Half:"
type input "إختيارك من النصف الرابع:"
type input "هەڵبژاردنت لە نیوەی چوارەم:"
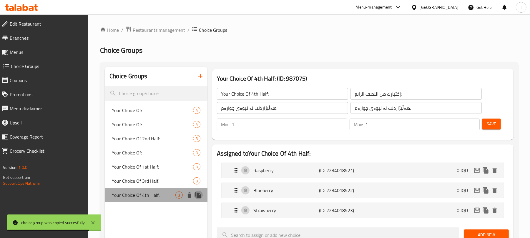
click at [197, 196] on icon "duplicate" at bounding box center [198, 195] width 6 height 6
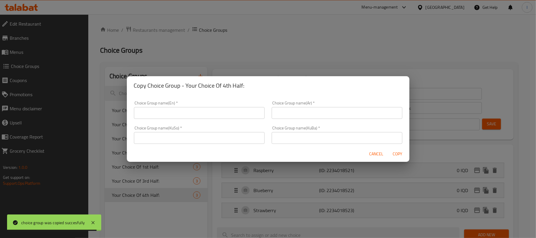
click at [153, 114] on input "text" at bounding box center [199, 113] width 131 height 12
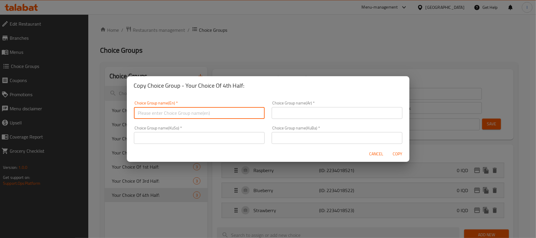
paste input "Your Choice Of 4th Half:"
click at [171, 112] on input "Your Choice Of 4th Half:" at bounding box center [199, 113] width 131 height 12
click at [171, 112] on input "Your Choice Of 5th Half:" at bounding box center [199, 113] width 131 height 12
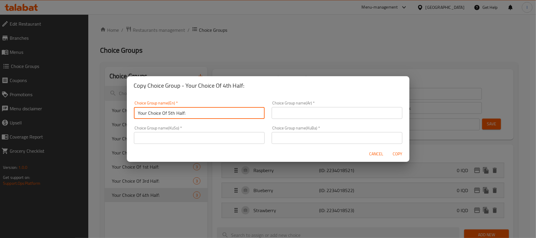
type input "Your Choice Of 5th Half:"
click at [296, 109] on input "text" at bounding box center [336, 113] width 131 height 12
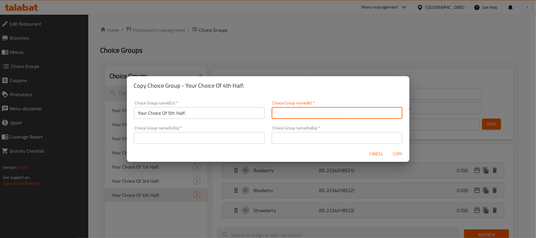
paste input "إختيارك من النصف الثالث:"
drag, startPoint x: 356, startPoint y: 114, endPoint x: 338, endPoint y: 114, distance: 17.9
click at [338, 114] on input "إختيارك من النصف الثالث:" at bounding box center [336, 113] width 131 height 12
paste input "امس"
type input "إختيارك من النصف الخامس:"
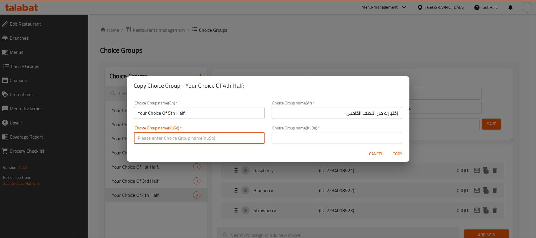
click at [193, 139] on input "text" at bounding box center [199, 138] width 131 height 12
paste input "هەڵبژاردنت لە نیوەی چوارەم:"
drag, startPoint x: 206, startPoint y: 139, endPoint x: 219, endPoint y: 139, distance: 12.9
click at [219, 139] on input "هەڵبژاردنت لە نیوەی چوارەم:" at bounding box center [199, 137] width 131 height 12
click at [219, 139] on input "هەڵبژاردنت لە نیوەی پێنجەم:" at bounding box center [199, 137] width 131 height 12
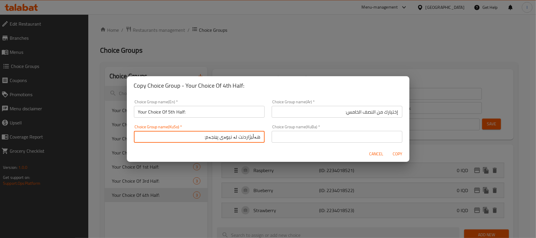
click at [219, 139] on input "هەڵبژاردنت لە نیوەی پێنجەم:" at bounding box center [199, 137] width 131 height 12
type input "هەڵبژاردنت لە نیوەی پێنجەم:"
click at [279, 134] on input "text" at bounding box center [336, 137] width 131 height 12
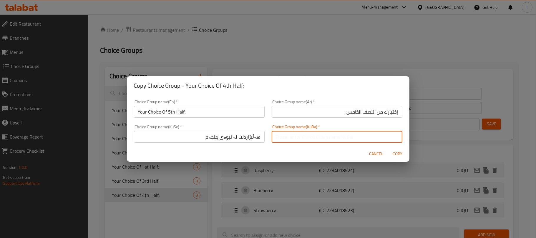
paste input "هەڵبژاردنت لە نیوەی پێنجەم:"
type input "هەڵبژاردنت لە نیوەی پێنجەم:"
click at [397, 152] on span "Copy" at bounding box center [397, 153] width 14 height 7
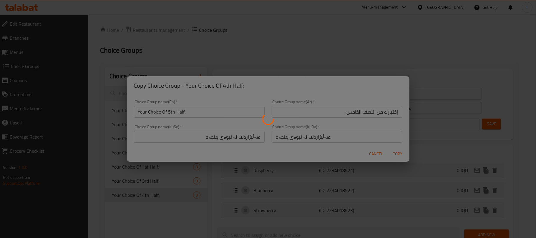
type input "Your Choice Of 5th Half:"
type input "إختيارك من النصف الخامس:"
type input "هەڵبژاردنت لە نیوەی پێنجەم:"
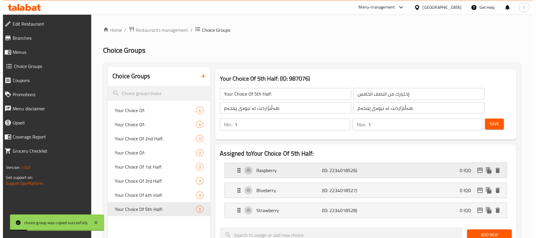
scroll to position [144, 0]
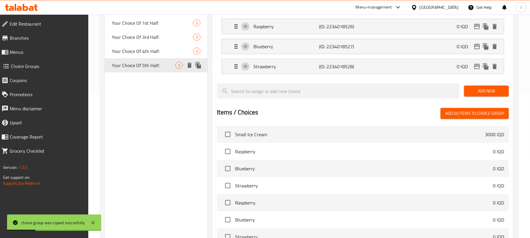
click at [198, 63] on icon "duplicate" at bounding box center [198, 65] width 7 height 7
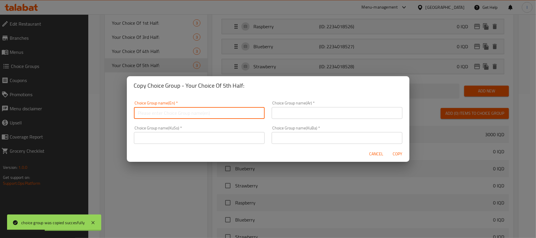
click at [161, 114] on input "text" at bounding box center [199, 113] width 131 height 12
paste input "Your Choice Of 5th Half:"
click at [170, 112] on input "Your Choice Of 5th Half:" at bounding box center [199, 113] width 131 height 12
type input "Your Choice Of 6th Half:"
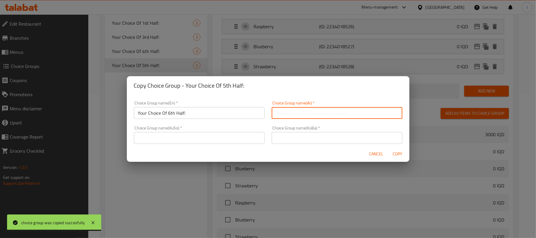
click at [276, 112] on input "text" at bounding box center [336, 113] width 131 height 12
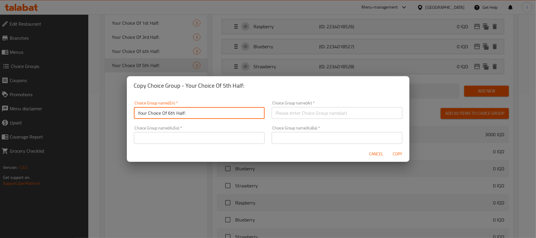
drag, startPoint x: 206, startPoint y: 112, endPoint x: 101, endPoint y: 109, distance: 105.0
click at [101, 109] on div "Copy Choice Group - Your Choice Of 5th Half: Choice Group name(En)   * Your Cho…" at bounding box center [268, 119] width 536 height 238
click at [308, 116] on input "text" at bounding box center [336, 113] width 131 height 12
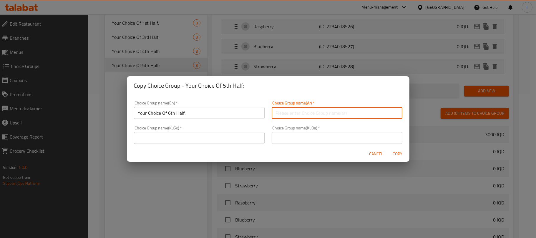
paste input "إختيارك من النصف الثالث:"
drag, startPoint x: 356, startPoint y: 113, endPoint x: 345, endPoint y: 115, distance: 11.3
click at [345, 115] on input "إختيارك من النصف الثالث:" at bounding box center [336, 113] width 131 height 12
paste input "ادس:"
type input "إختيارك من النصف السادس::"
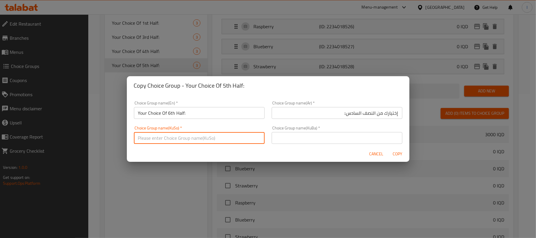
click at [179, 139] on input "text" at bounding box center [199, 138] width 131 height 12
paste input "هەڵبژاردنت لە نیوەی پێنجەم:"
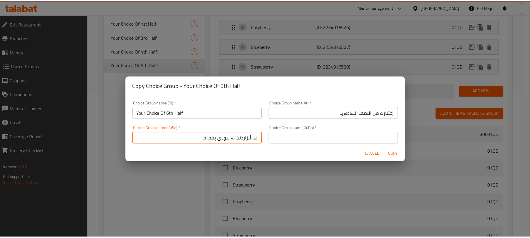
scroll to position [1, 0]
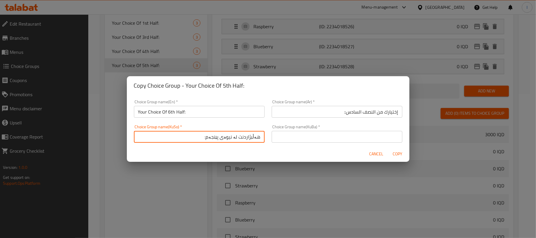
drag, startPoint x: 219, startPoint y: 139, endPoint x: 208, endPoint y: 140, distance: 11.2
click at [208, 140] on input "هەڵبژاردنت لە نیوەی پێنجەم:" at bounding box center [199, 137] width 131 height 12
click at [208, 140] on input "هەڵبژاردنت لە نیوەی شەشەم:" at bounding box center [199, 137] width 131 height 12
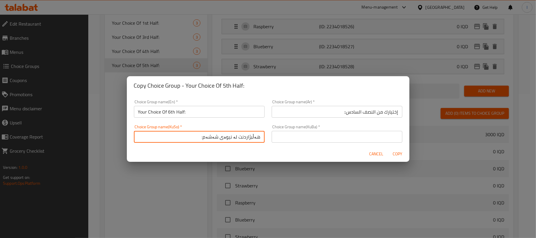
click at [208, 140] on input "هەڵبژاردنت لە نیوەی شەشەم:" at bounding box center [199, 137] width 131 height 12
click at [208, 141] on input "هەڵبژاردنت لە نیوەی شەشەم:" at bounding box center [199, 137] width 131 height 12
type input "هەڵبژاردنت لە نیوەی شەشەم:"
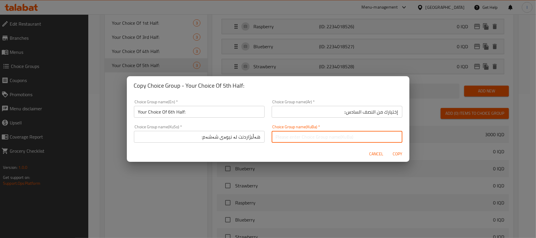
click at [293, 141] on input "text" at bounding box center [336, 137] width 131 height 12
paste input "هەڵبژاردنت لە نیوەی شەشەم:"
type input "هەڵبژاردنت لە نیوەی شەشەم:"
click at [397, 152] on span "Copy" at bounding box center [397, 153] width 14 height 7
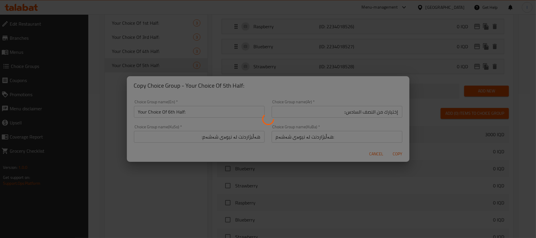
type input "Your Choice Of 6th Half:"
type input "إختيارك من النصف السادس::"
type input "هەڵبژاردنت لە نیوەی شەشەم:"
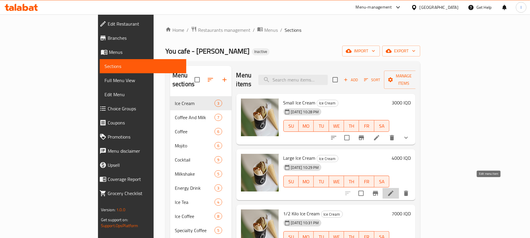
click at [393, 191] on icon at bounding box center [390, 193] width 5 height 5
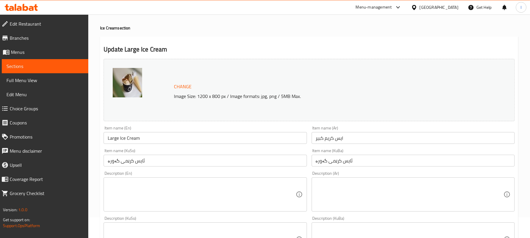
scroll to position [253, 0]
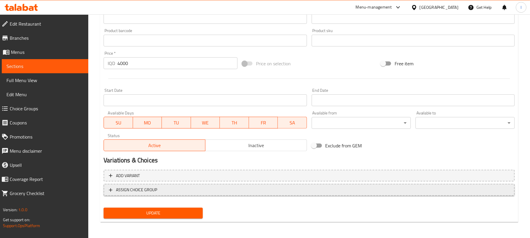
click at [249, 184] on button "ASSIGN CHOICE GROUP" at bounding box center [309, 190] width 411 height 12
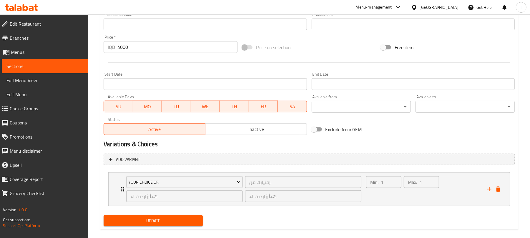
scroll to position [278, 0]
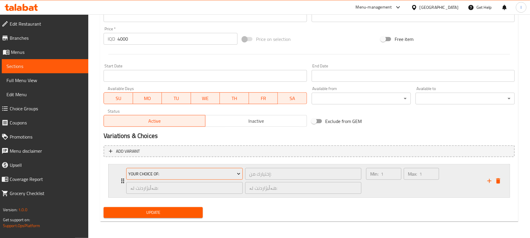
click at [223, 172] on span "Your Choice Of:" at bounding box center [185, 173] width 112 height 7
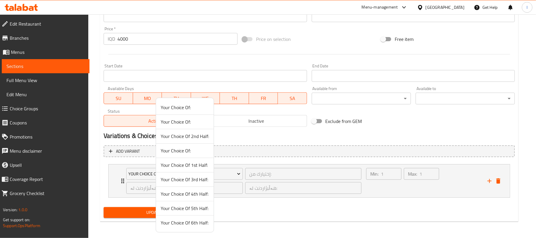
click at [199, 169] on span "Your Choice Of 1st Half:" at bounding box center [185, 164] width 48 height 7
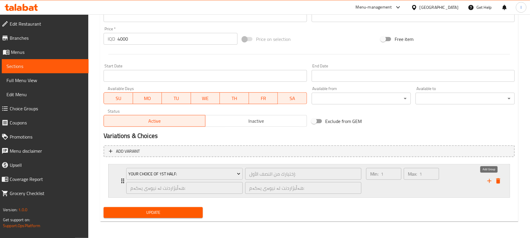
click at [486, 179] on icon "add" at bounding box center [489, 180] width 7 height 7
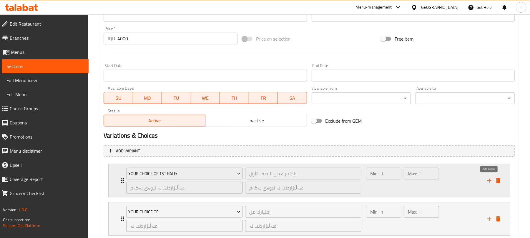
click at [486, 179] on icon "add" at bounding box center [489, 180] width 7 height 7
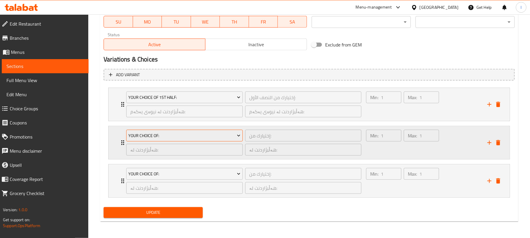
click at [206, 134] on span "Your Choice Of:" at bounding box center [185, 135] width 112 height 7
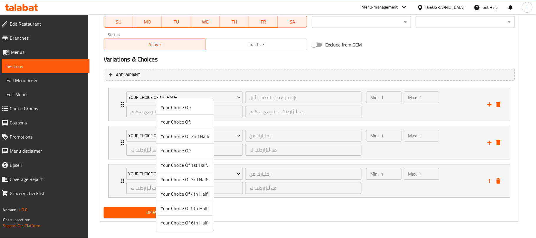
click at [197, 136] on span "Your Choice Of 2nd Half:" at bounding box center [185, 136] width 48 height 7
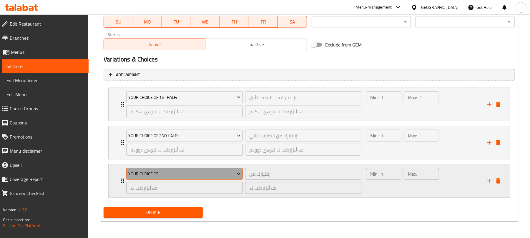
click at [194, 171] on span "Your Choice Of:" at bounding box center [185, 173] width 112 height 7
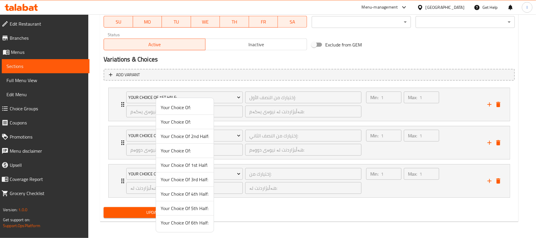
click at [199, 181] on span "Your Choice Of 3rd Half:" at bounding box center [185, 179] width 48 height 7
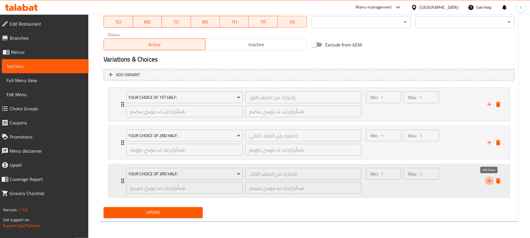
click at [488, 177] on button "add" at bounding box center [489, 180] width 9 height 9
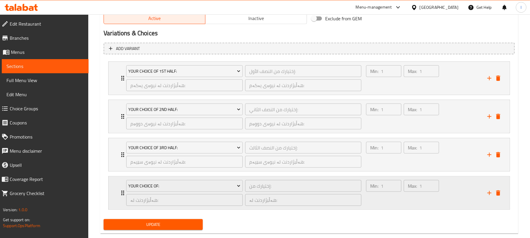
scroll to position [393, 0]
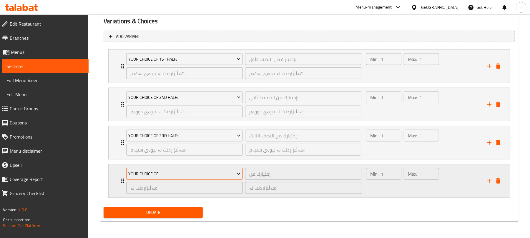
click at [199, 176] on span "Your Choice Of:" at bounding box center [185, 173] width 112 height 7
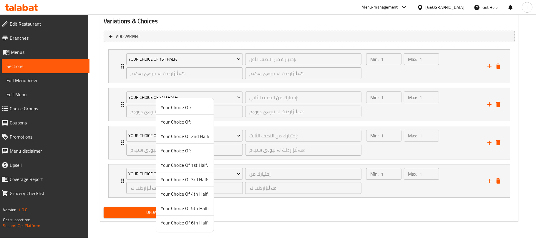
click at [201, 197] on span "Your Choice Of 4th Half:" at bounding box center [185, 193] width 48 height 7
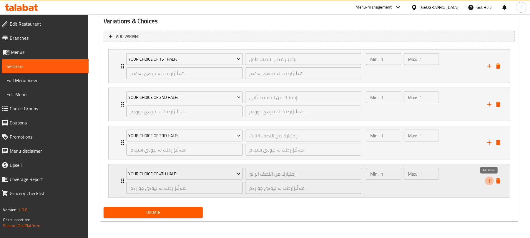
click at [486, 180] on icon "add" at bounding box center [489, 180] width 7 height 7
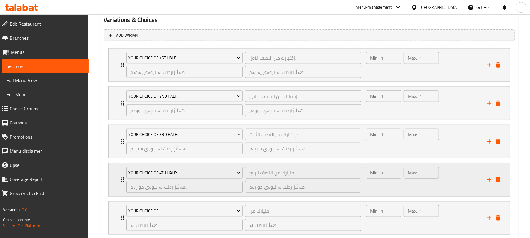
scroll to position [432, 0]
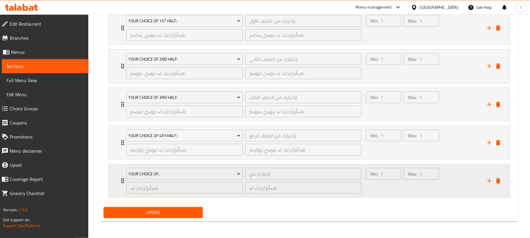
click at [487, 181] on icon "add" at bounding box center [489, 181] width 4 height 4
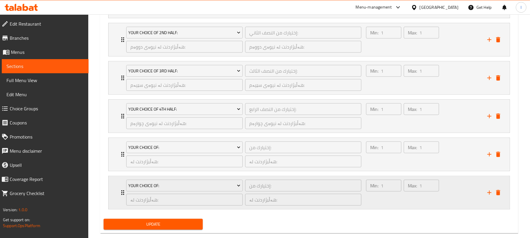
scroll to position [471, 0]
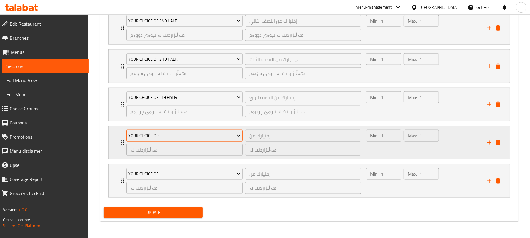
click at [197, 136] on span "Your Choice Of:" at bounding box center [185, 135] width 112 height 7
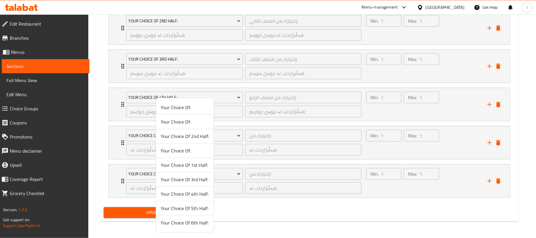
click at [198, 206] on span "Your Choice Of 5th Half:" at bounding box center [185, 208] width 48 height 7
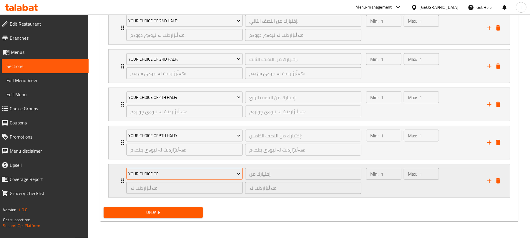
click at [209, 171] on span "Your Choice Of:" at bounding box center [185, 173] width 112 height 7
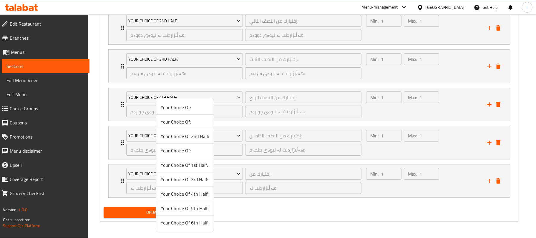
click at [196, 221] on span "Your Choice Of 6th Half:" at bounding box center [185, 222] width 48 height 7
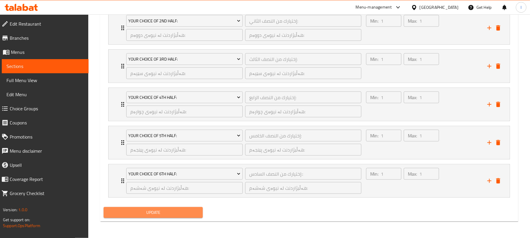
click at [180, 214] on span "Update" at bounding box center [153, 212] width 90 height 7
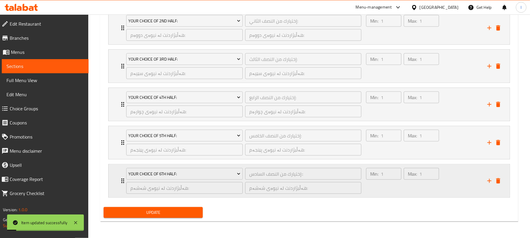
click at [501, 176] on div "Expand" at bounding box center [494, 180] width 18 height 9
click at [498, 178] on icon "delete" at bounding box center [498, 180] width 4 height 5
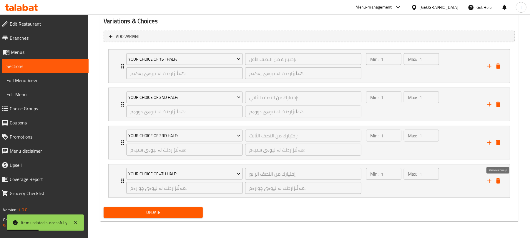
scroll to position [393, 0]
click at [188, 213] on span "Update" at bounding box center [153, 212] width 90 height 7
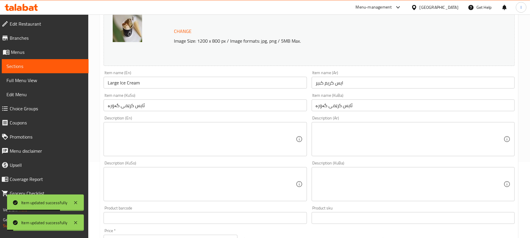
scroll to position [0, 0]
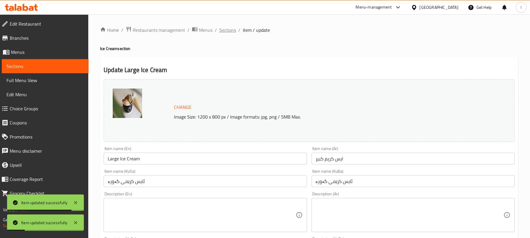
click at [224, 33] on span "Sections" at bounding box center [227, 29] width 17 height 7
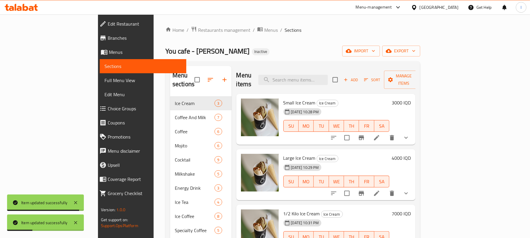
scroll to position [83, 0]
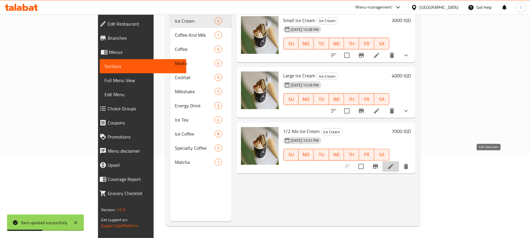
click at [393, 164] on icon at bounding box center [390, 166] width 5 height 5
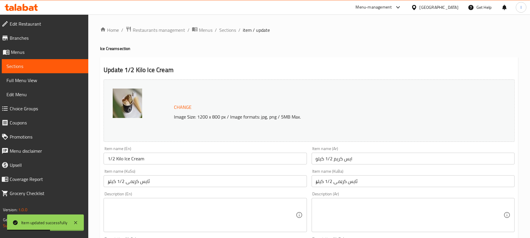
scroll to position [253, 0]
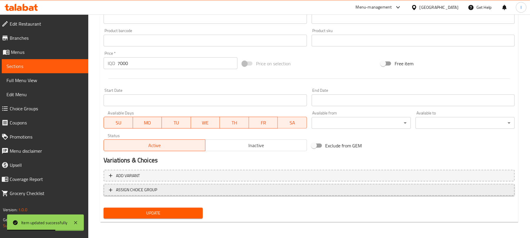
click at [306, 190] on span "ASSIGN CHOICE GROUP" at bounding box center [309, 189] width 400 height 7
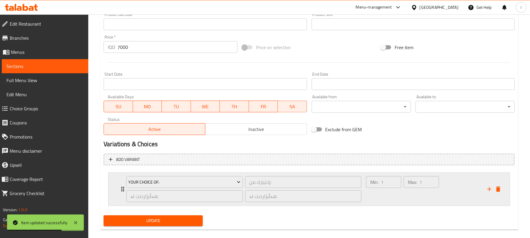
scroll to position [278, 0]
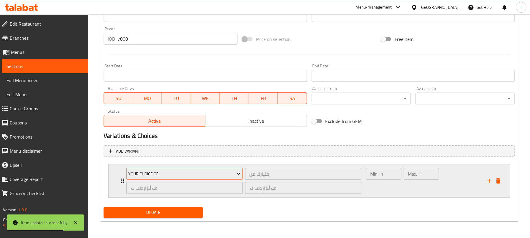
click at [212, 170] on span "Your Choice Of:" at bounding box center [185, 173] width 112 height 7
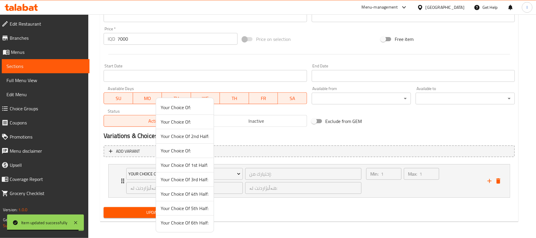
click at [196, 165] on span "Your Choice Of 1st Half:" at bounding box center [185, 164] width 48 height 7
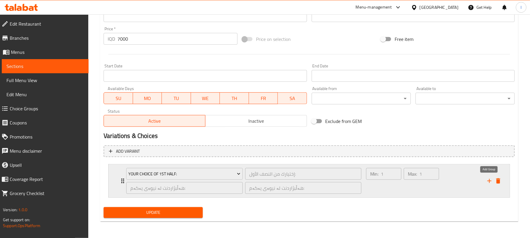
click at [486, 183] on icon "add" at bounding box center [489, 180] width 7 height 7
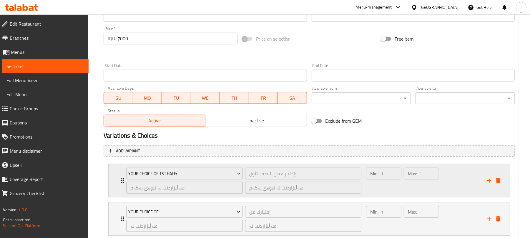
scroll to position [316, 0]
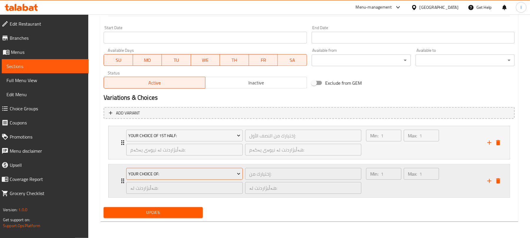
click at [184, 174] on span "Your Choice Of:" at bounding box center [185, 173] width 112 height 7
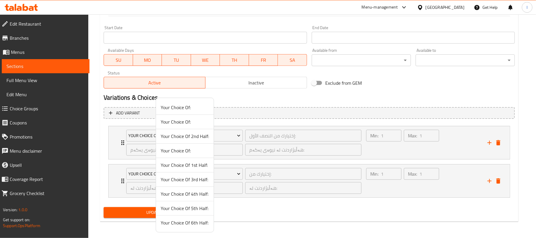
click at [197, 136] on span "Your Choice Of 2nd Half:" at bounding box center [185, 136] width 48 height 7
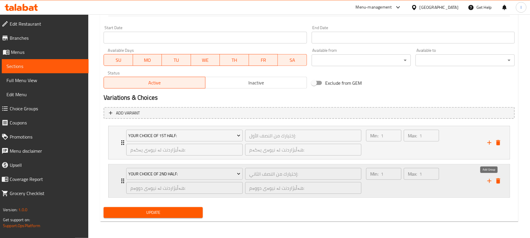
click at [490, 181] on icon "add" at bounding box center [489, 181] width 4 height 4
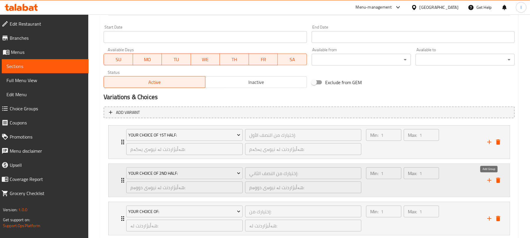
click at [489, 183] on icon "add" at bounding box center [489, 180] width 7 height 7
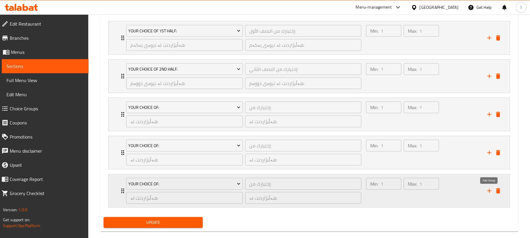
scroll to position [432, 0]
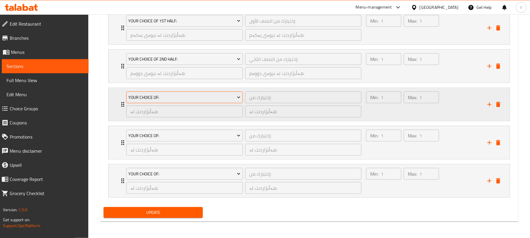
click at [185, 96] on span "Your Choice Of:" at bounding box center [185, 97] width 112 height 7
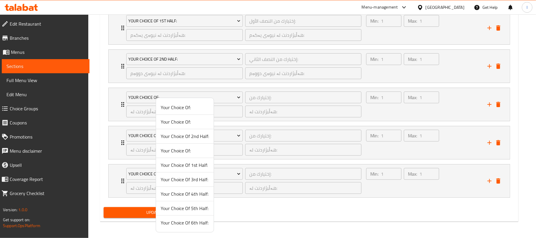
click at [202, 176] on span "Your Choice Of 3rd Half:" at bounding box center [185, 179] width 48 height 7
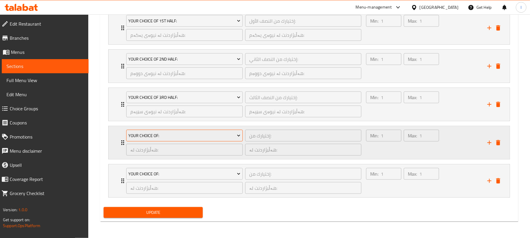
click at [208, 136] on span "Your Choice Of:" at bounding box center [185, 135] width 112 height 7
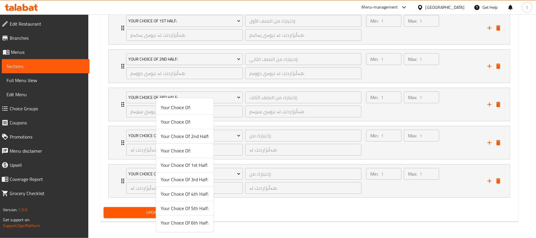
click at [193, 200] on li "Your Choice Of 4th Half:" at bounding box center [185, 194] width 58 height 14
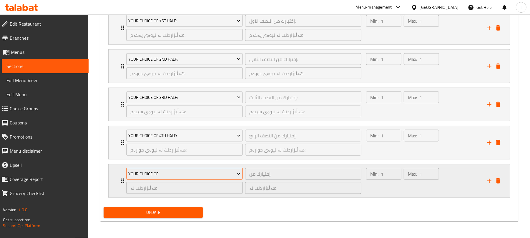
click at [173, 173] on span "Your Choice Of:" at bounding box center [185, 173] width 112 height 7
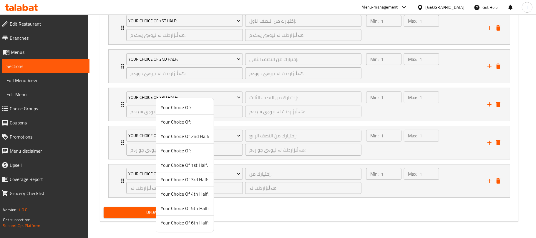
click at [199, 211] on span "Your Choice Of 5th Half:" at bounding box center [185, 208] width 48 height 7
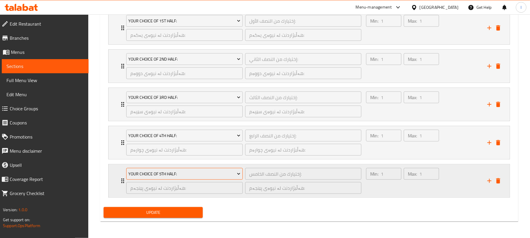
click at [209, 172] on span "Your Choice Of 5th Half:" at bounding box center [185, 173] width 112 height 7
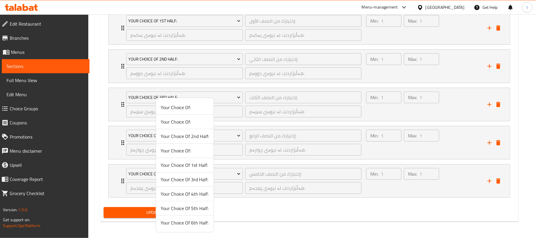
click at [450, 176] on div at bounding box center [268, 119] width 536 height 238
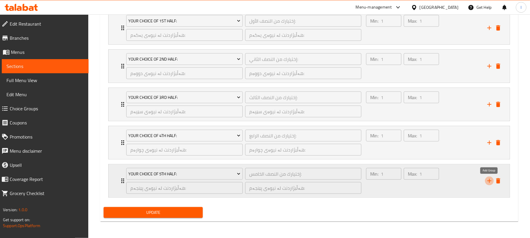
click at [489, 177] on icon "add" at bounding box center [489, 180] width 7 height 7
click at [209, 172] on span "Your Choice Of:" at bounding box center [185, 173] width 112 height 7
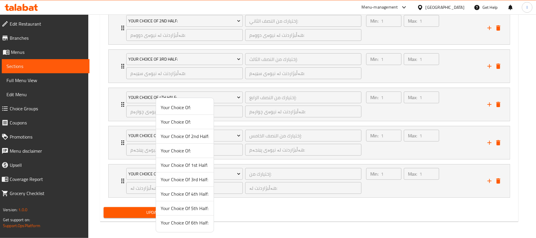
click at [201, 221] on span "Your Choice Of 6th Half:" at bounding box center [185, 222] width 48 height 7
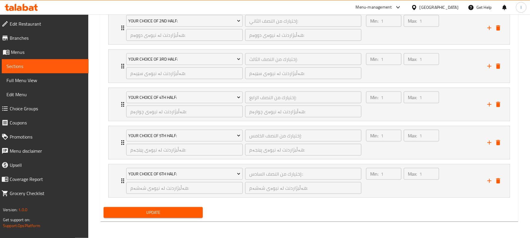
click at [185, 210] on span "Update" at bounding box center [153, 212] width 90 height 7
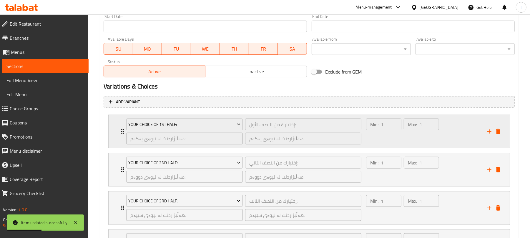
click at [383, 140] on div "Min: 1 ​" at bounding box center [384, 131] width 38 height 28
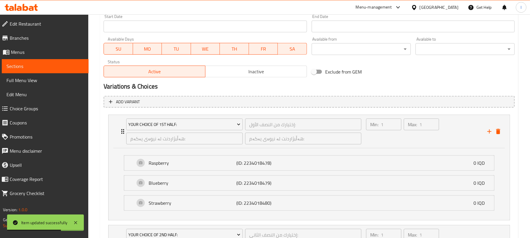
scroll to position [0, 0]
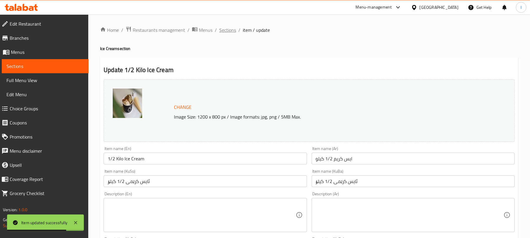
click at [227, 29] on span "Sections" at bounding box center [227, 29] width 17 height 7
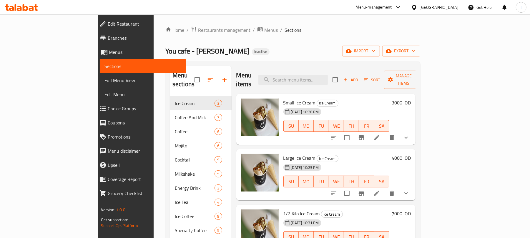
click at [104, 77] on span "Full Menu View" at bounding box center [142, 80] width 77 height 7
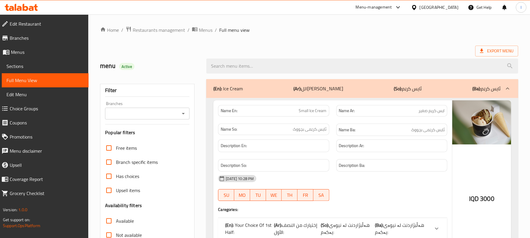
click at [179, 117] on div at bounding box center [183, 113] width 8 height 8
click at [184, 113] on icon "Open" at bounding box center [183, 113] width 7 height 7
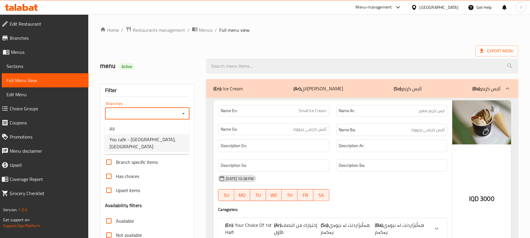
click at [151, 146] on ul "All You cafe - [GEOGRAPHIC_DATA], [GEOGRAPHIC_DATA]" at bounding box center [147, 137] width 84 height 33
click at [155, 141] on span "You cafe - [GEOGRAPHIC_DATA], [GEOGRAPHIC_DATA]" at bounding box center [146, 143] width 75 height 14
type input "You cafe - [GEOGRAPHIC_DATA], [GEOGRAPHIC_DATA]"
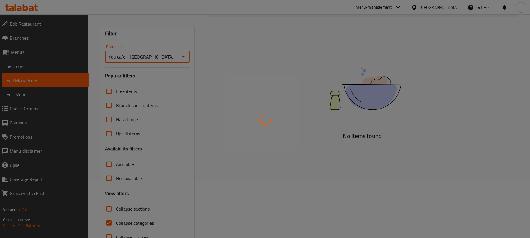
scroll to position [76, 0]
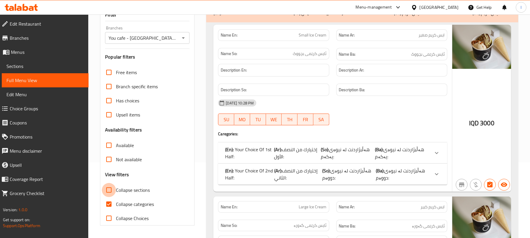
click at [111, 191] on input "Collapse sections" at bounding box center [109, 190] width 14 height 14
checkbox input "true"
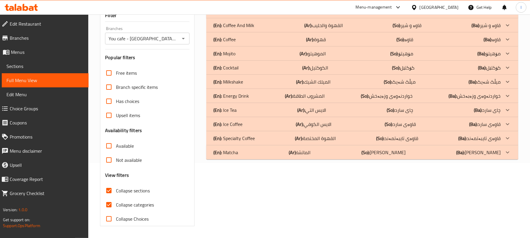
click at [111, 203] on input "Collapse categories" at bounding box center [109, 205] width 14 height 14
checkbox input "false"
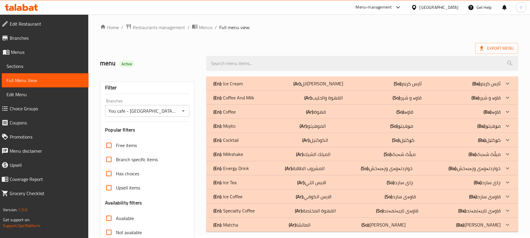
scroll to position [0, 0]
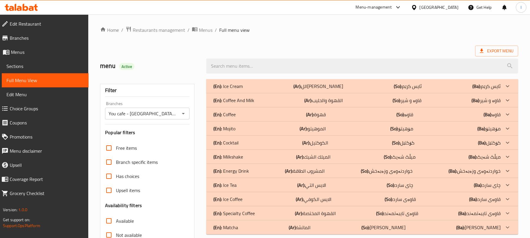
click at [240, 86] on p "(En): Ice Cream" at bounding box center [227, 86] width 29 height 7
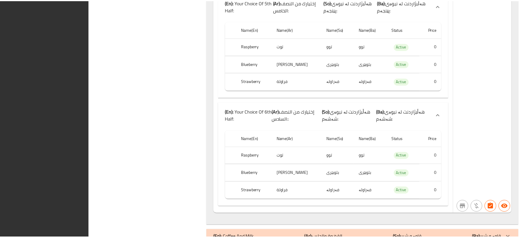
scroll to position [1947, 0]
